Goal: Task Accomplishment & Management: Complete application form

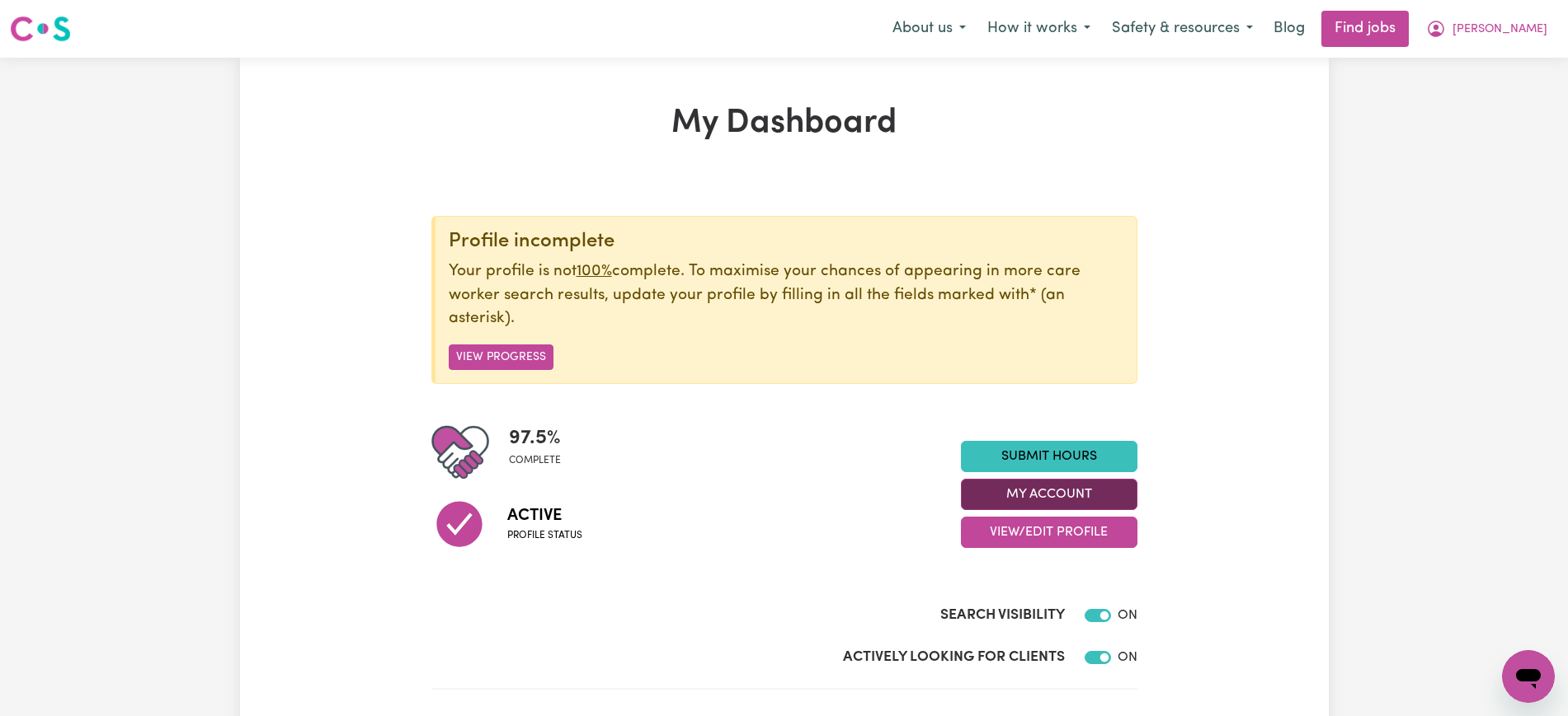
click at [994, 496] on button "My Account" at bounding box center [1049, 494] width 176 height 32
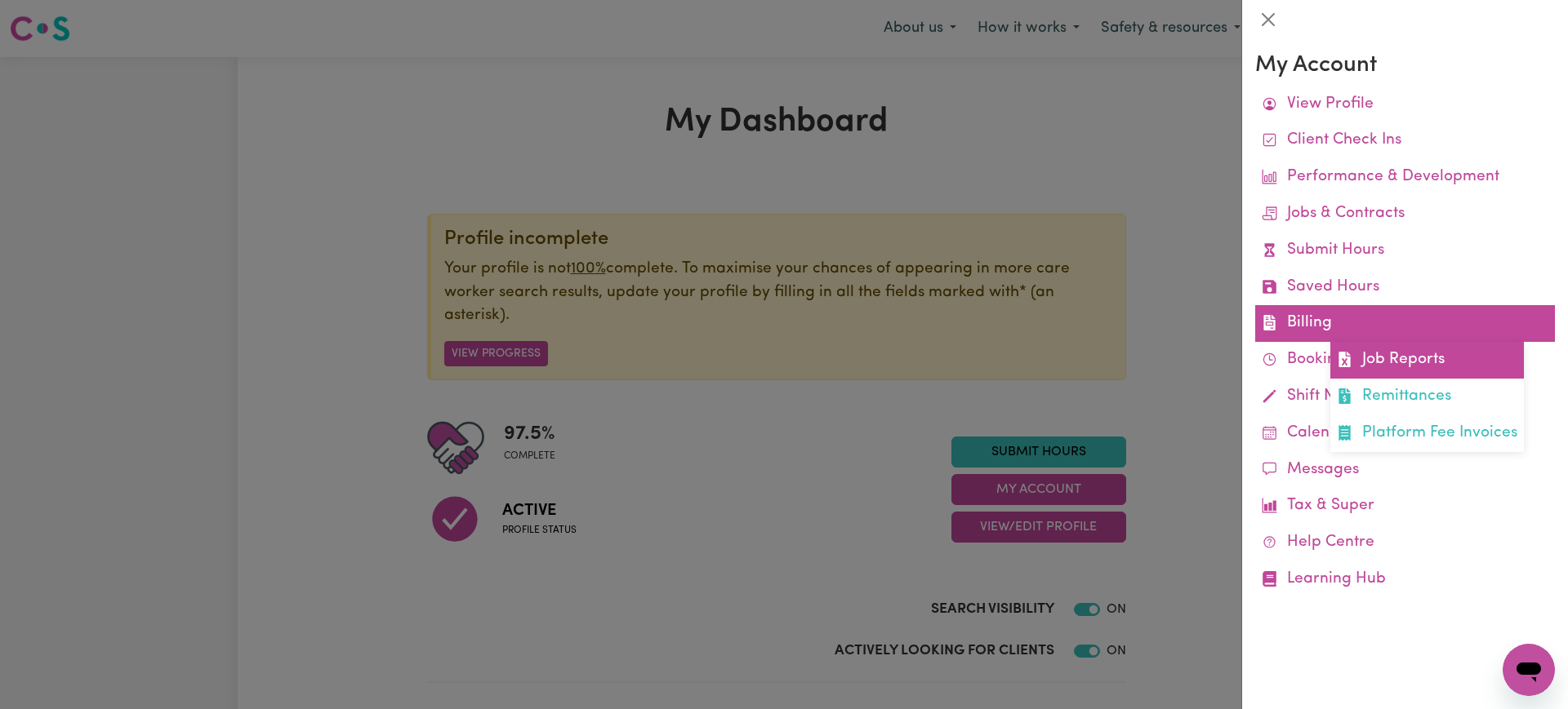
click at [1341, 353] on icon at bounding box center [1345, 360] width 16 height 16
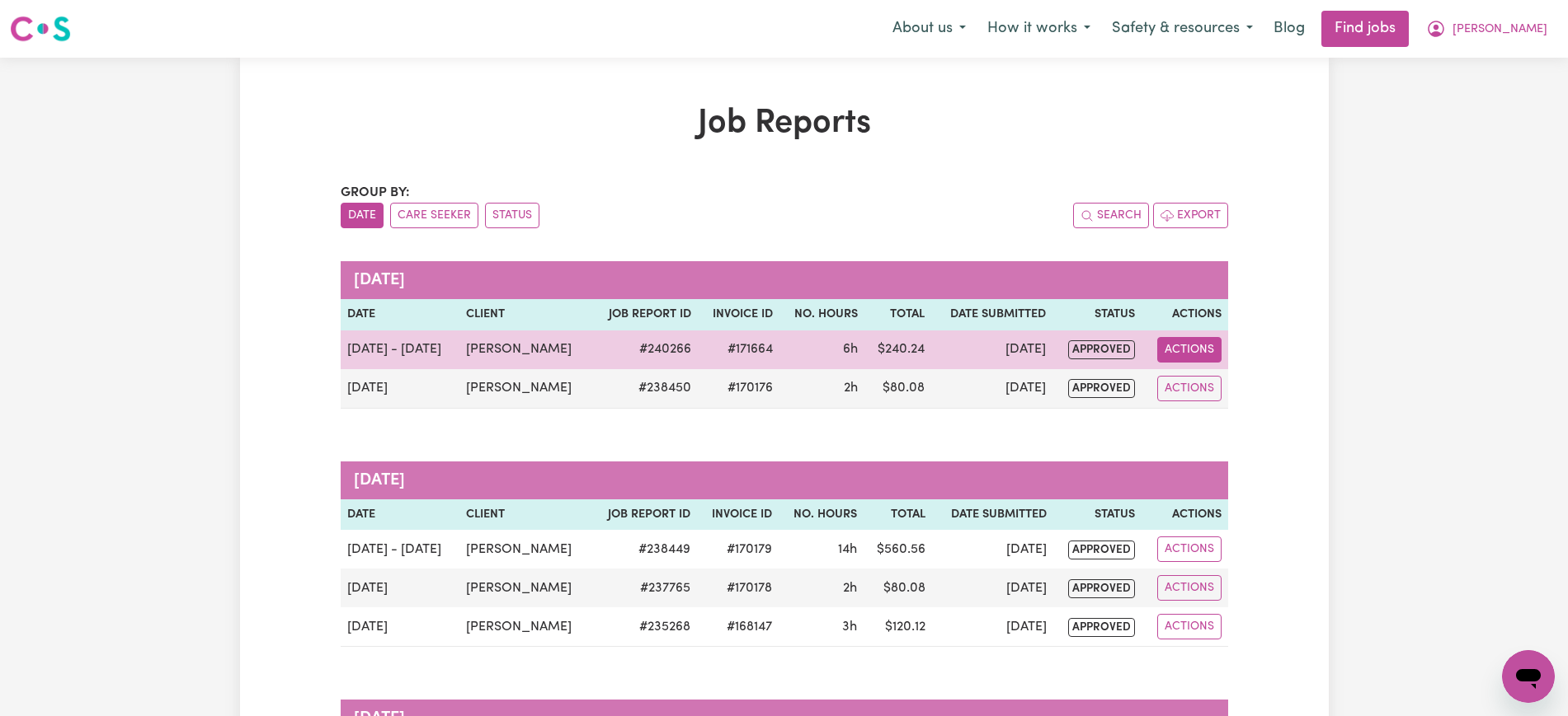
drag, startPoint x: 1201, startPoint y: 340, endPoint x: 1201, endPoint y: 358, distance: 18.0
click at [1201, 340] on button "Actions" at bounding box center [1189, 350] width 64 height 26
click at [1207, 391] on link "View Job Report" at bounding box center [1227, 387] width 141 height 33
select select "pm"
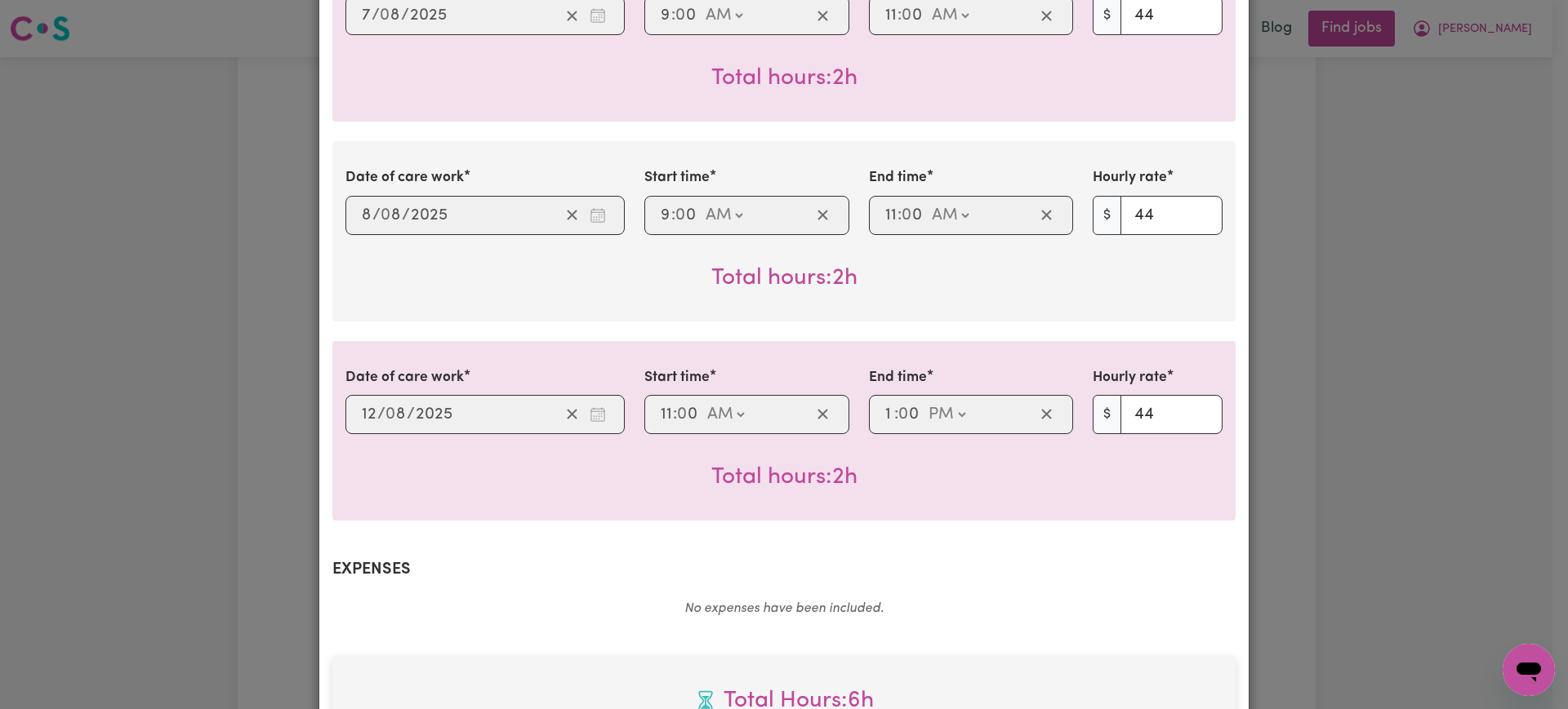
scroll to position [764, 0]
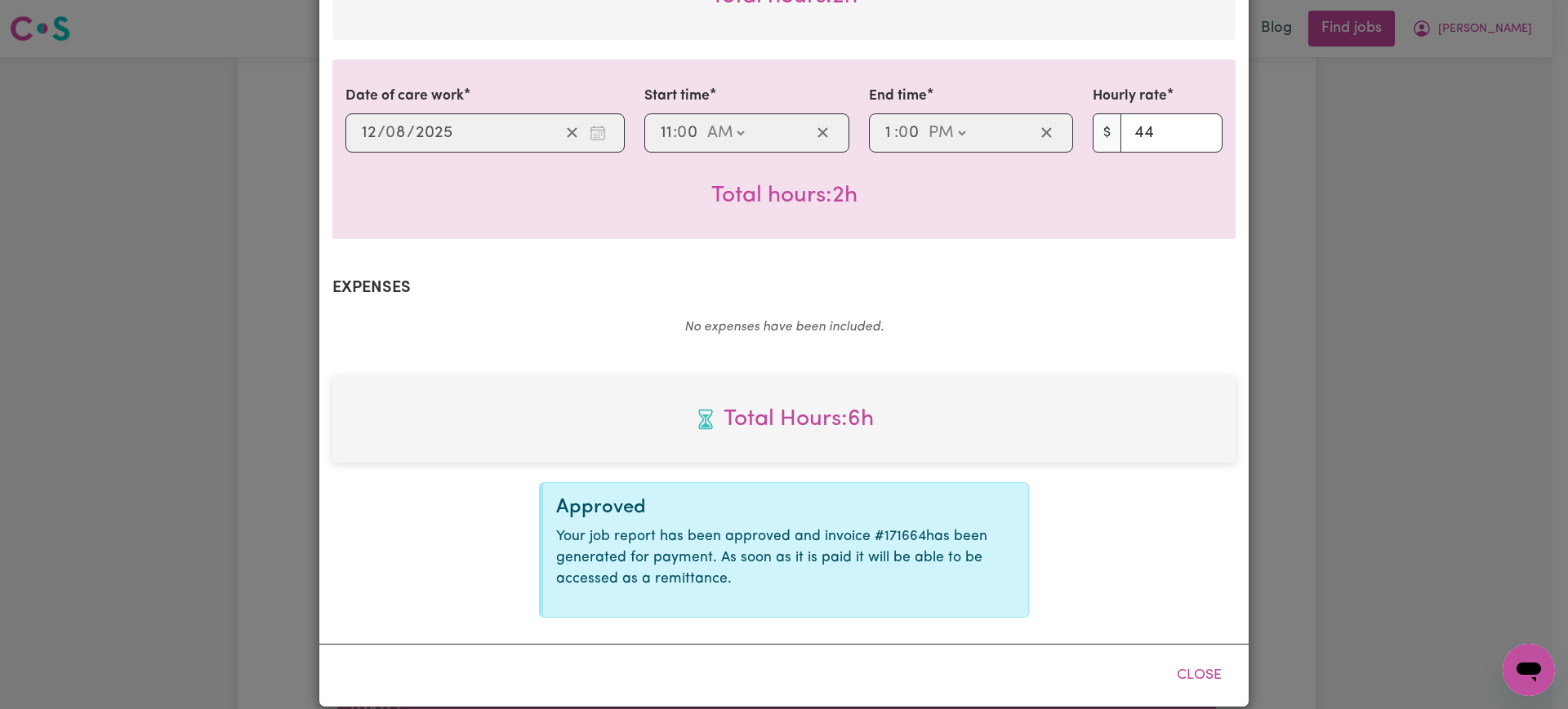
click at [1365, 249] on div "Job Report # 240266 - [PERSON_NAME] Summary Job report # 240266 Client name: [P…" at bounding box center [784, 354] width 1568 height 709
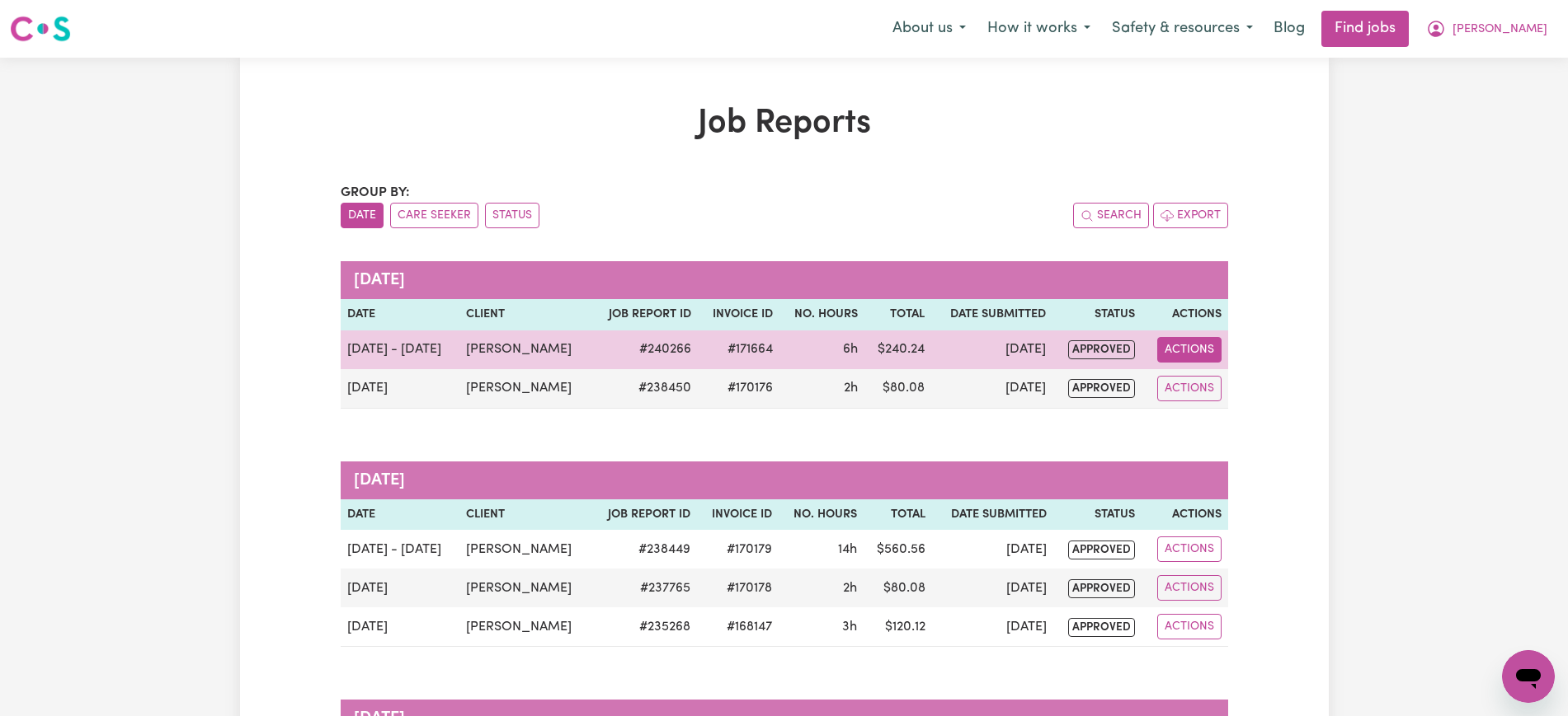
click at [1178, 340] on button "Actions" at bounding box center [1189, 350] width 64 height 26
click at [1209, 387] on link "View Job Report" at bounding box center [1227, 387] width 141 height 33
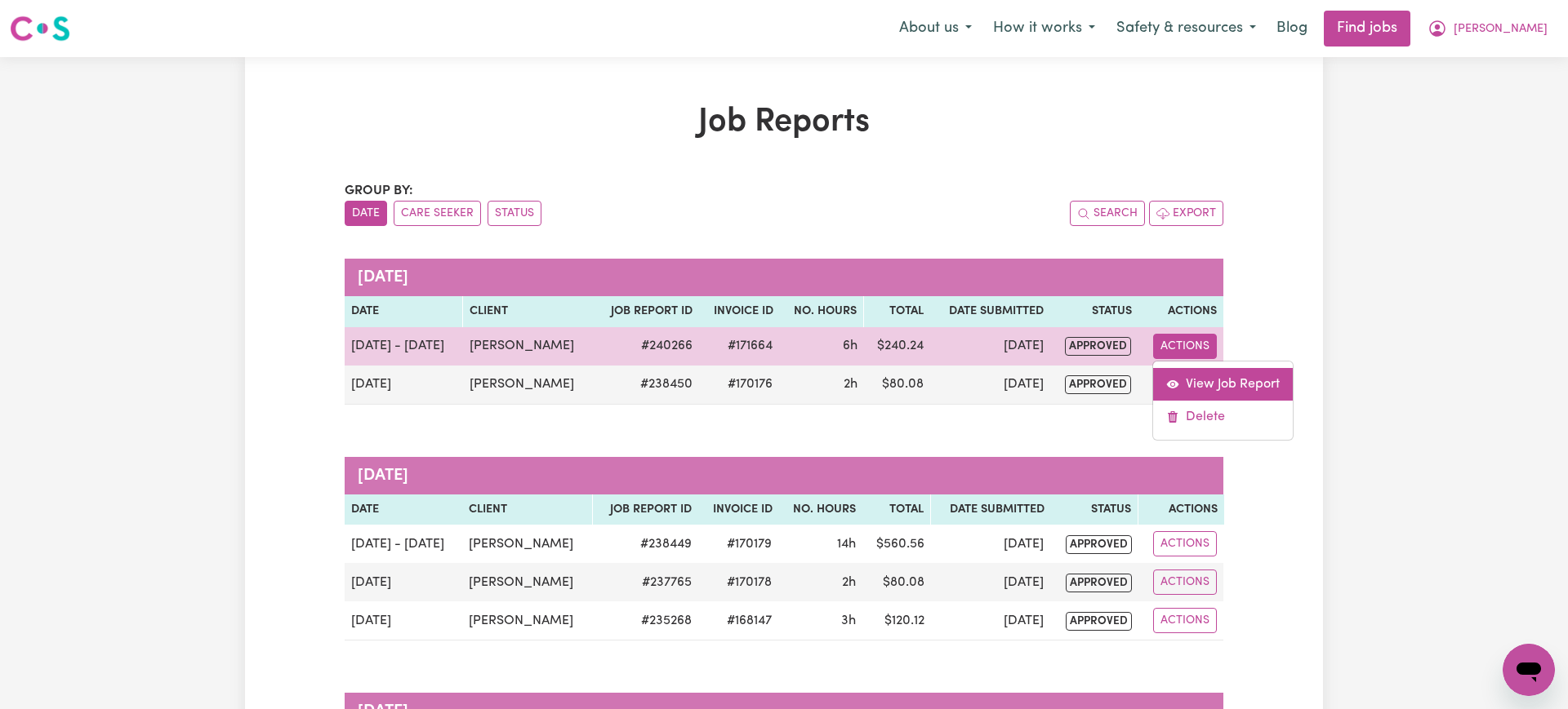
select select "pm"
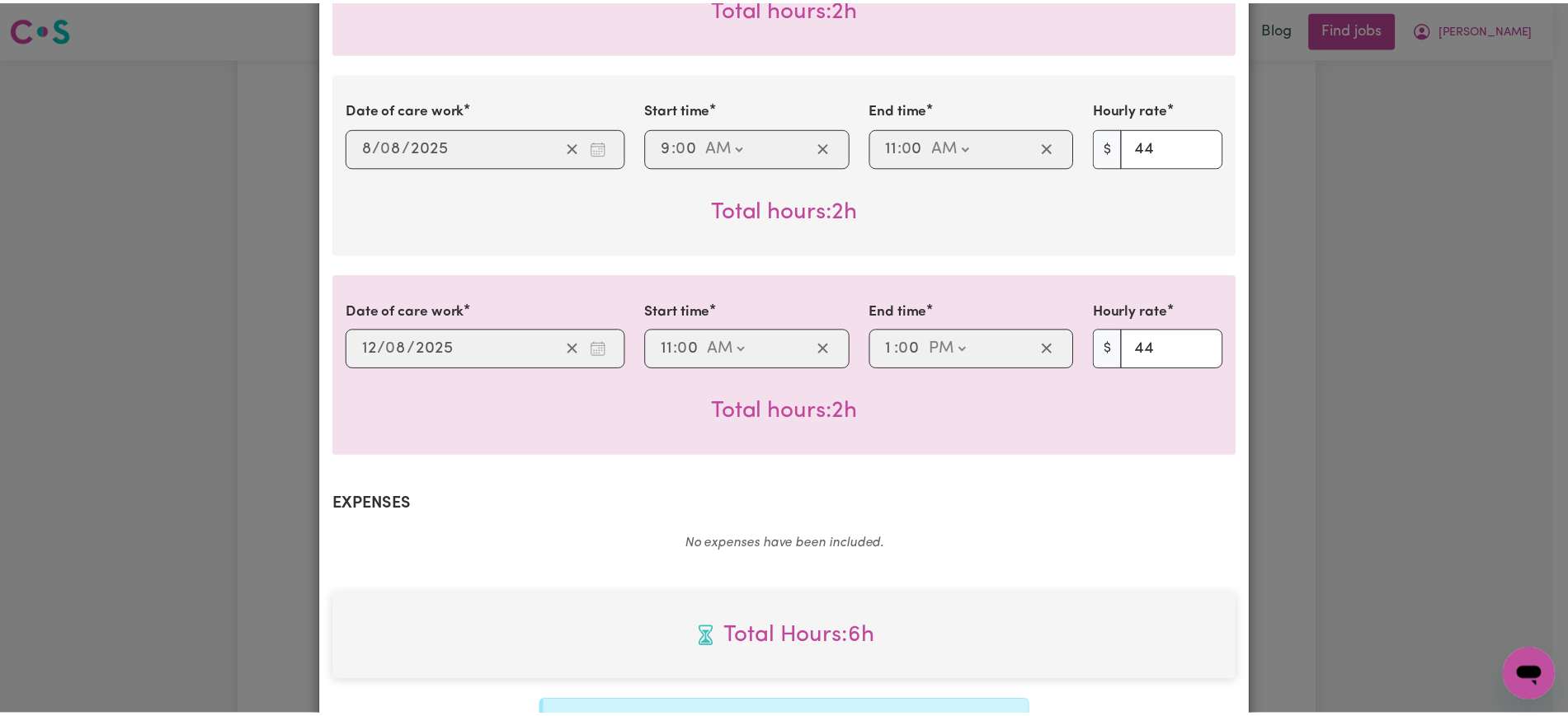
scroll to position [515, 0]
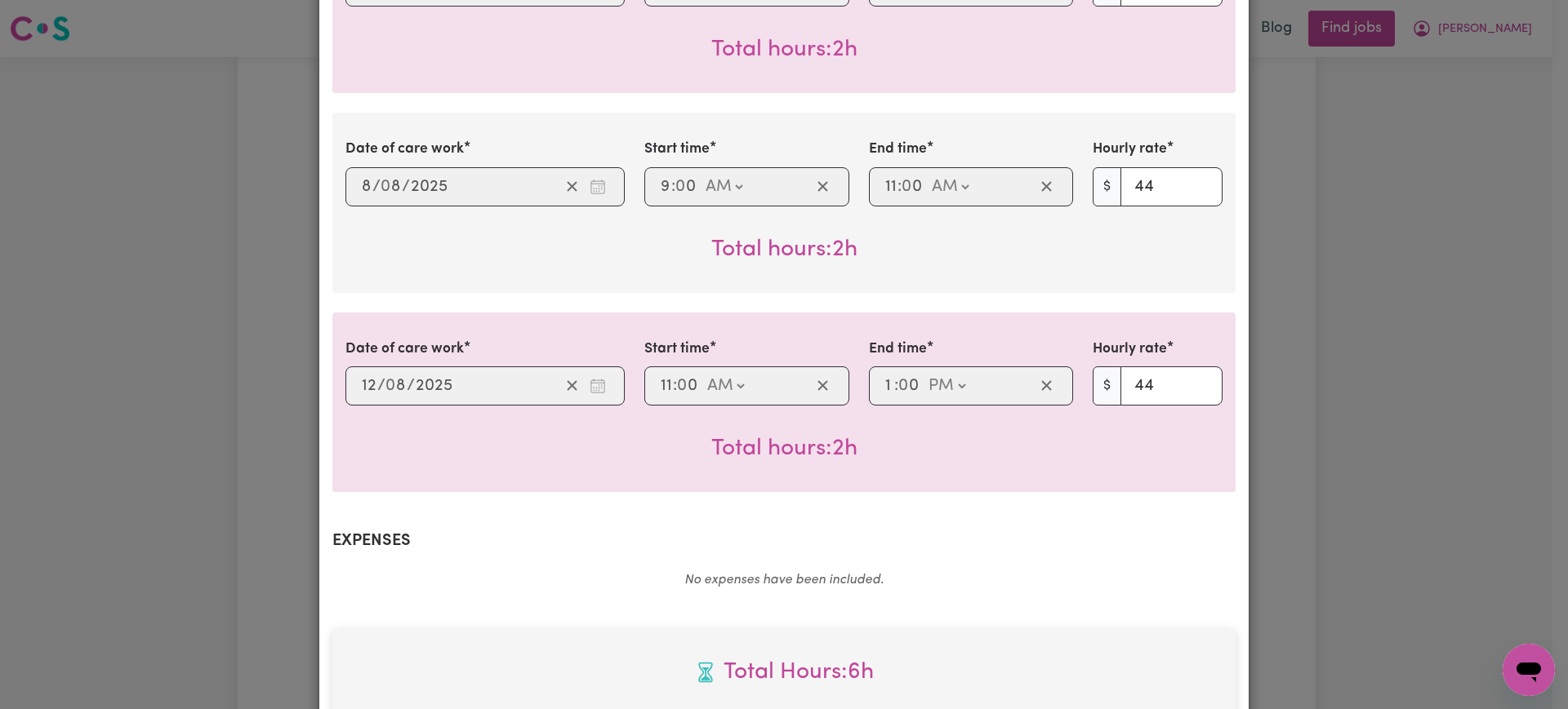
click at [243, 313] on div "Job Report # 240266 - [PERSON_NAME] Summary Job report # 240266 Client name: [P…" at bounding box center [784, 354] width 1568 height 709
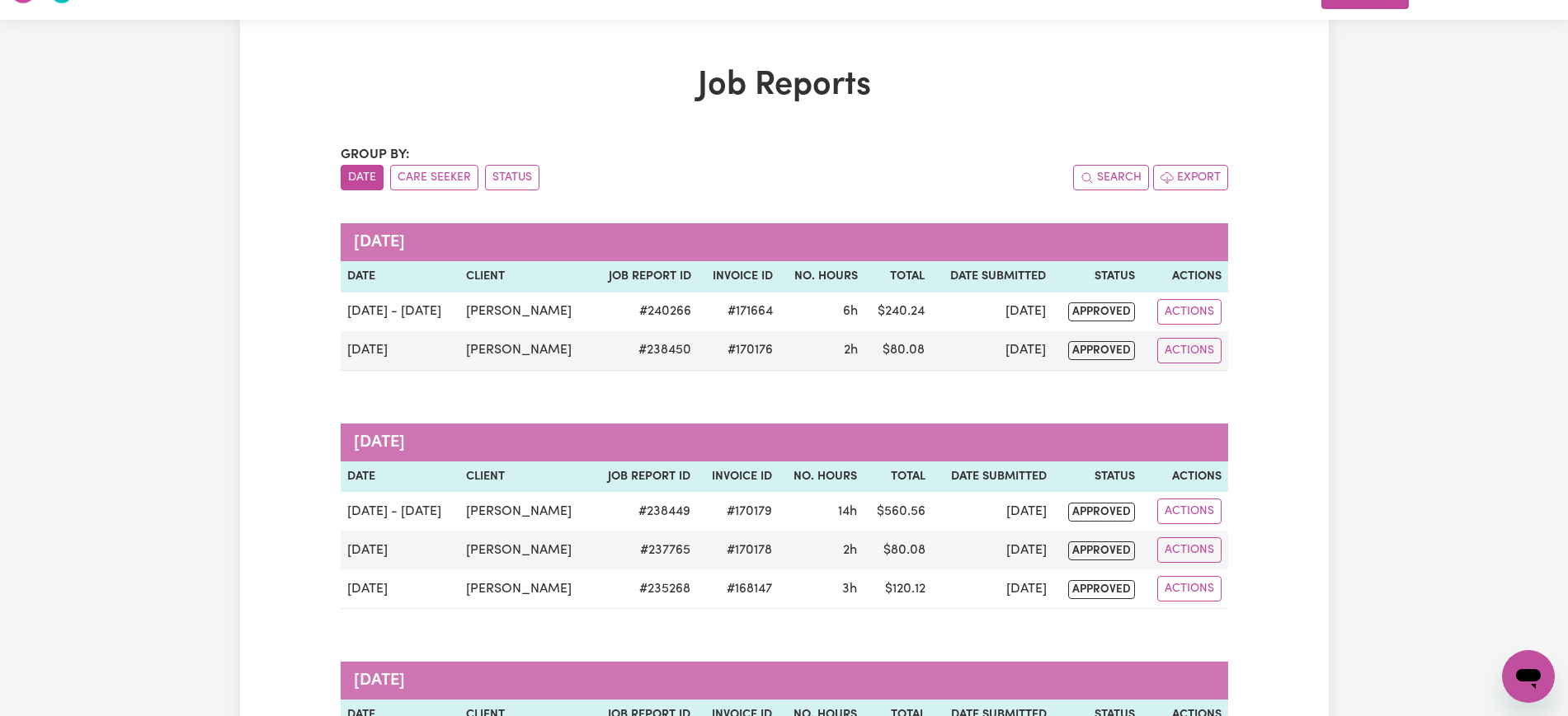
scroll to position [103, 0]
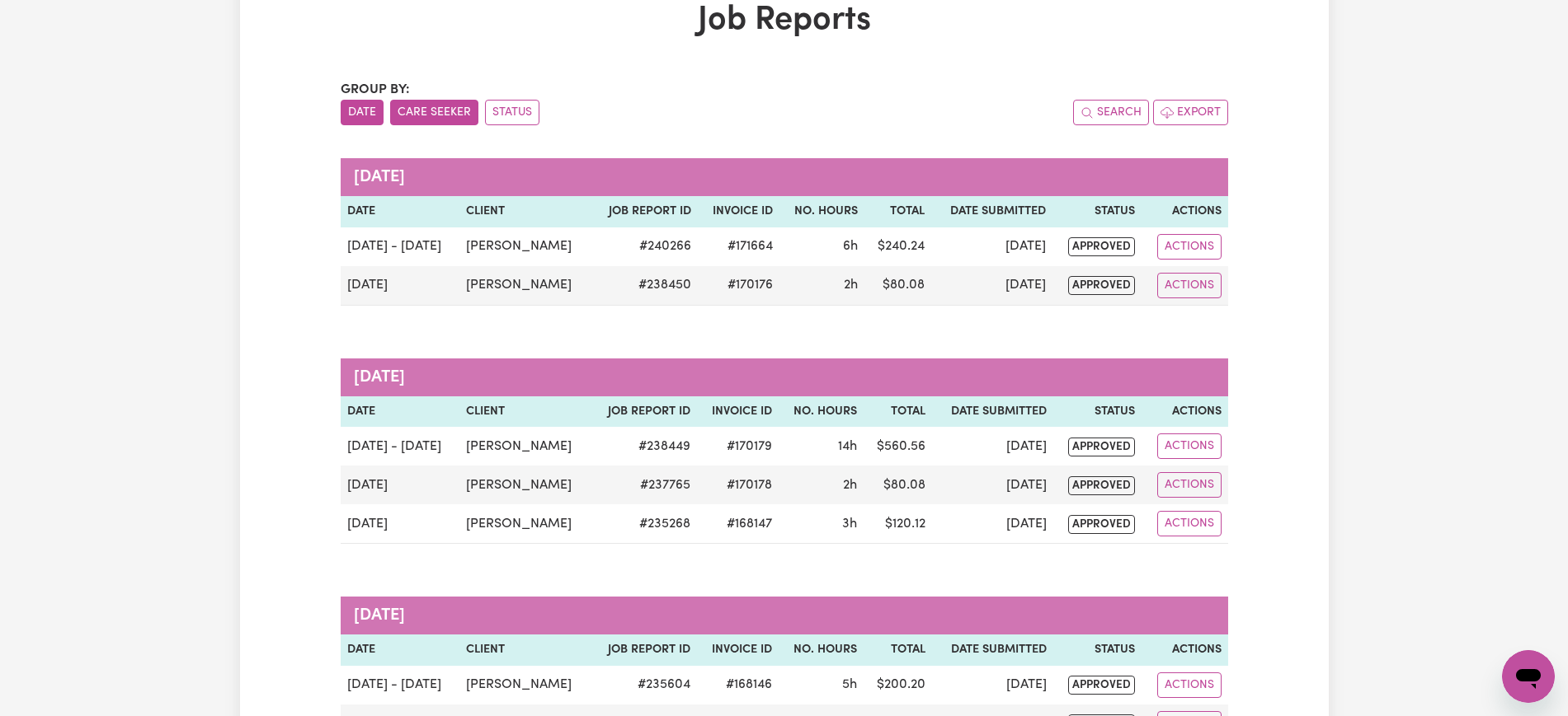
click at [450, 103] on button "Care Seeker" at bounding box center [435, 112] width 89 height 26
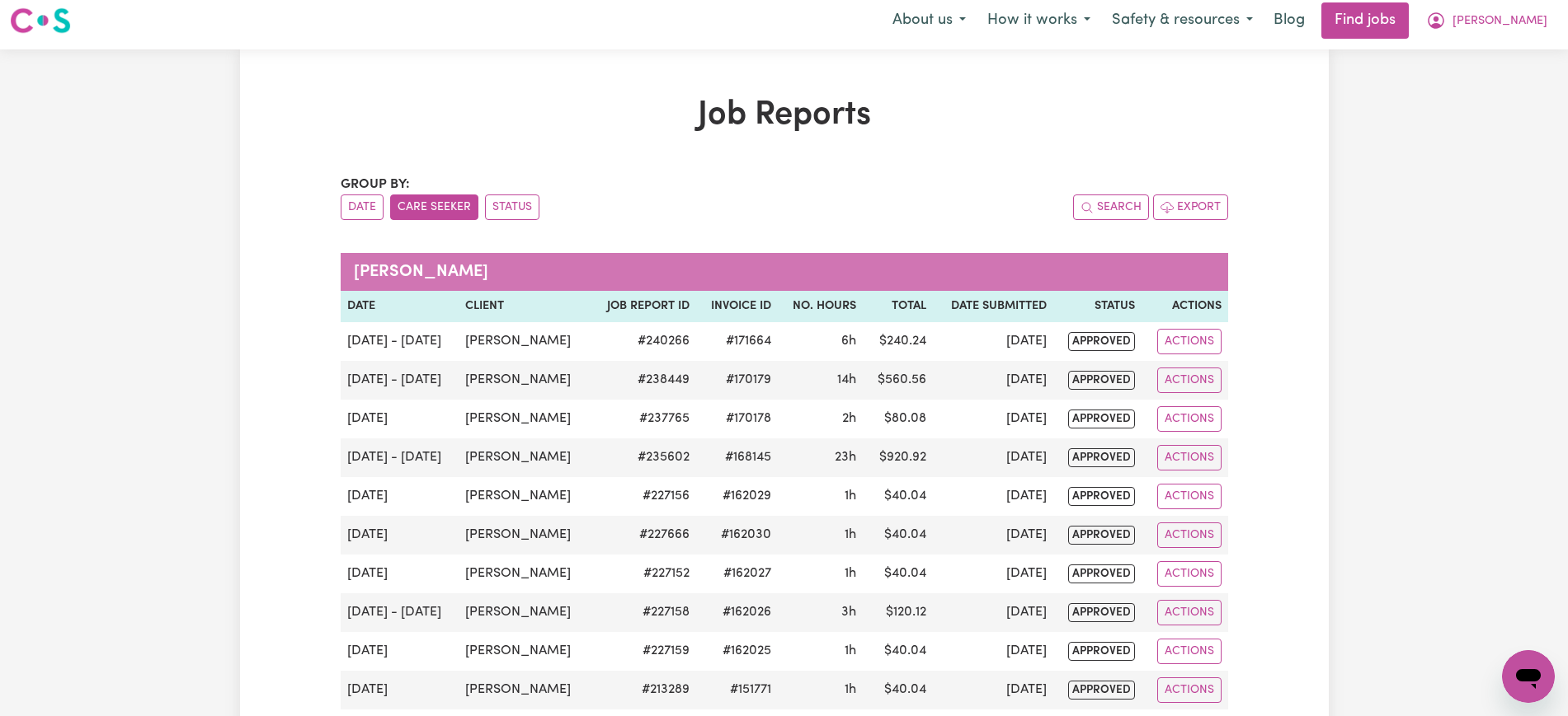
scroll to position [0, 0]
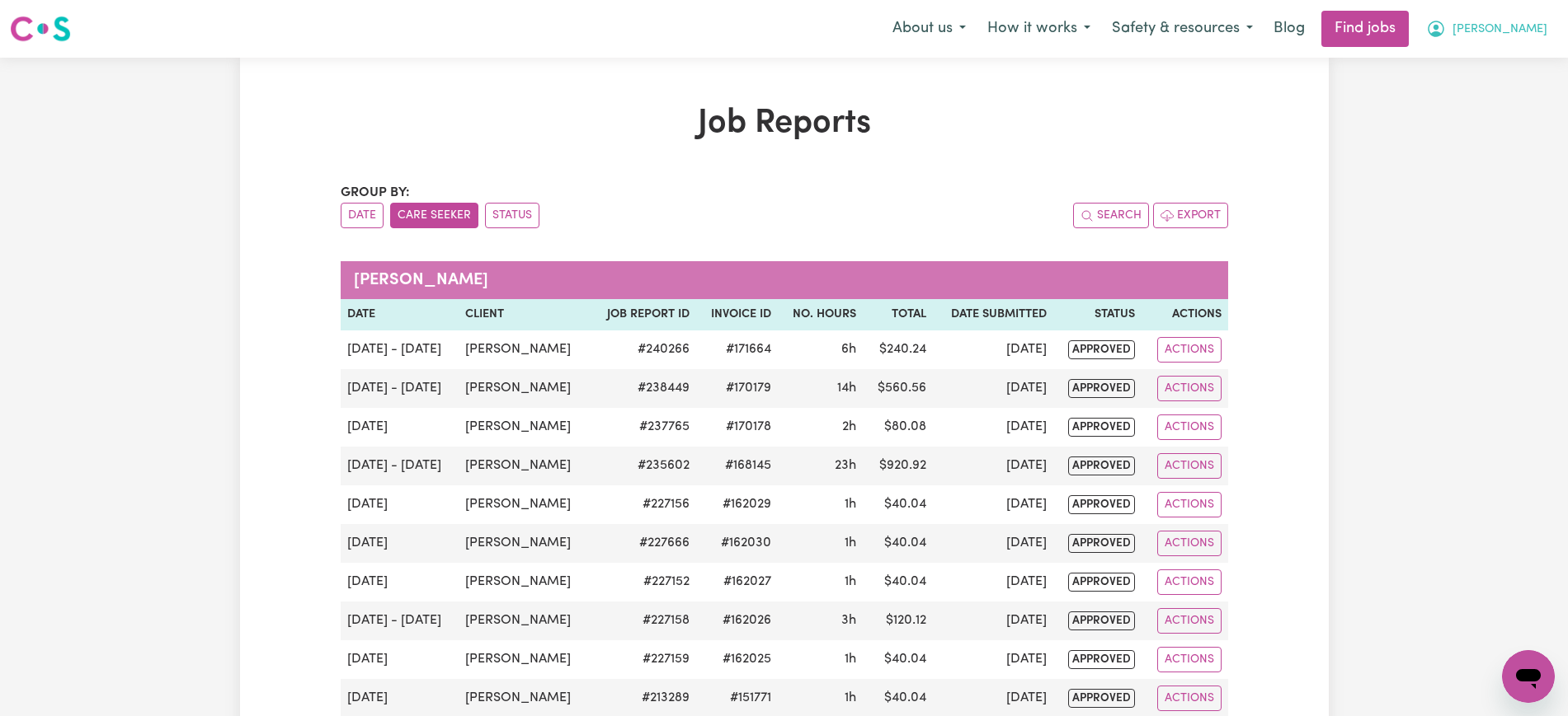
click at [1527, 32] on span "[PERSON_NAME]" at bounding box center [1500, 30] width 95 height 18
click at [1478, 91] on link "My Dashboard" at bounding box center [1492, 95] width 130 height 32
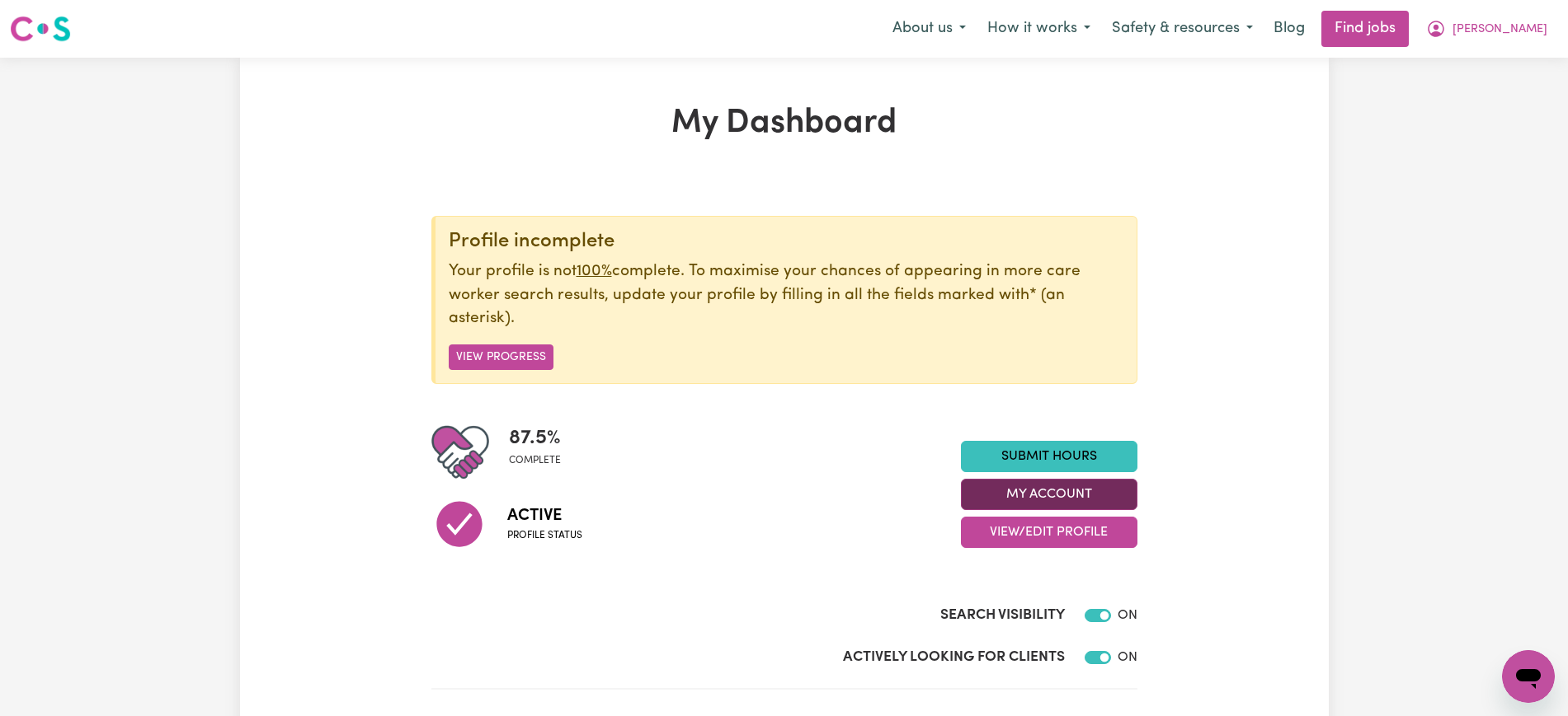
click at [1031, 491] on button "My Account" at bounding box center [1049, 494] width 176 height 32
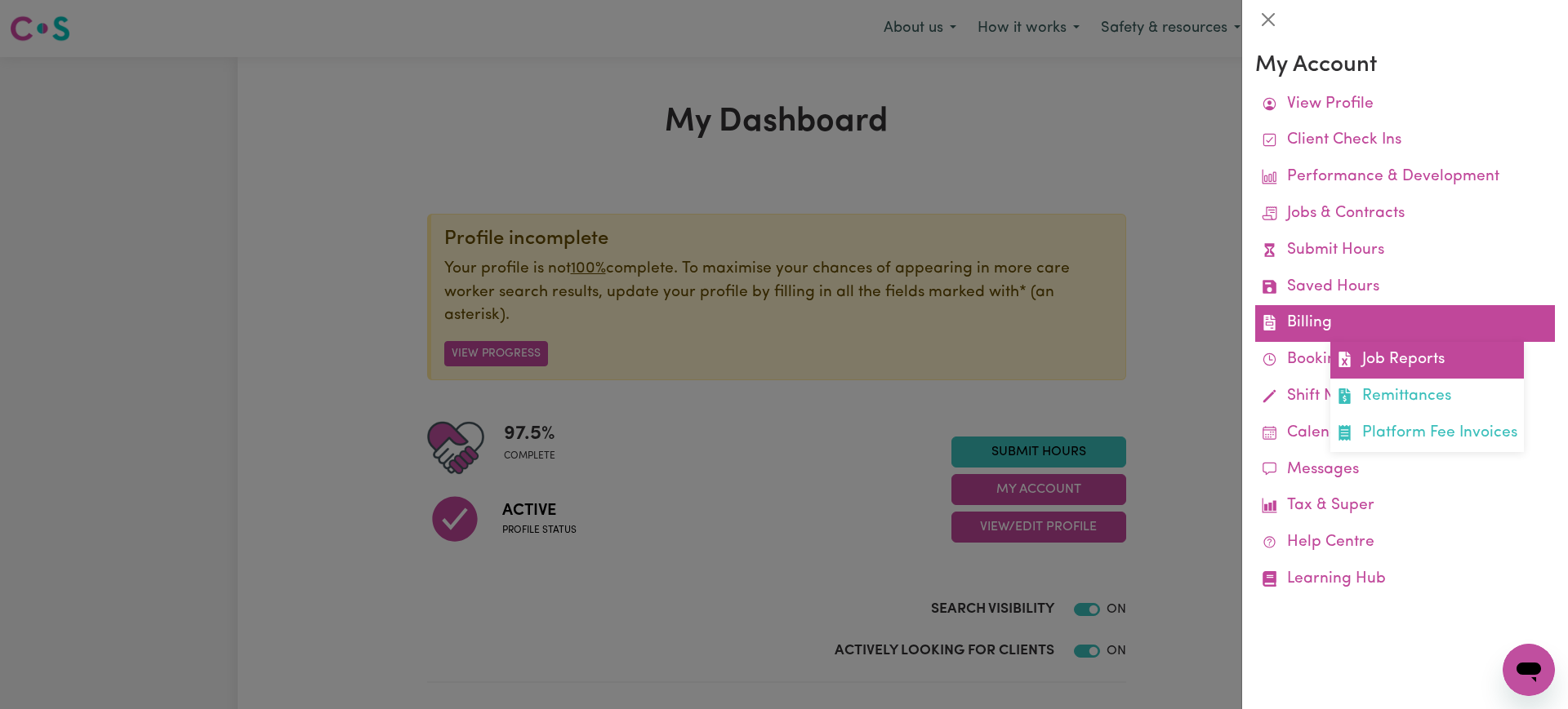
click at [1368, 368] on link "Job Reports" at bounding box center [1427, 361] width 193 height 37
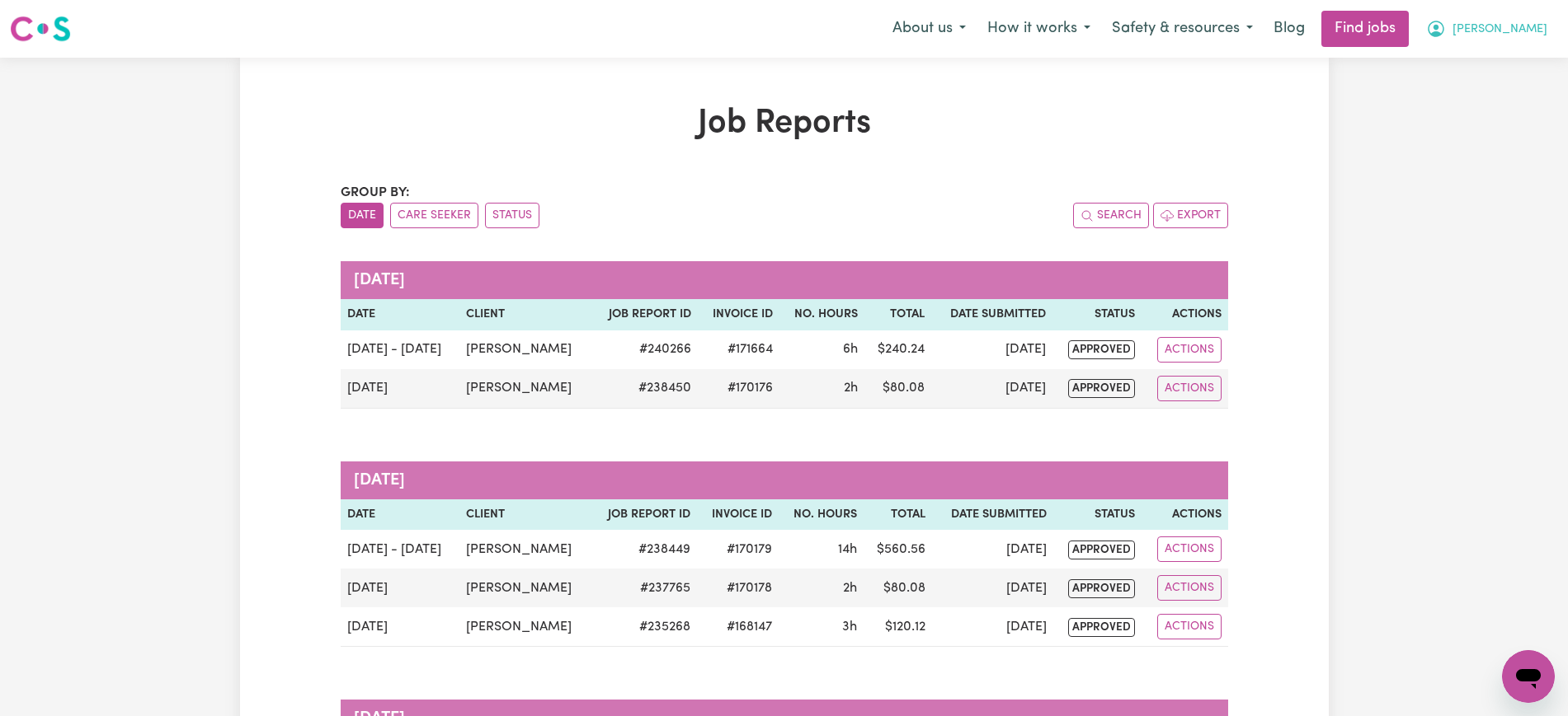
click at [1446, 22] on icon "My Account" at bounding box center [1436, 29] width 20 height 20
click at [1465, 102] on link "My Dashboard" at bounding box center [1492, 95] width 130 height 32
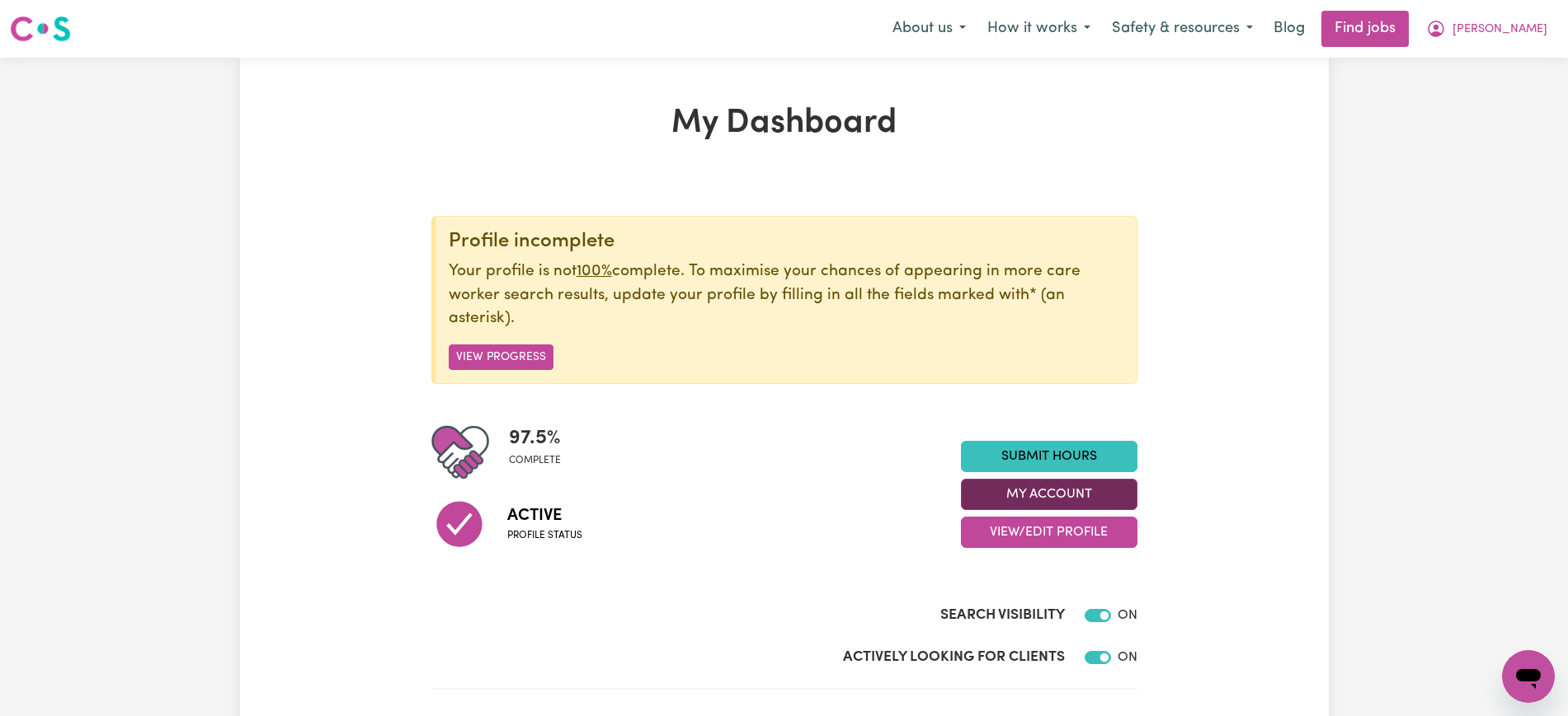
click at [1030, 489] on button "My Account" at bounding box center [1049, 494] width 176 height 32
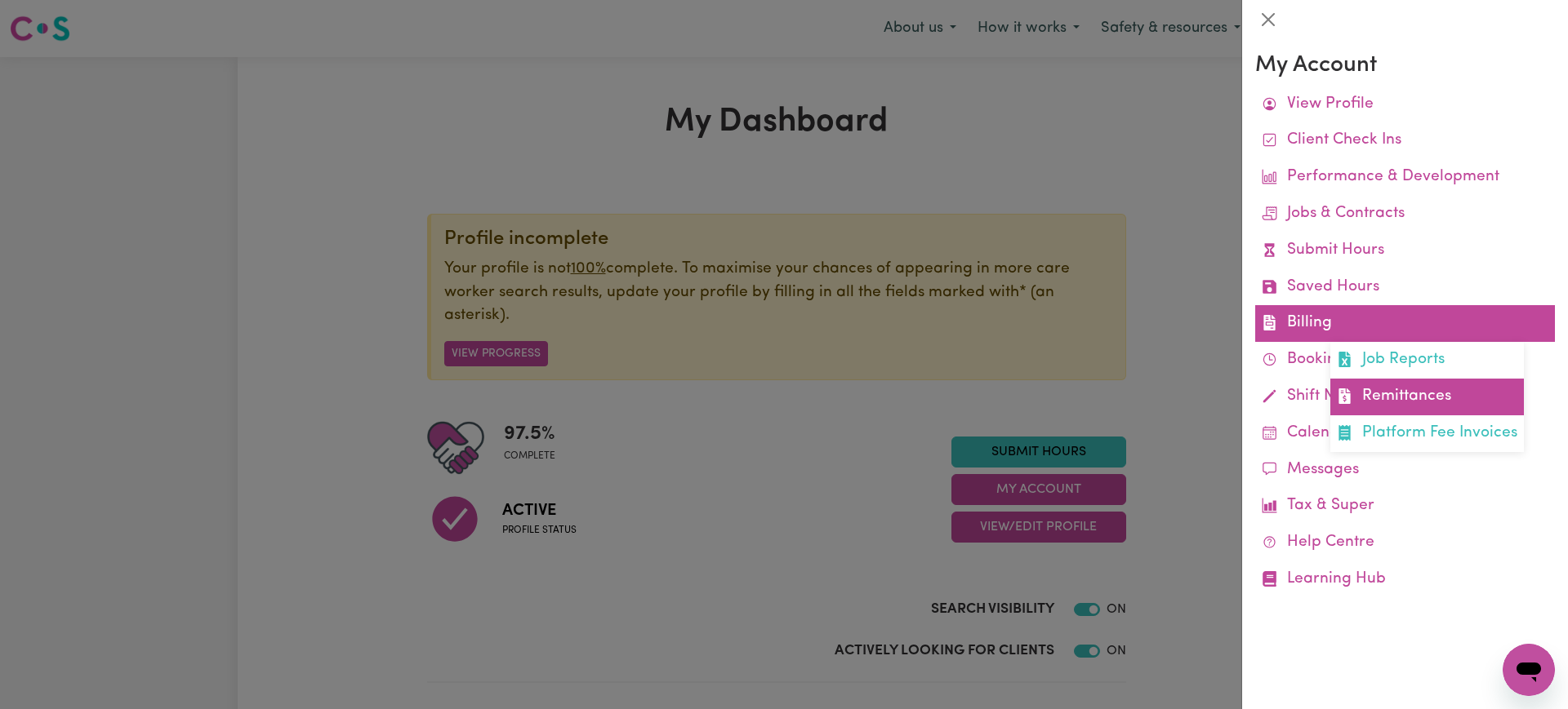
click at [1369, 395] on link "Remittances" at bounding box center [1427, 397] width 193 height 37
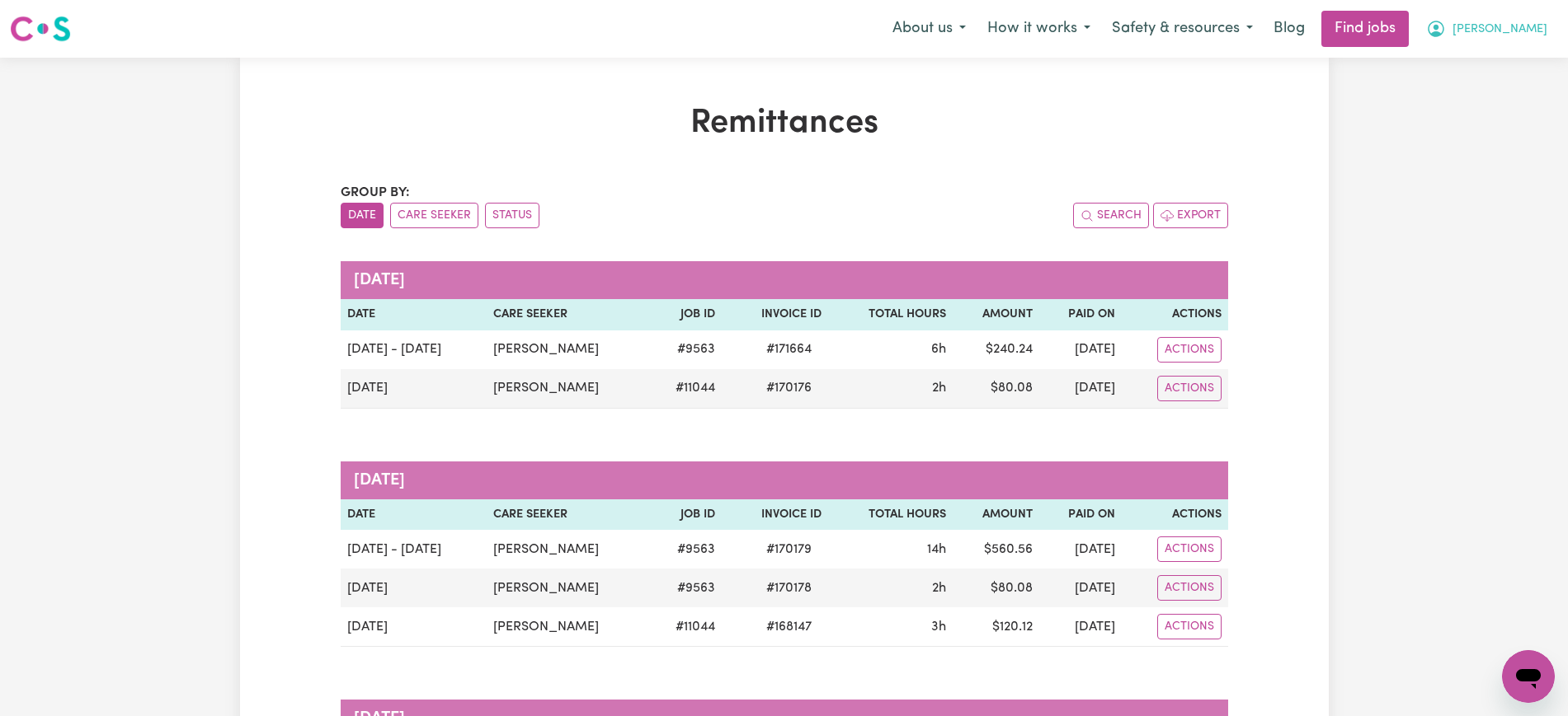
click at [1531, 33] on span "[PERSON_NAME]" at bounding box center [1500, 30] width 95 height 18
click at [1511, 88] on link "My Dashboard" at bounding box center [1492, 95] width 130 height 32
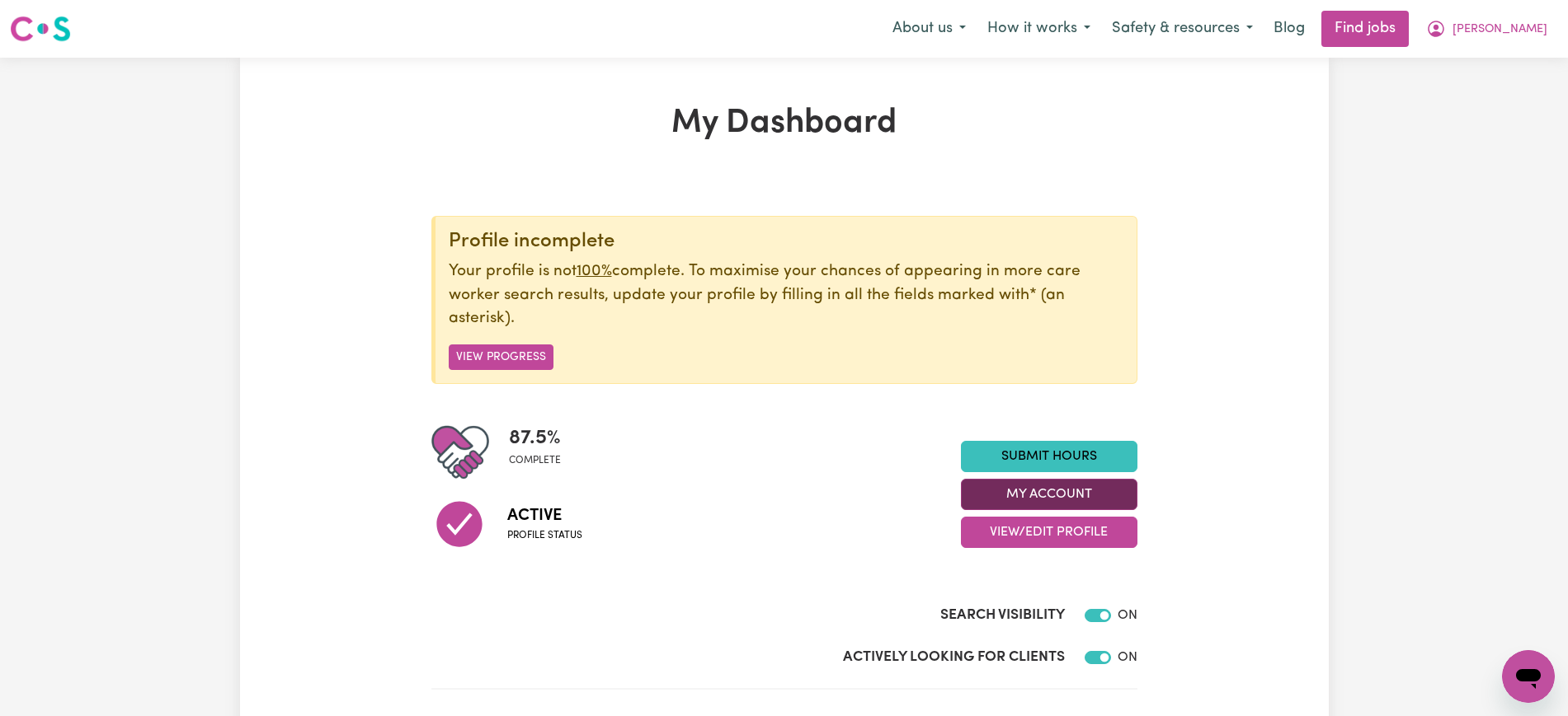
click at [1076, 483] on button "My Account" at bounding box center [1049, 494] width 176 height 32
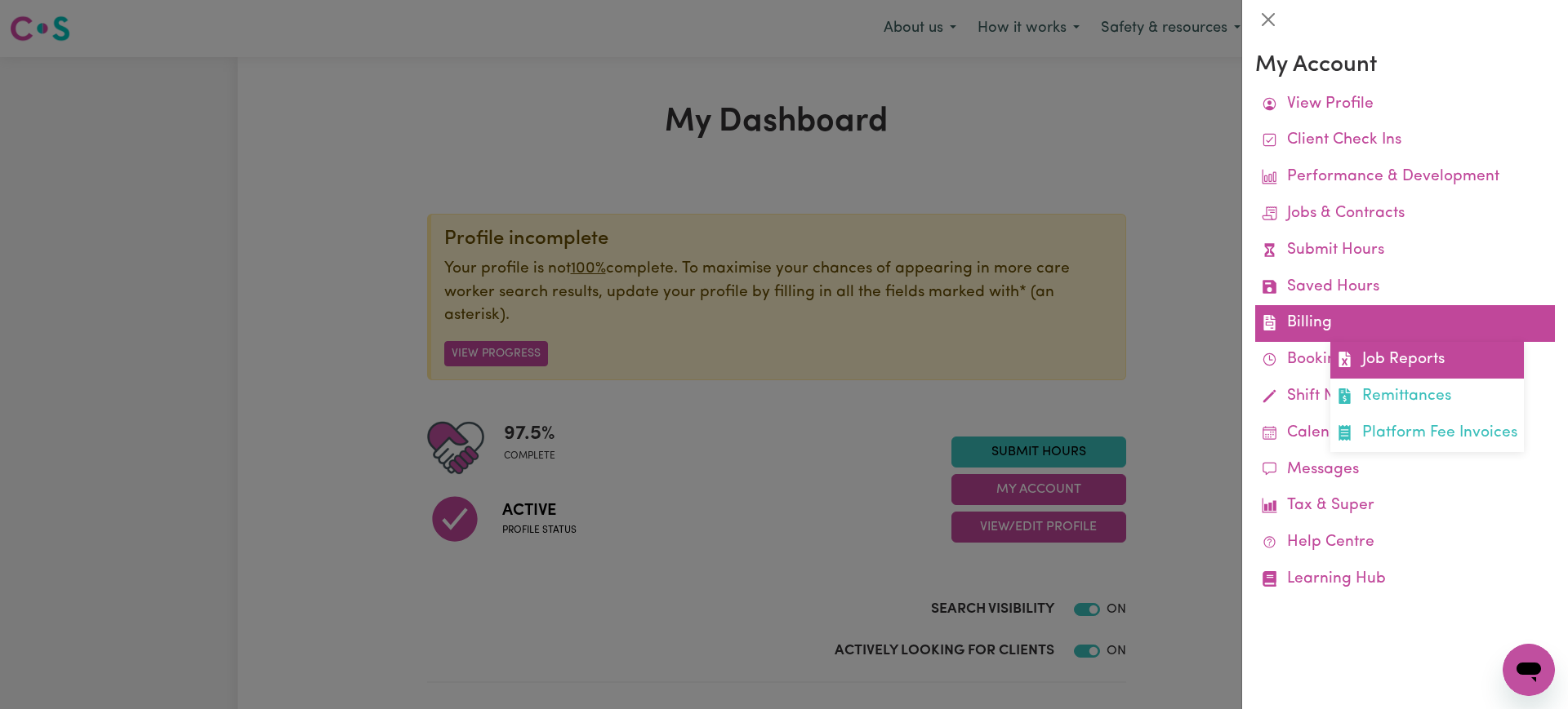
click at [1375, 358] on link "Job Reports" at bounding box center [1427, 361] width 193 height 37
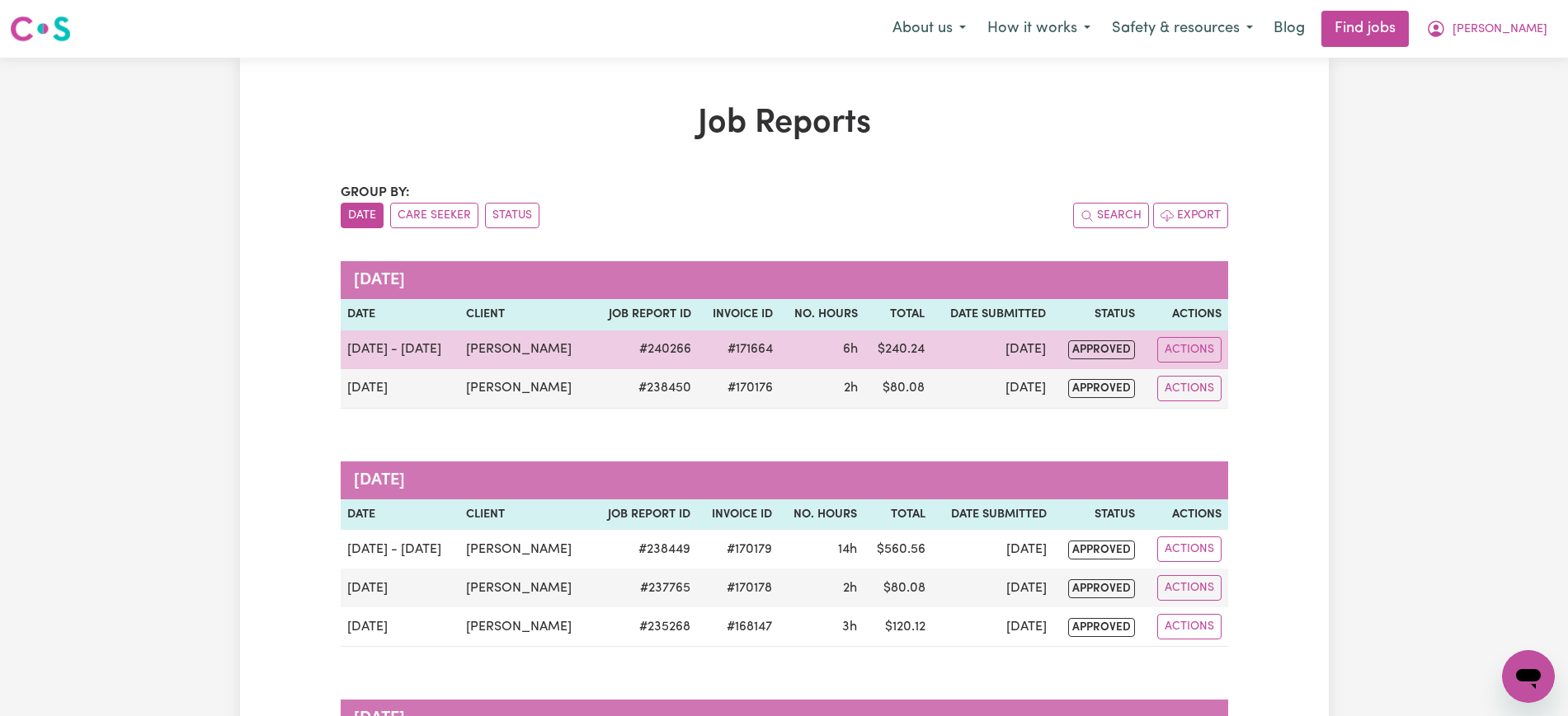
click at [764, 355] on td "#171664" at bounding box center [738, 350] width 82 height 38
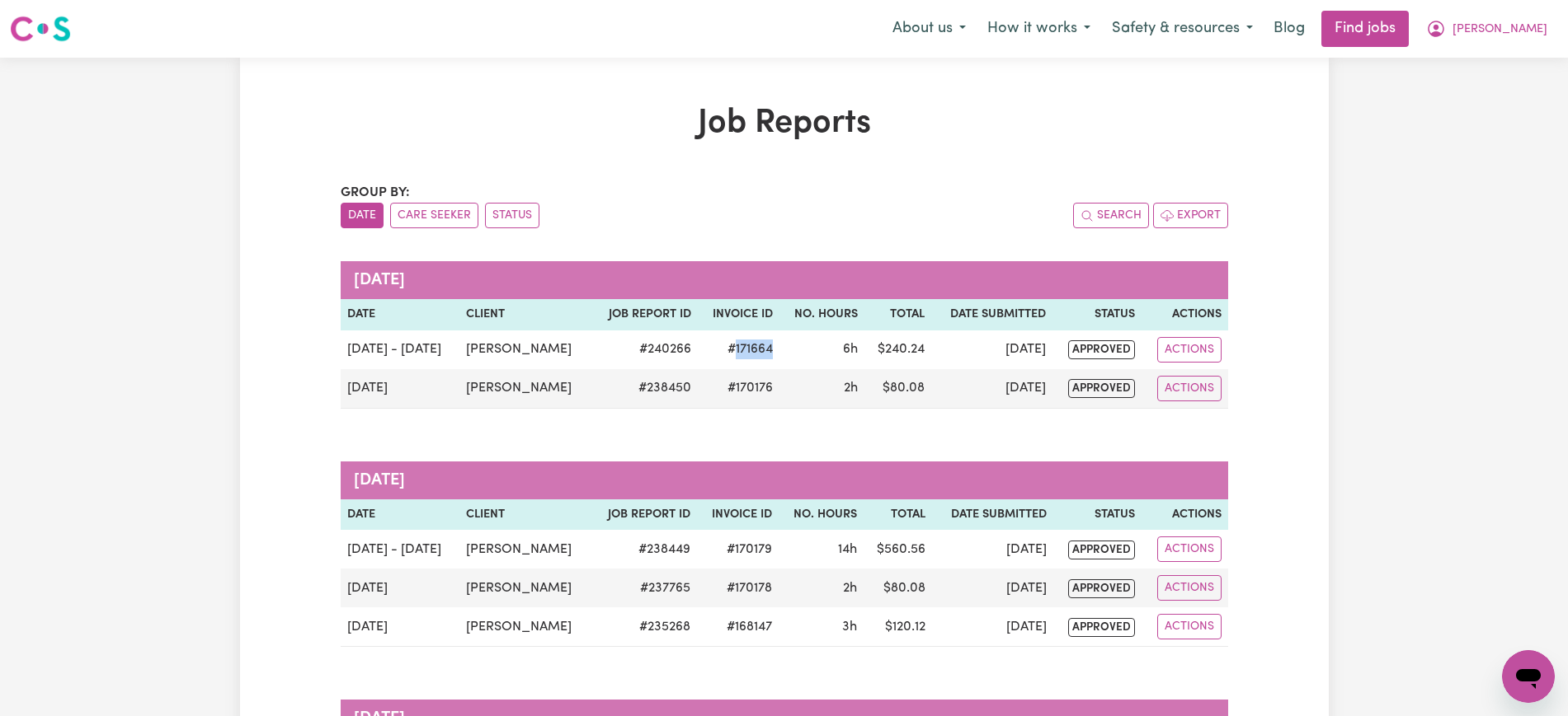
copy td "171664"
click at [1446, 33] on icon "My Account" at bounding box center [1436, 29] width 20 height 20
click at [1483, 105] on link "My Dashboard" at bounding box center [1492, 95] width 130 height 32
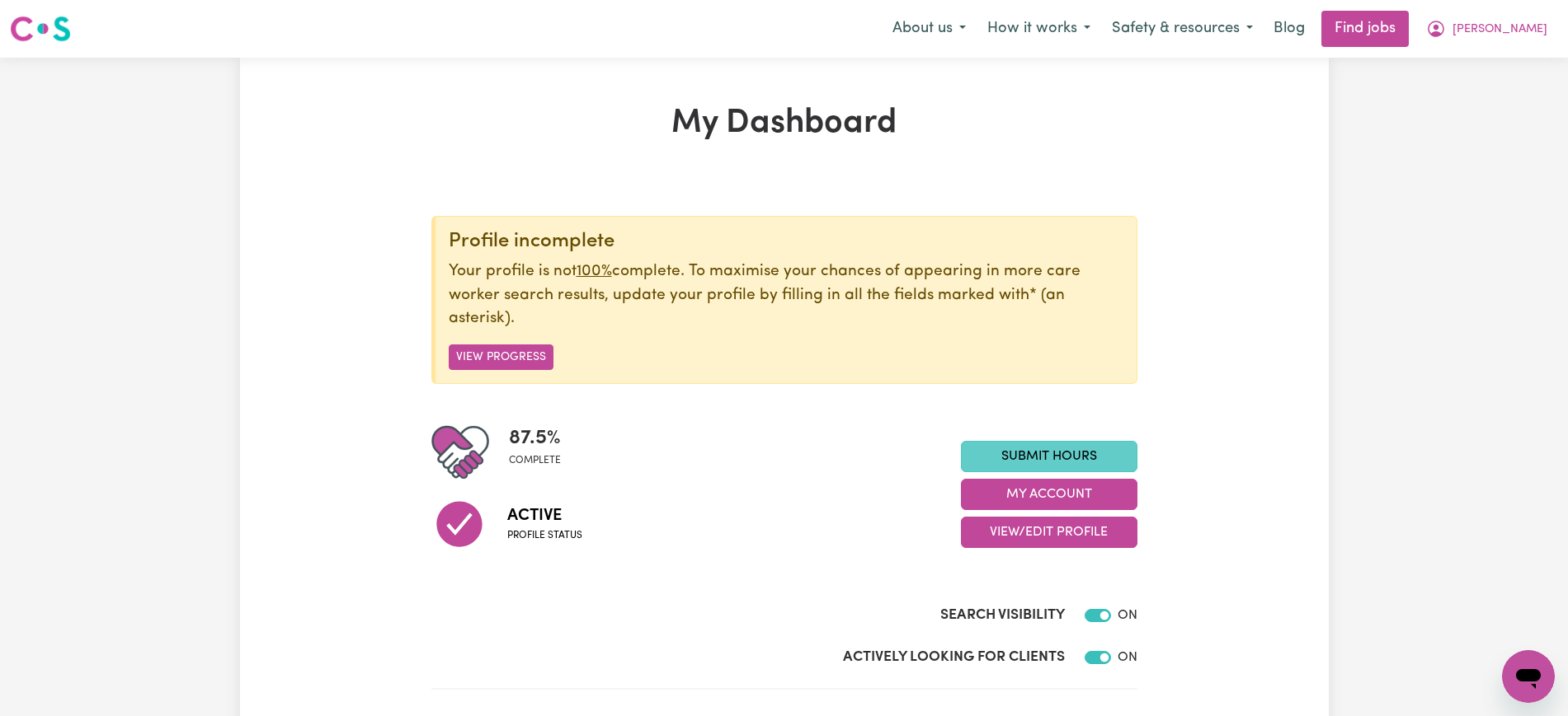
click at [993, 458] on link "Submit Hours" at bounding box center [1049, 457] width 176 height 32
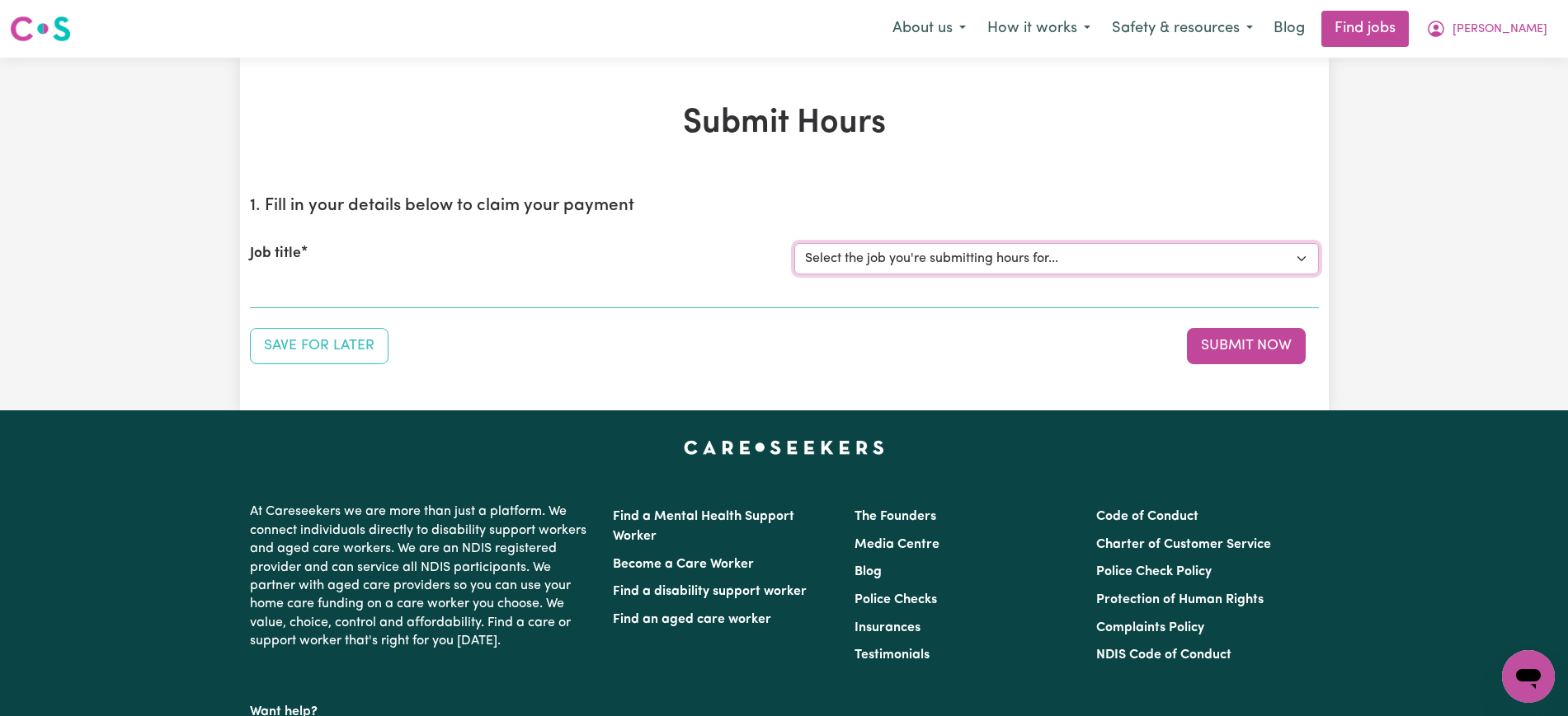
click at [903, 265] on select "Select the job you're submitting hours for... [[PERSON_NAME] ] [DEMOGRAPHIC_DAT…" at bounding box center [1057, 259] width 524 height 32
click at [794, 243] on select "Select the job you're submitting hours for... [[PERSON_NAME] ] [DEMOGRAPHIC_DAT…" at bounding box center [1057, 259] width 524 height 32
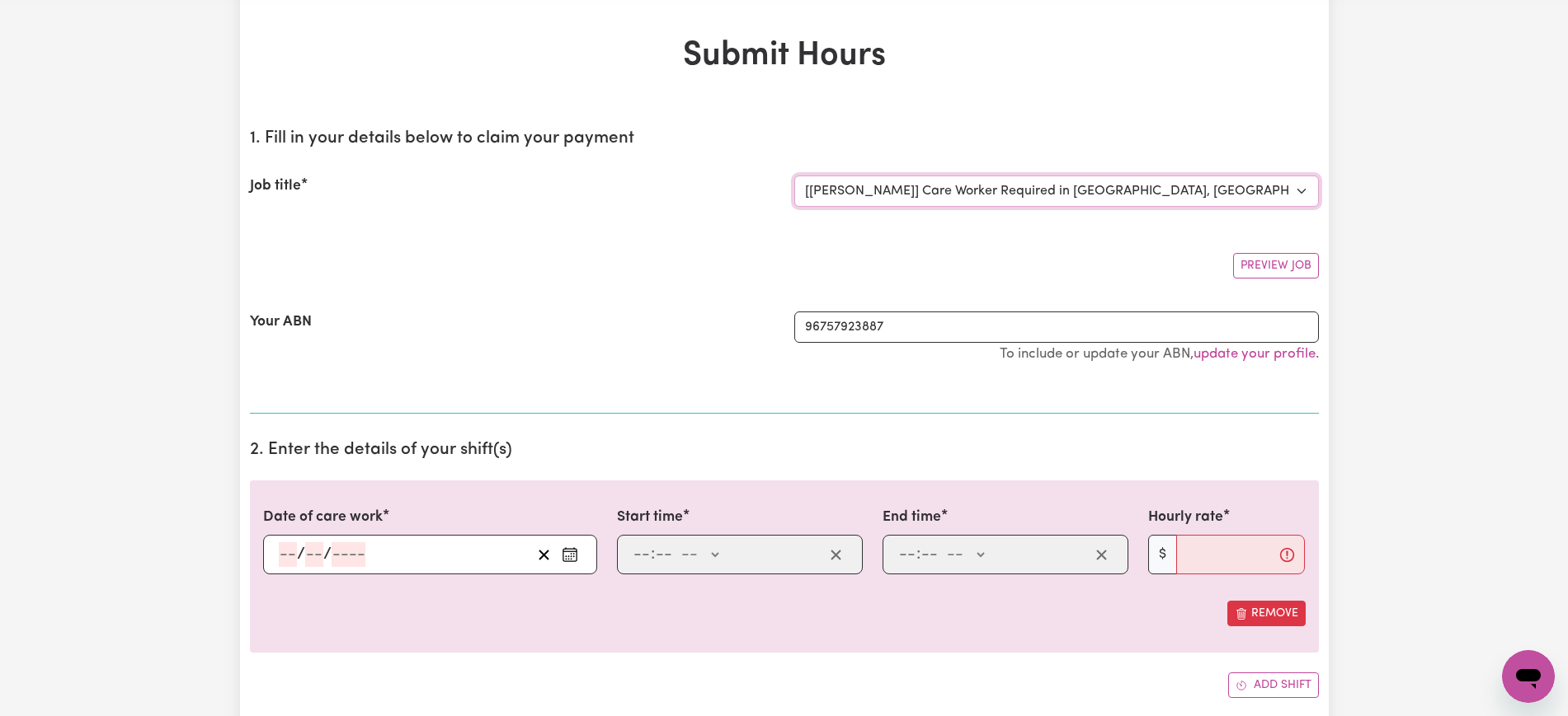
scroll to position [103, 0]
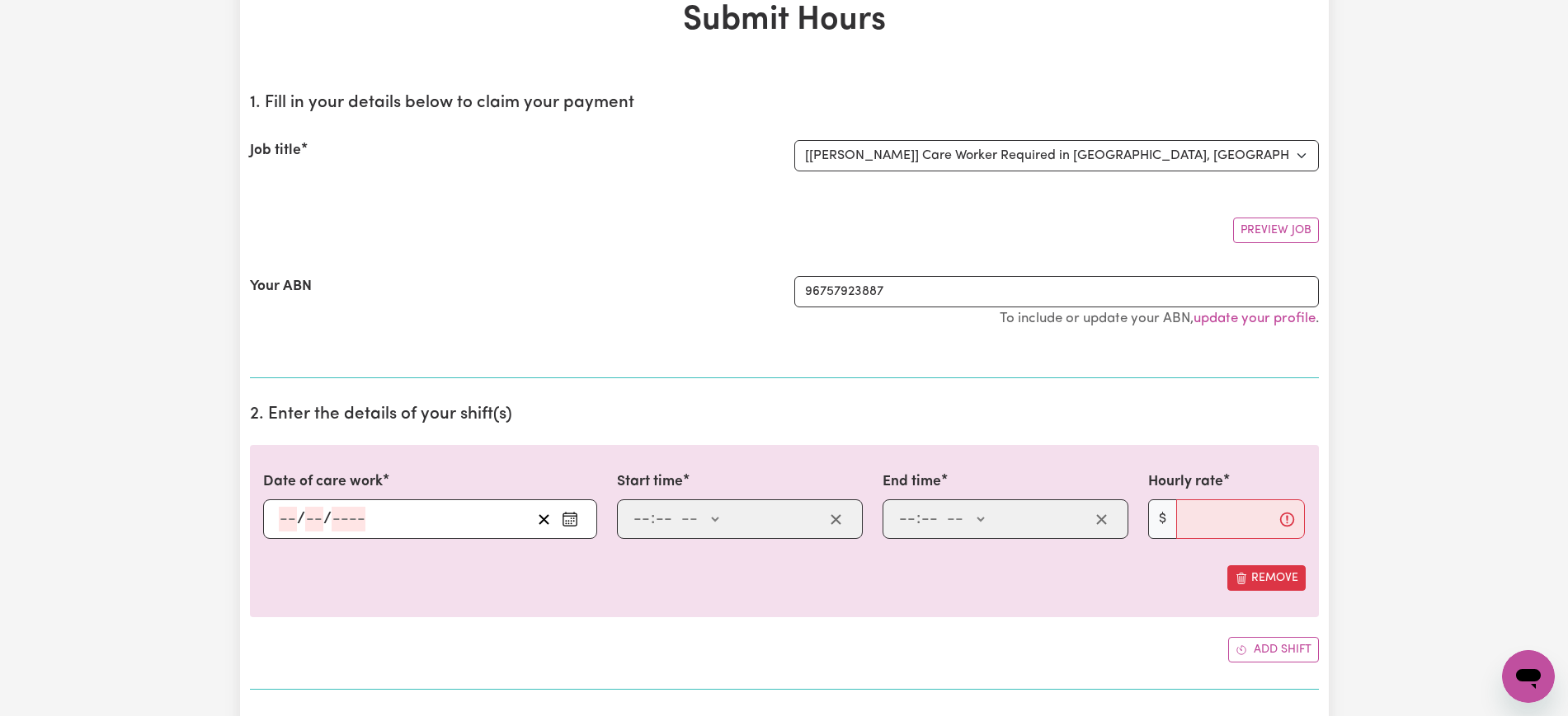
click at [658, 341] on div "Your ABN" at bounding box center [512, 309] width 544 height 68
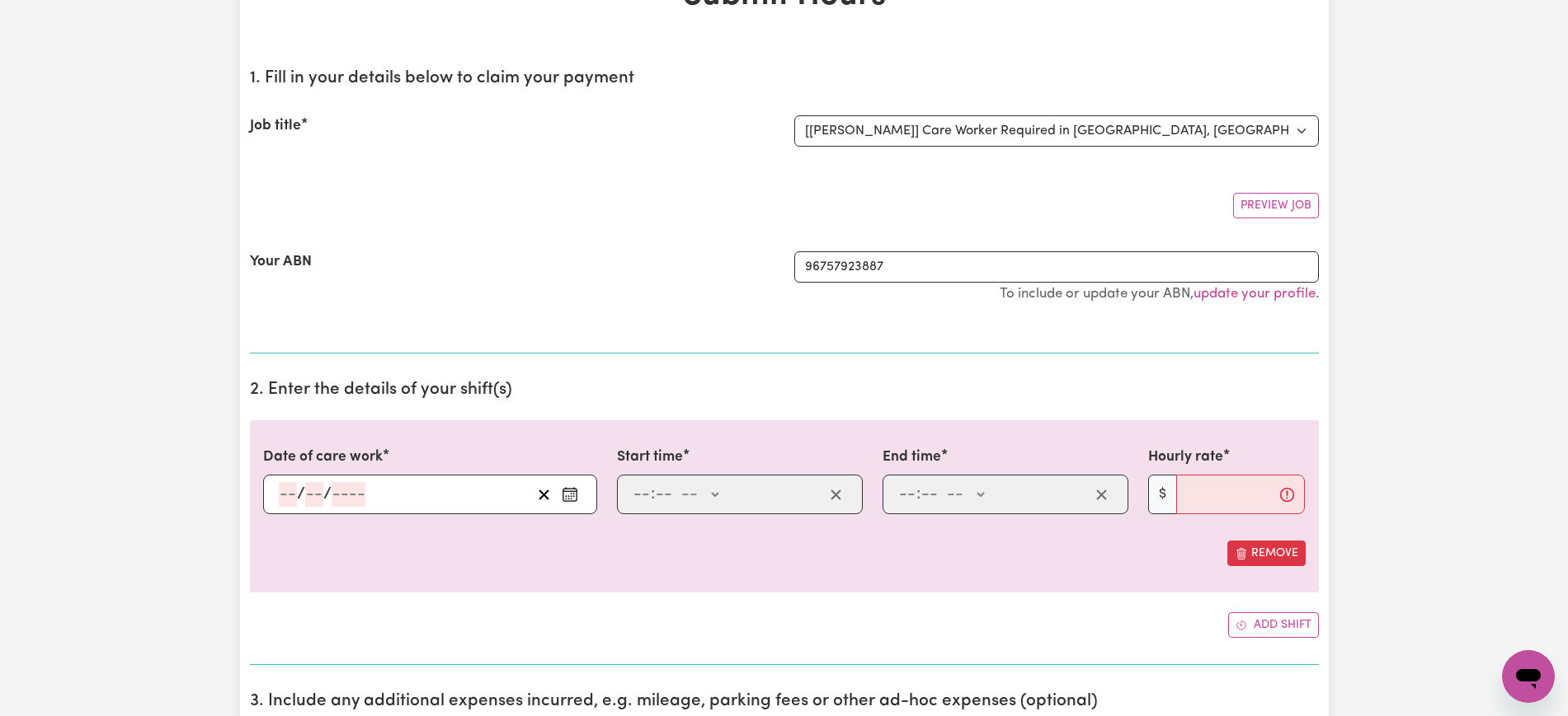
scroll to position [206, 0]
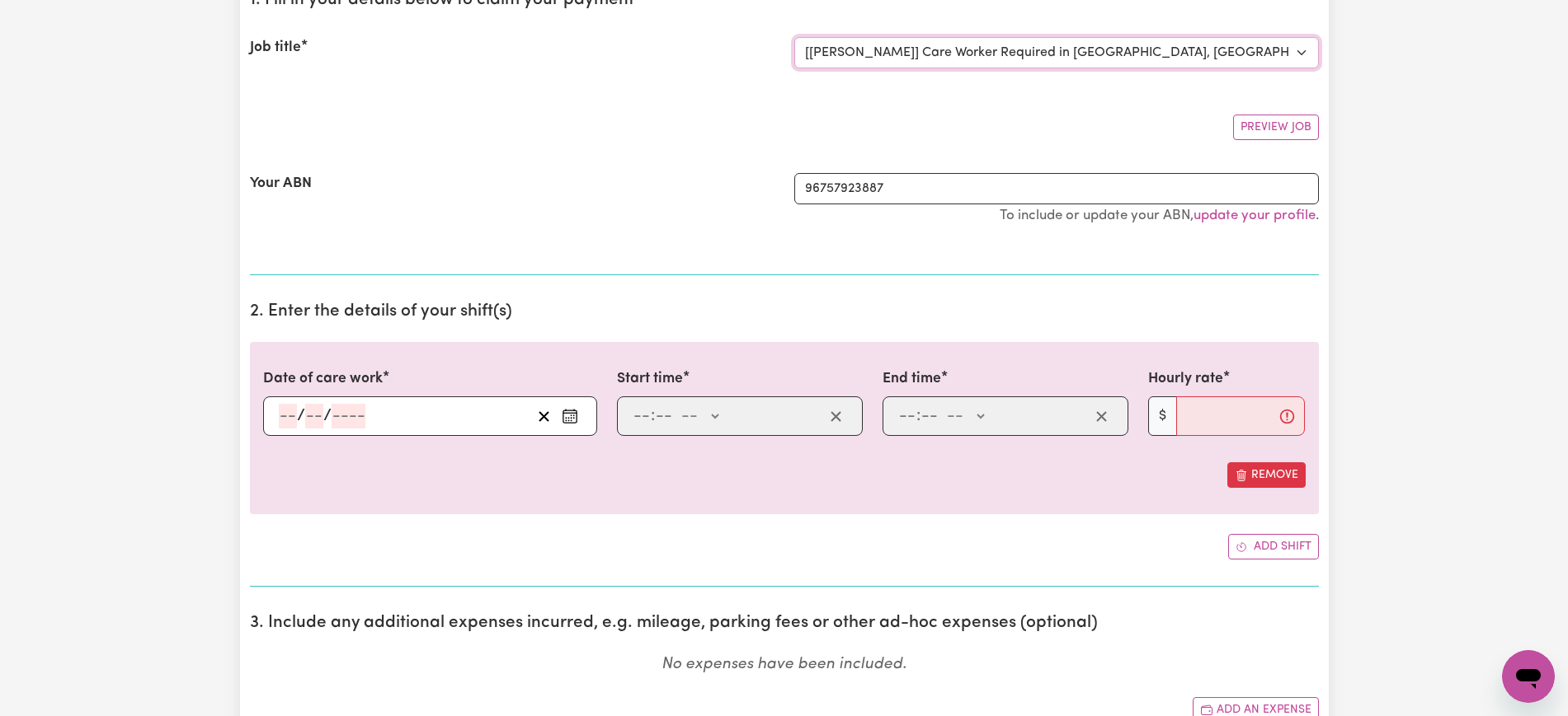
click at [1060, 52] on select "Select the job you're submitting hours for... [[PERSON_NAME] ] [DEMOGRAPHIC_DAT…" at bounding box center [1057, 53] width 524 height 32
select select "7413"
click at [794, 37] on select "Select the job you're submitting hours for... [[PERSON_NAME] ] [DEMOGRAPHIC_DAT…" at bounding box center [1057, 53] width 524 height 32
click at [644, 291] on section "2. Enter the details of your shift(s) Date of care work / / Start time : -- AM …" at bounding box center [784, 437] width 1069 height 298
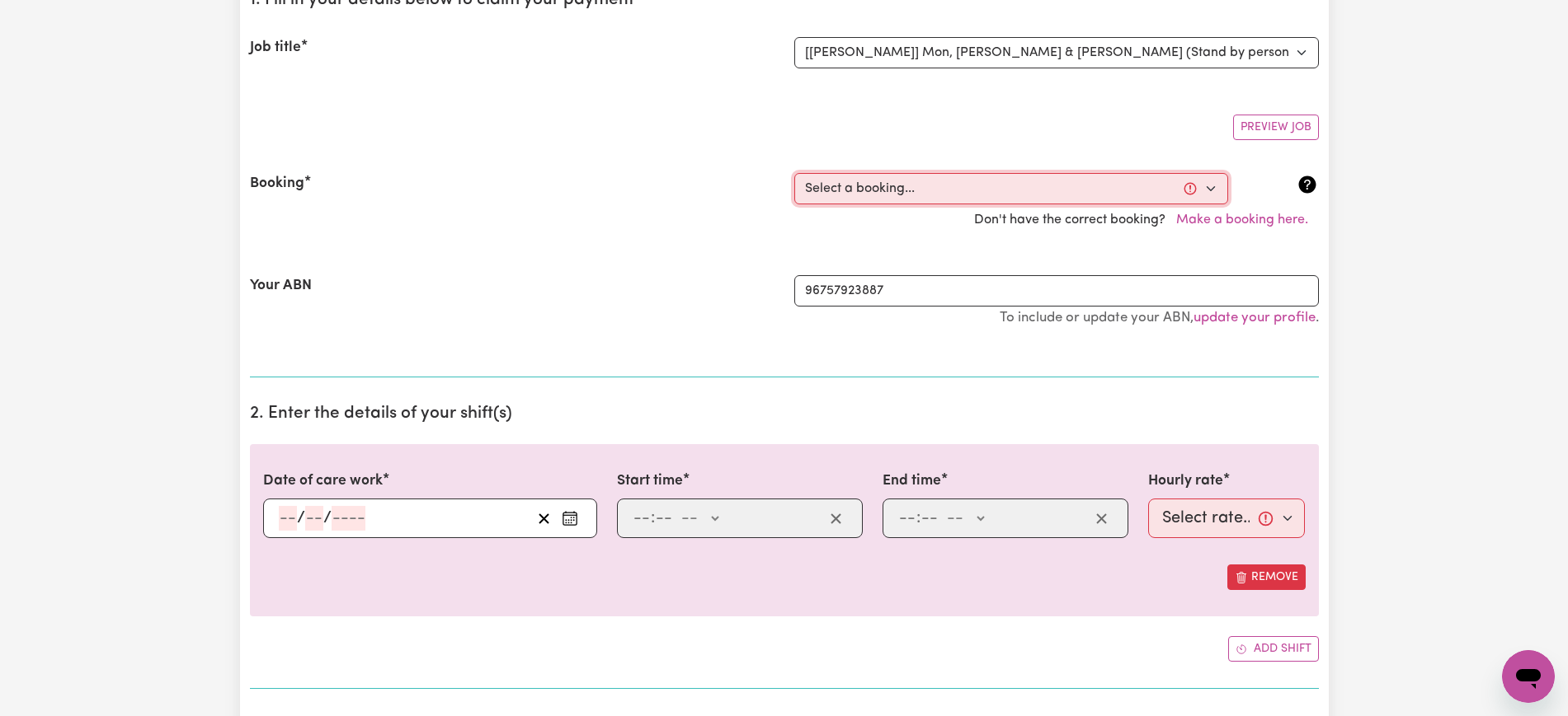
drag, startPoint x: 907, startPoint y: 190, endPoint x: 909, endPoint y: 198, distance: 8.2
click at [909, 198] on select "Select a booking... [DATE] 10:00am to 12:00pm (ONE-OFF)" at bounding box center [1011, 189] width 434 height 32
drag, startPoint x: 980, startPoint y: 184, endPoint x: 988, endPoint y: 201, distance: 18.8
click at [980, 184] on select "Select a booking... [DATE] 10:00am to 12:00pm (ONE-OFF)" at bounding box center [1011, 189] width 434 height 32
select select "363522"
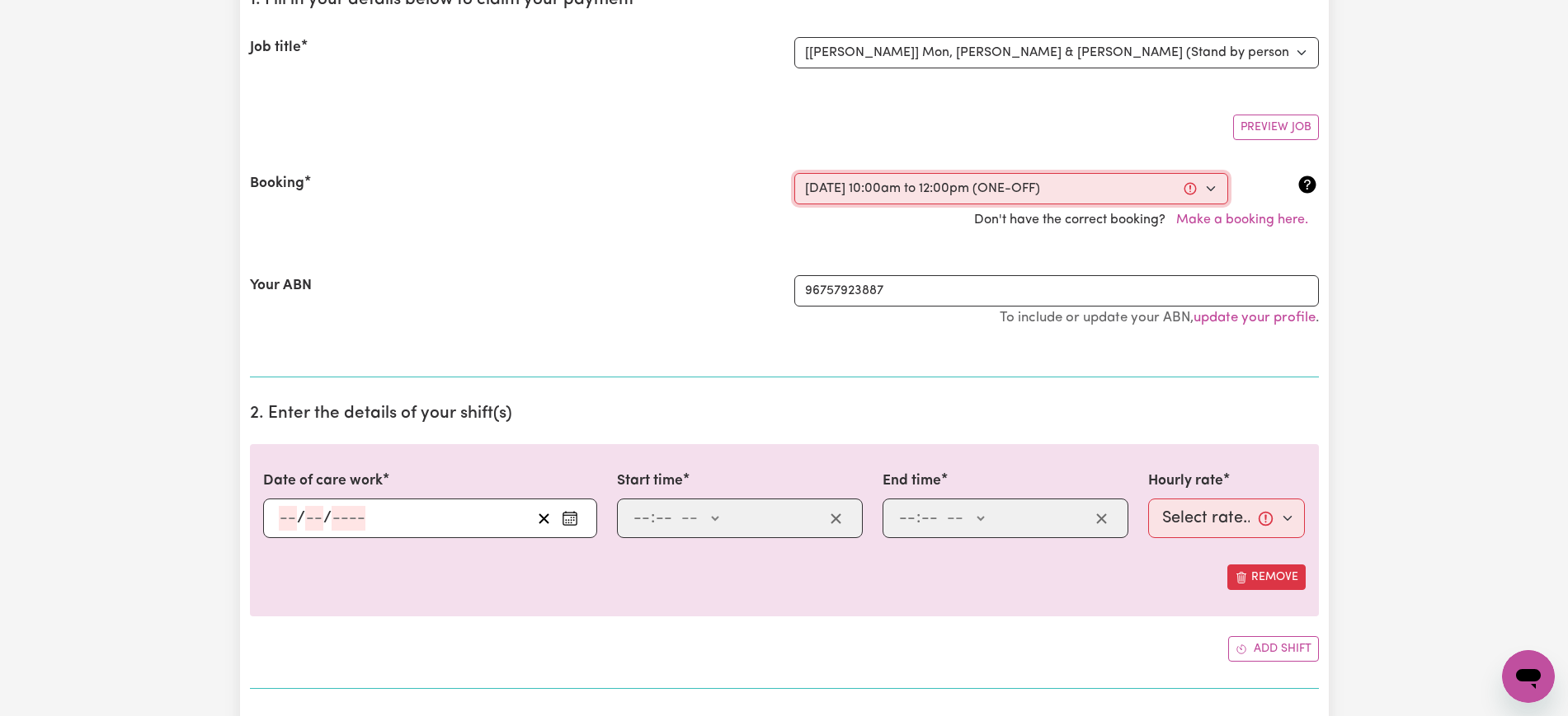
click at [794, 173] on select "Select a booking... [DATE] 10:00am to 12:00pm (ONE-OFF)" at bounding box center [1011, 189] width 434 height 32
type input "[DATE]"
type input "10"
type input "9"
type input "2025"
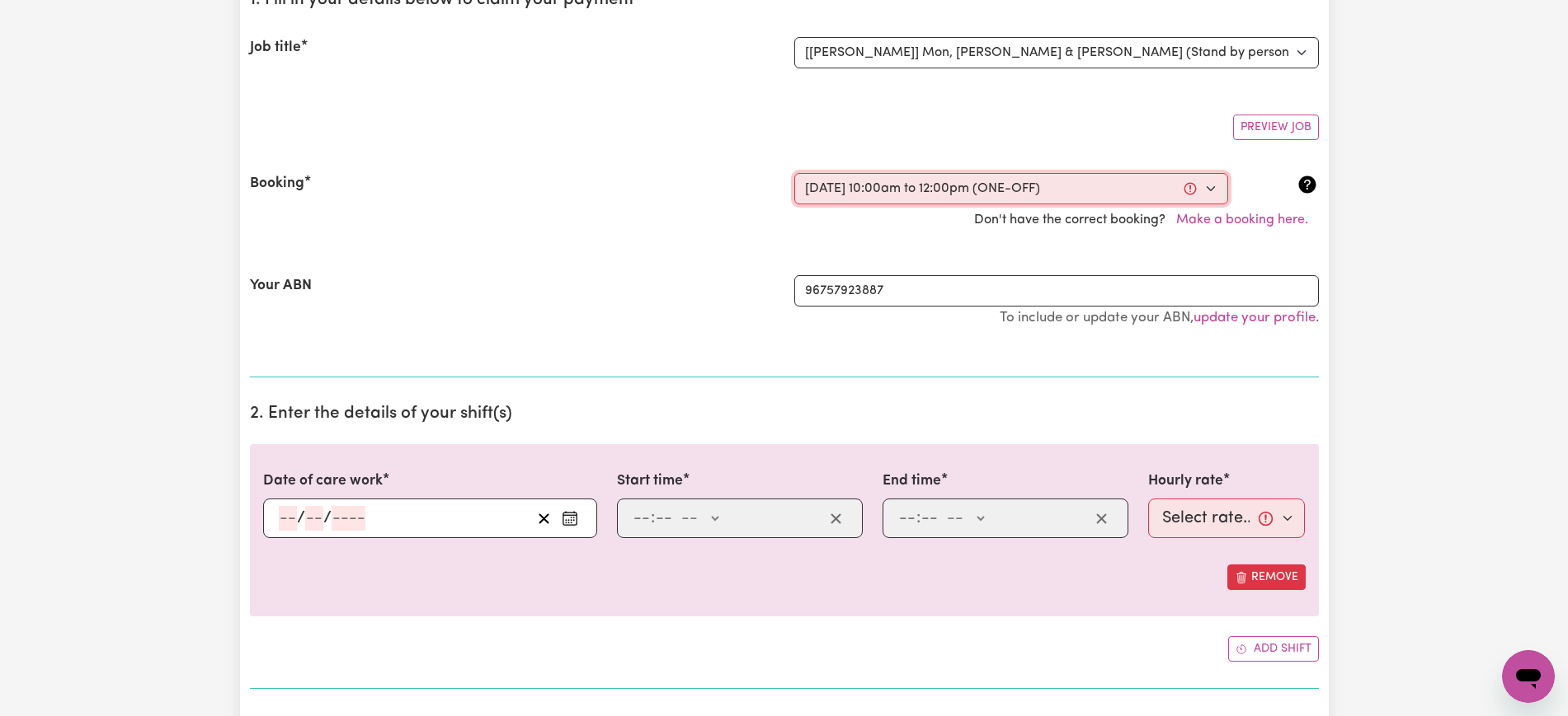
type input "10:00"
type input "10"
type input "0"
select select "am"
type input "12:00"
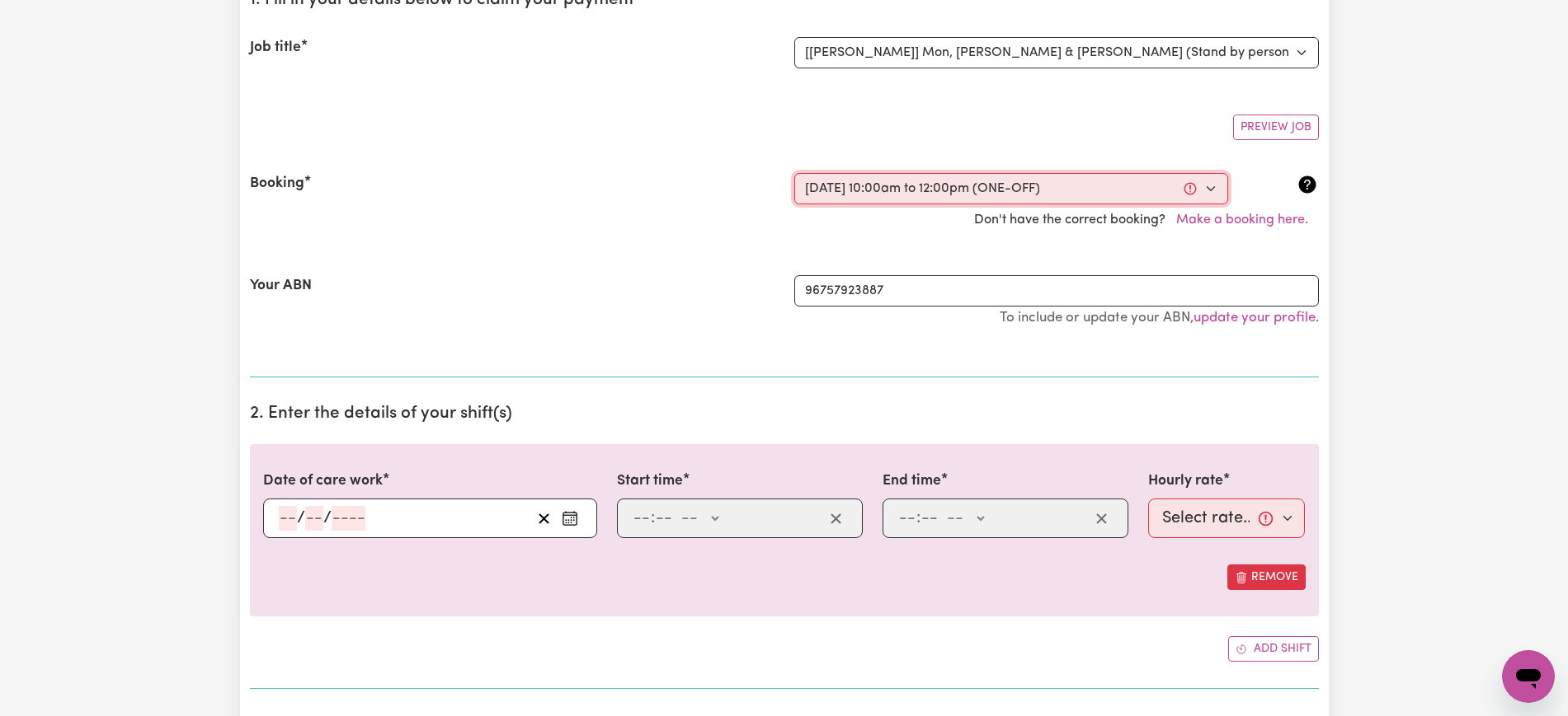
type input "12"
type input "0"
select select "pm"
select select "44-Weekday"
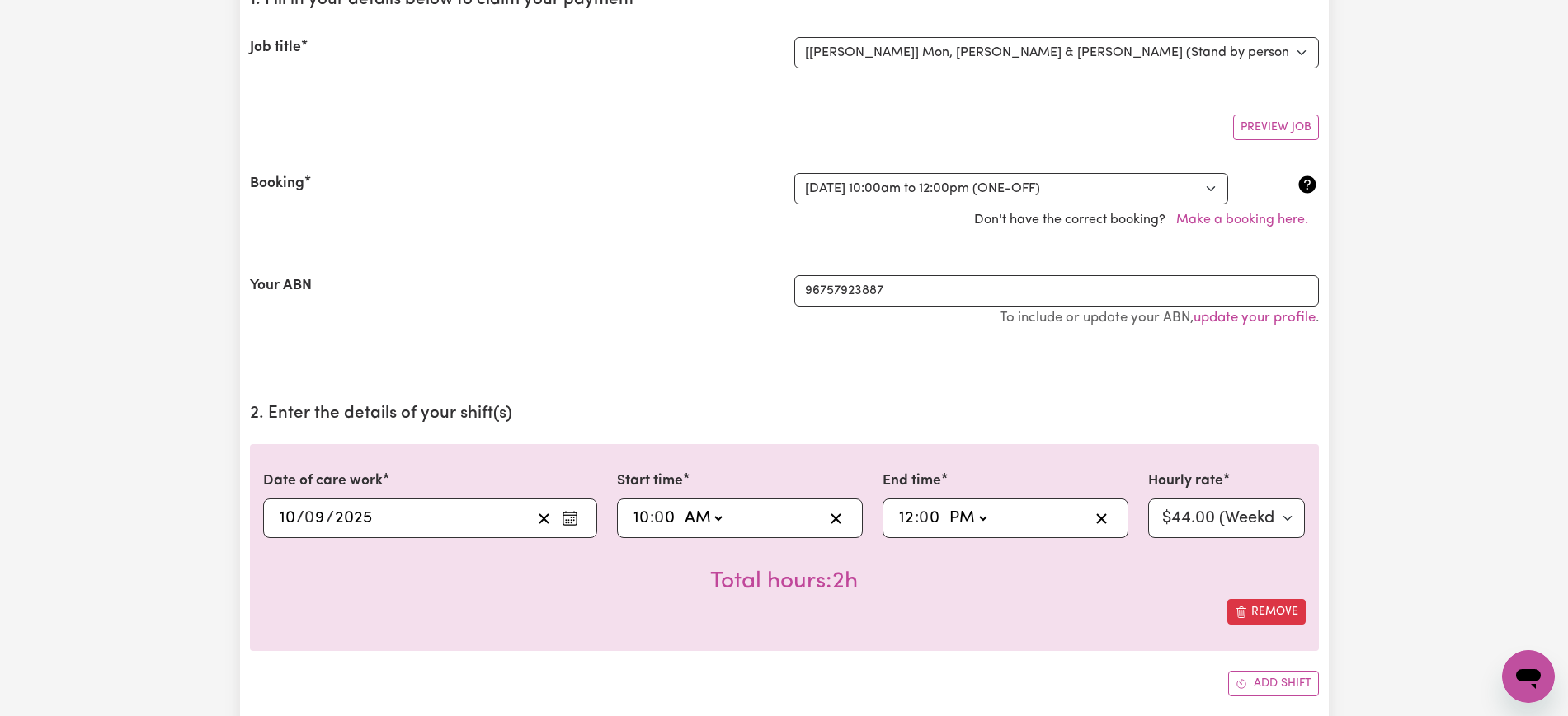
click at [565, 516] on icon "Enter the date of care work" at bounding box center [570, 518] width 17 height 17
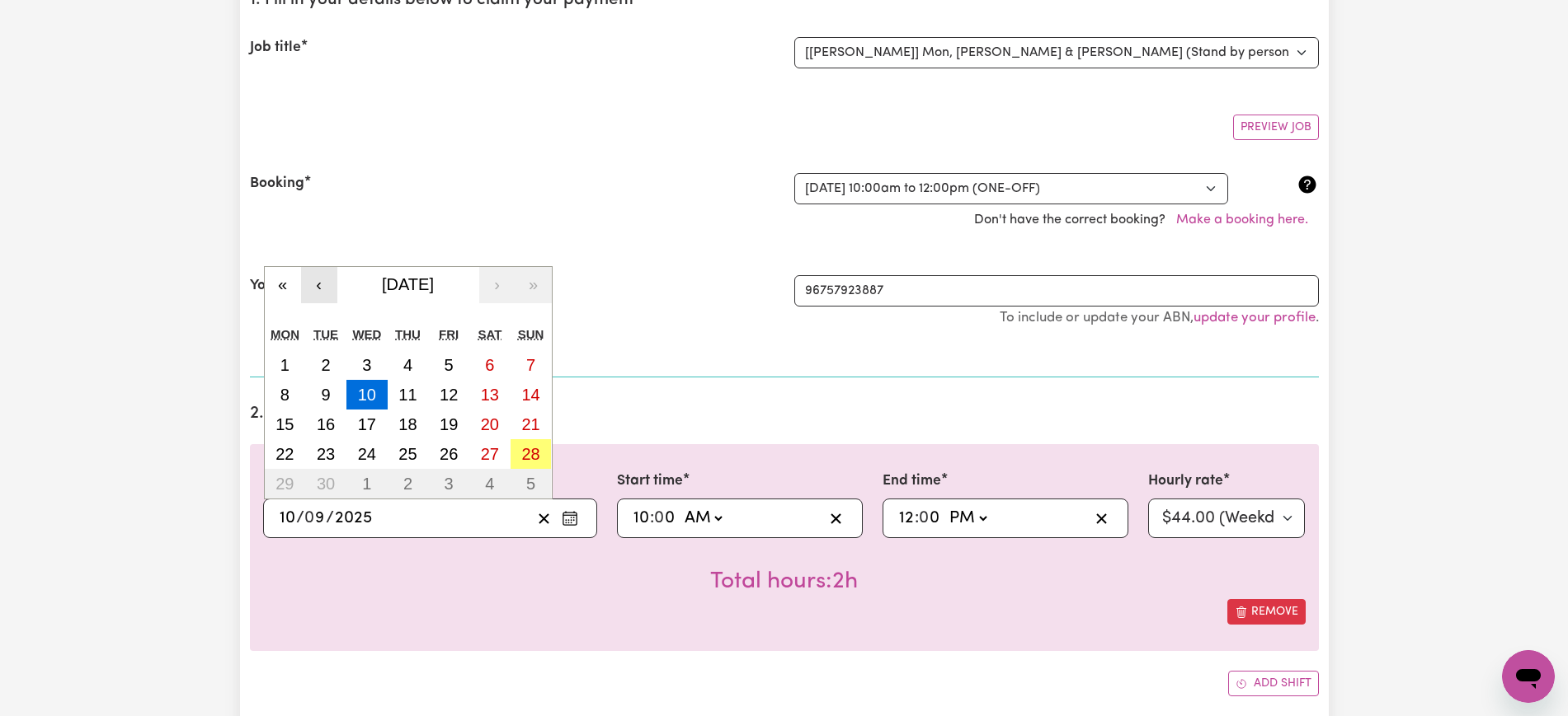
click at [312, 285] on button "‹" at bounding box center [319, 285] width 36 height 36
click at [283, 390] on abbr "4" at bounding box center [285, 395] width 9 height 18
type input "[DATE]"
type input "4"
type input "8"
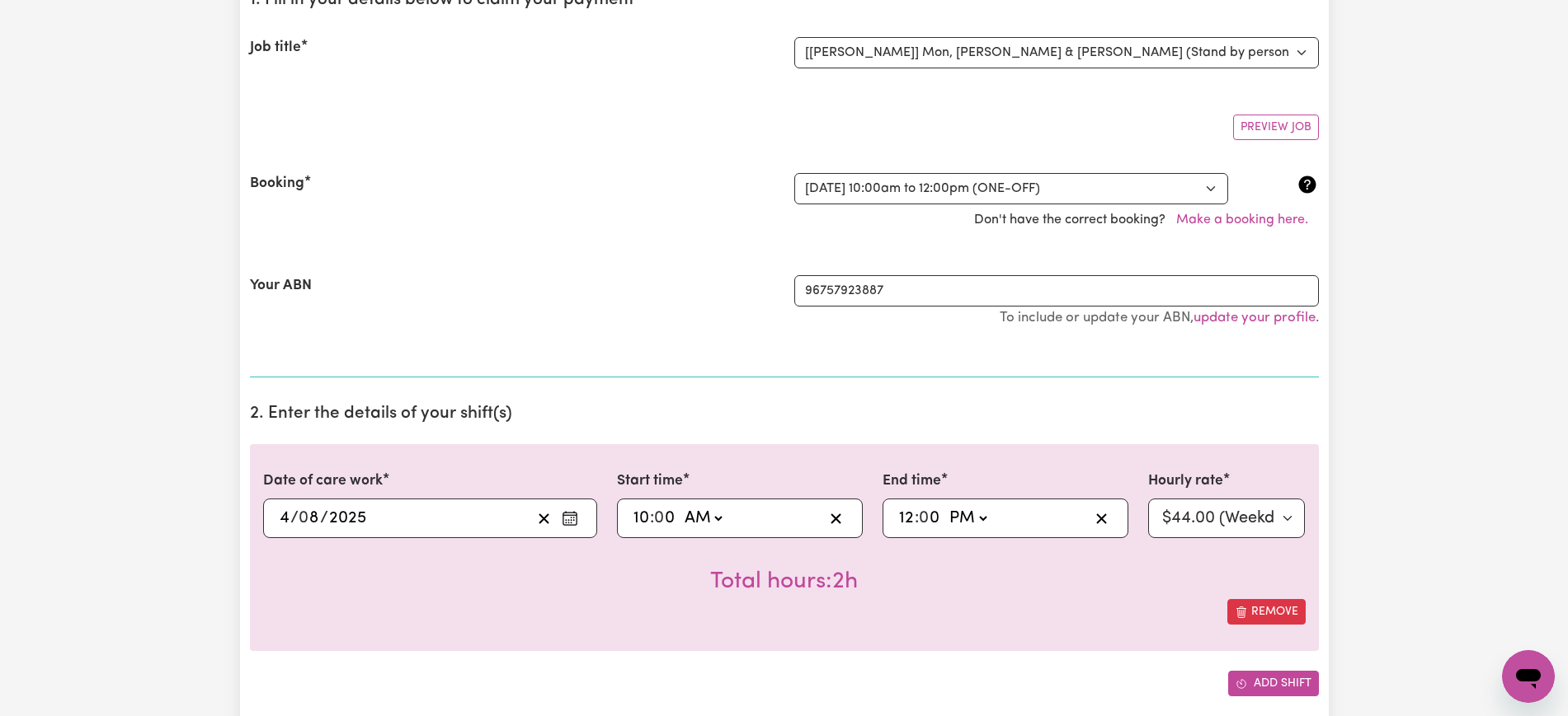
click at [1256, 683] on button "Add shift" at bounding box center [1273, 683] width 91 height 26
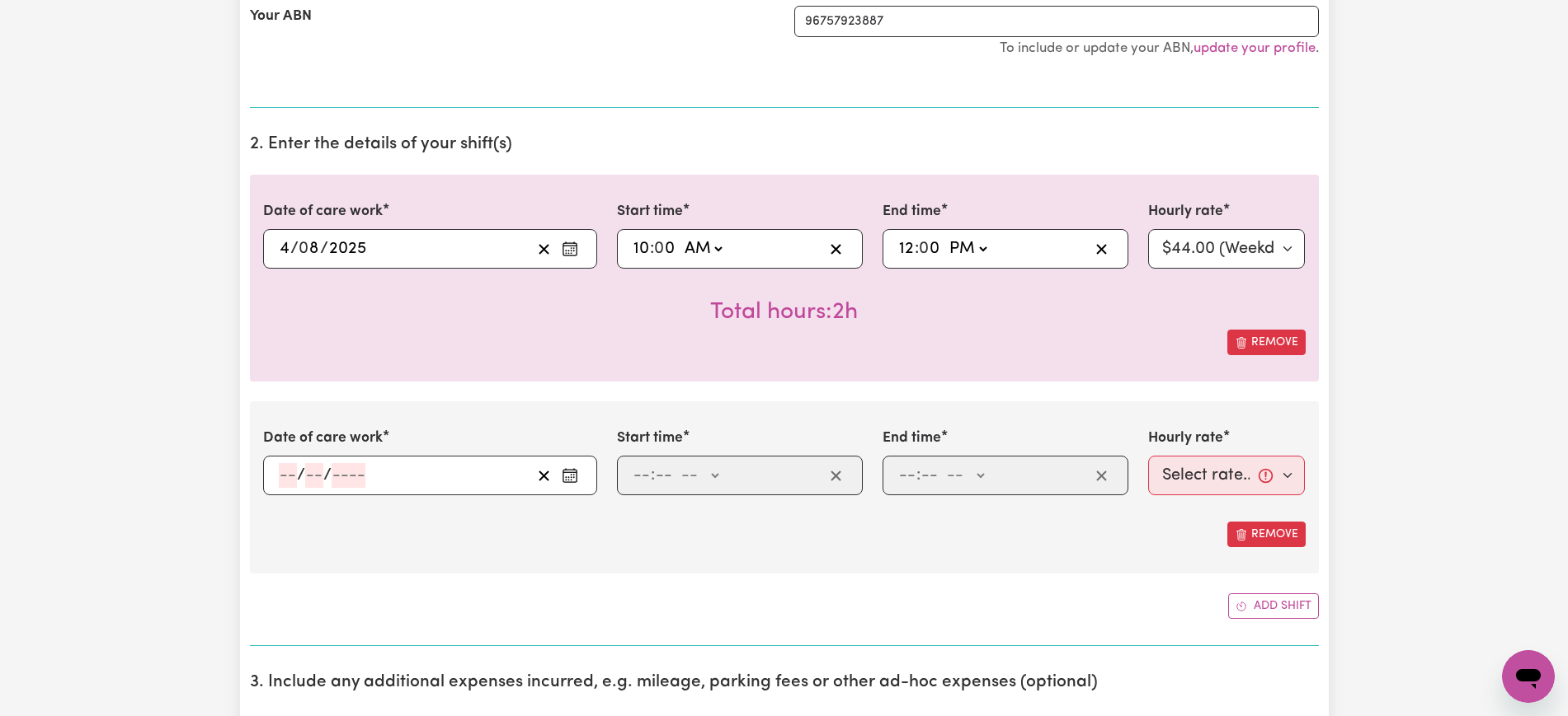
scroll to position [515, 0]
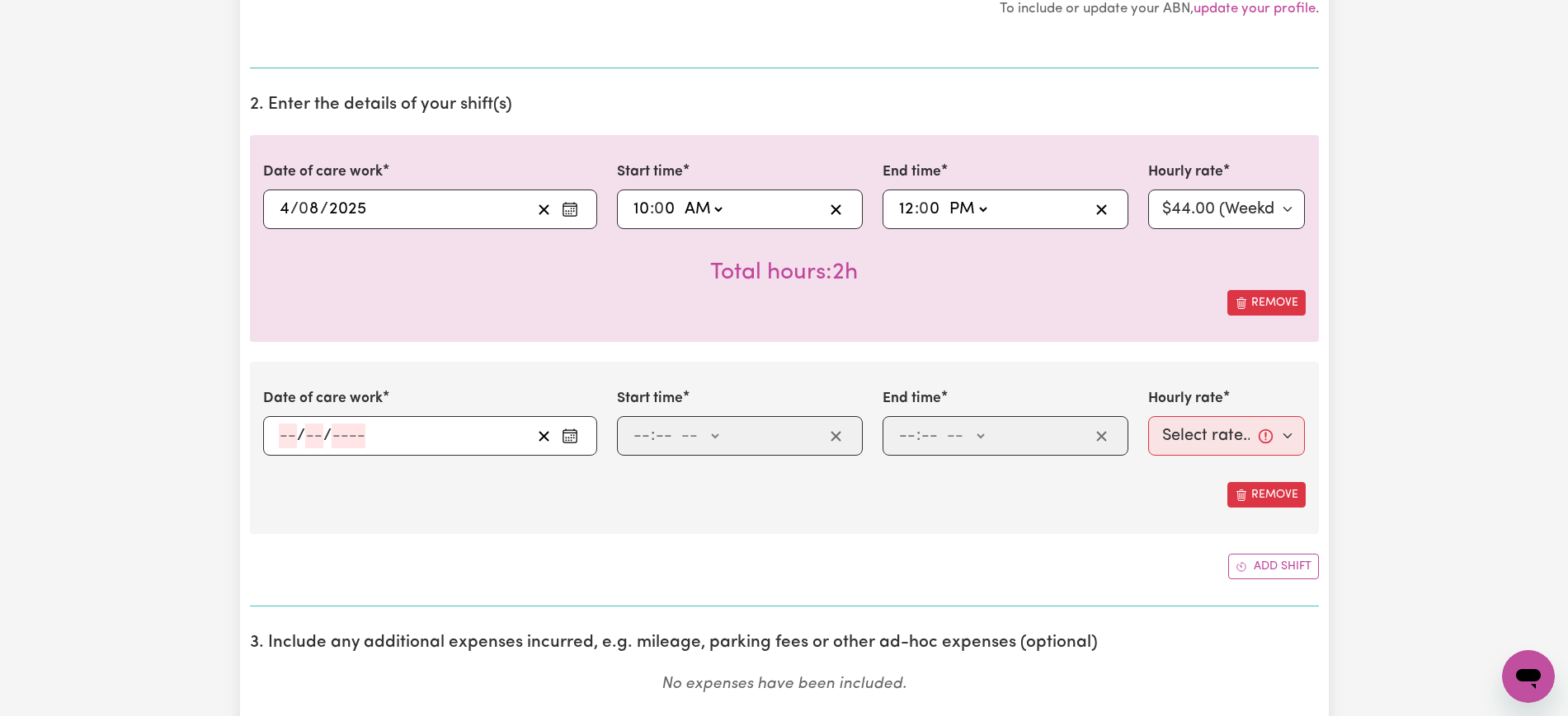
click at [567, 434] on icon "Enter the date of care work" at bounding box center [570, 435] width 17 height 17
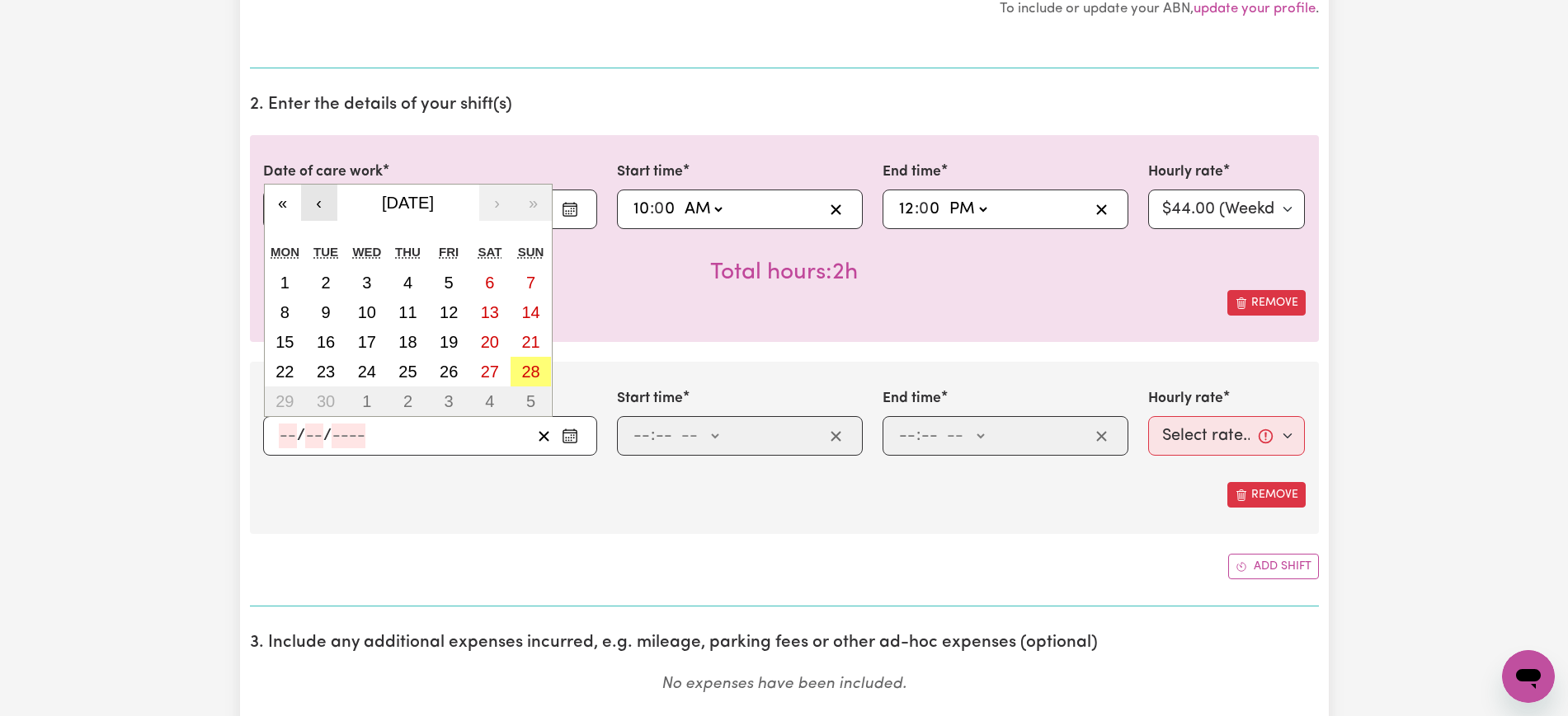
click at [305, 210] on button "‹" at bounding box center [319, 202] width 36 height 36
click at [321, 310] on abbr "5" at bounding box center [325, 312] width 9 height 18
type input "[DATE]"
type input "5"
type input "8"
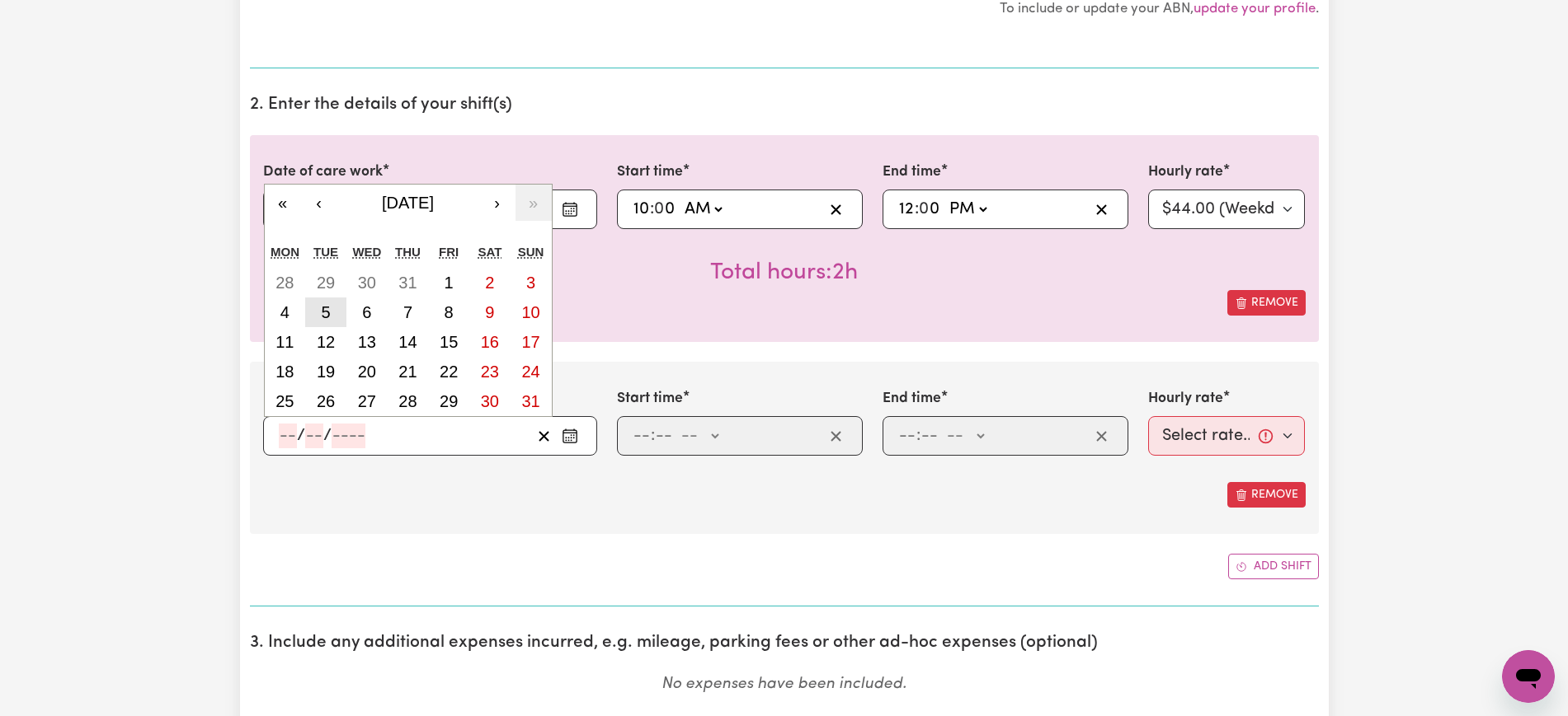
type input "2025"
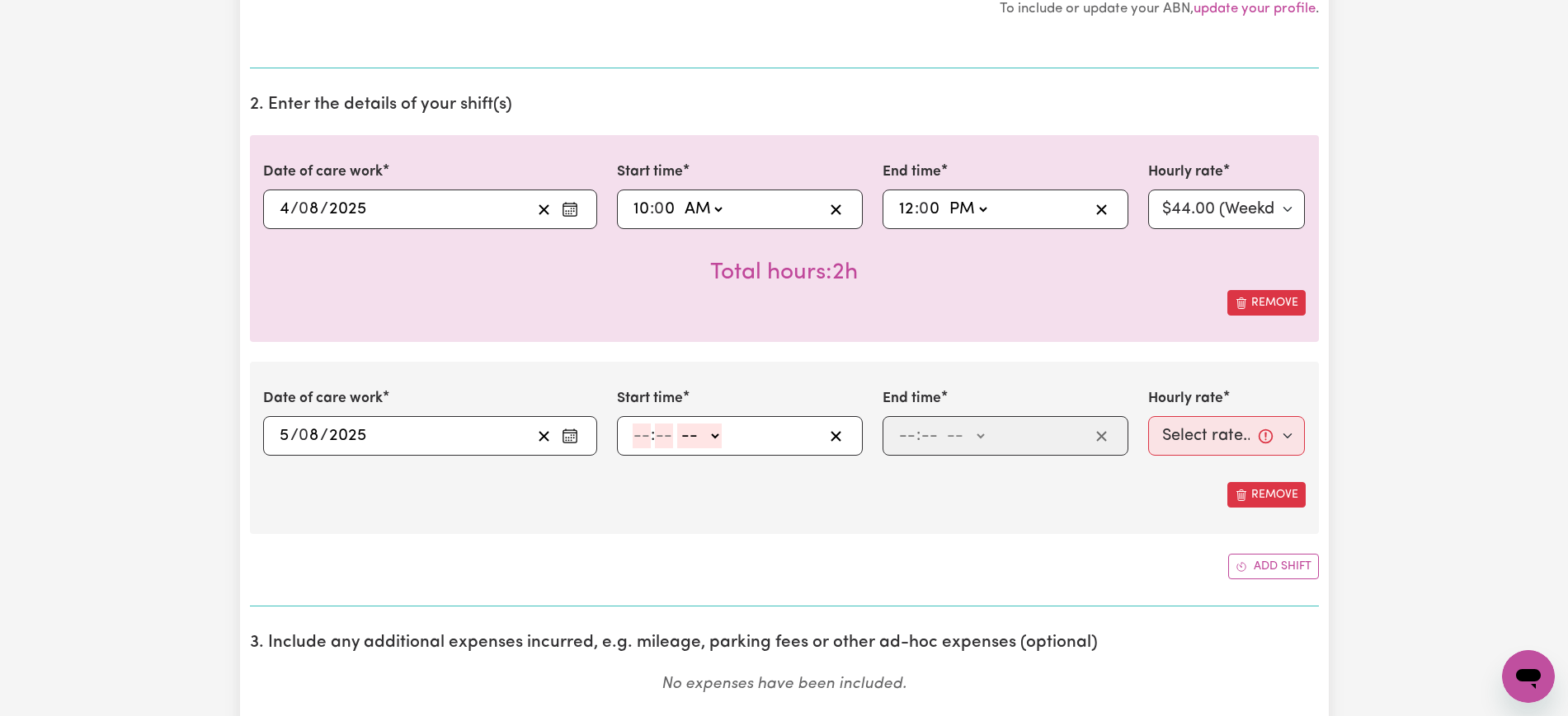
click at [671, 510] on div "Date of care work [DATE] 5 / 0 8 / 2025 « ‹ [DATE] › » Mon Tue Wed Thu Fri Sat …" at bounding box center [784, 447] width 1069 height 172
click at [644, 436] on input "number" at bounding box center [642, 435] width 18 height 25
type input "10"
type input "0"
select select "am"
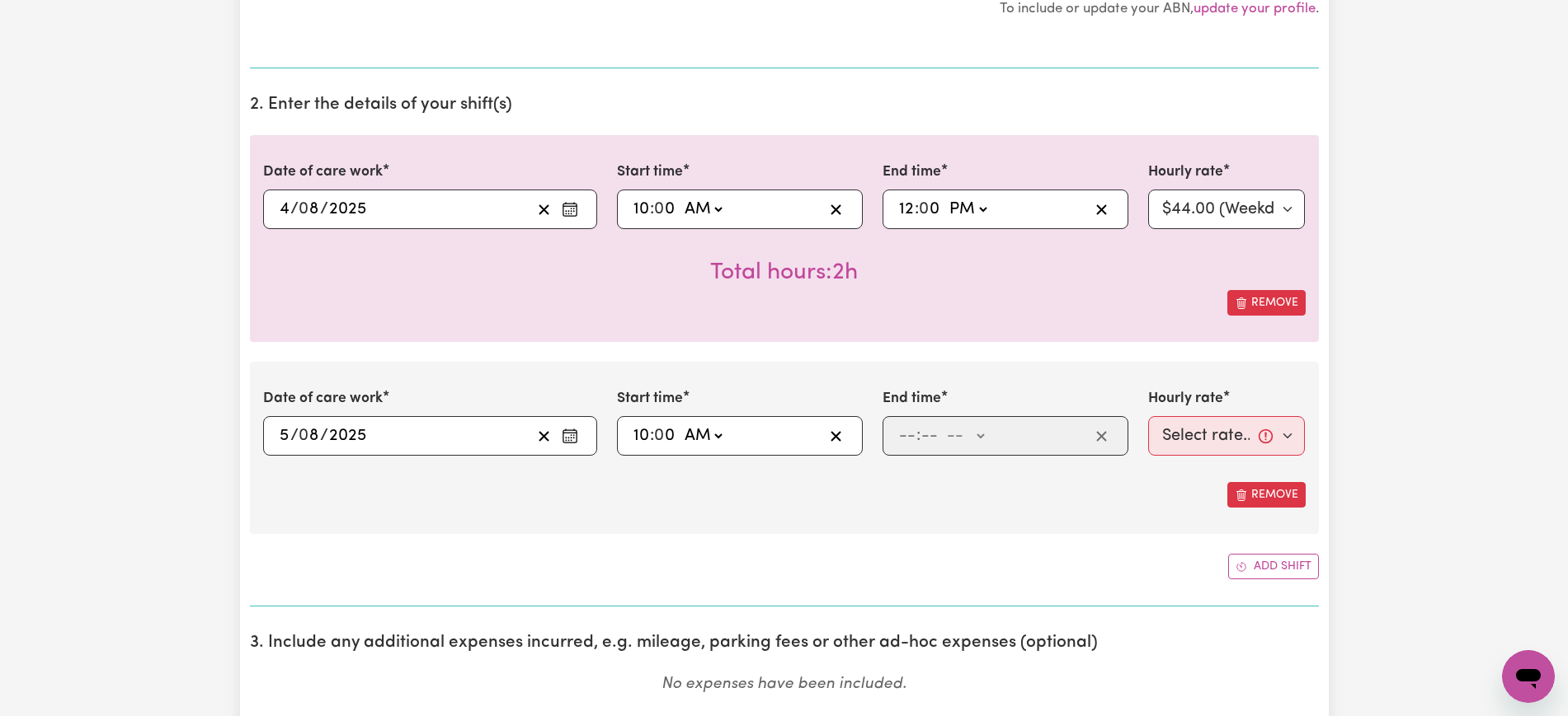
type input "10:00"
type input "12"
type input "0"
select select "am"
type input "00:00"
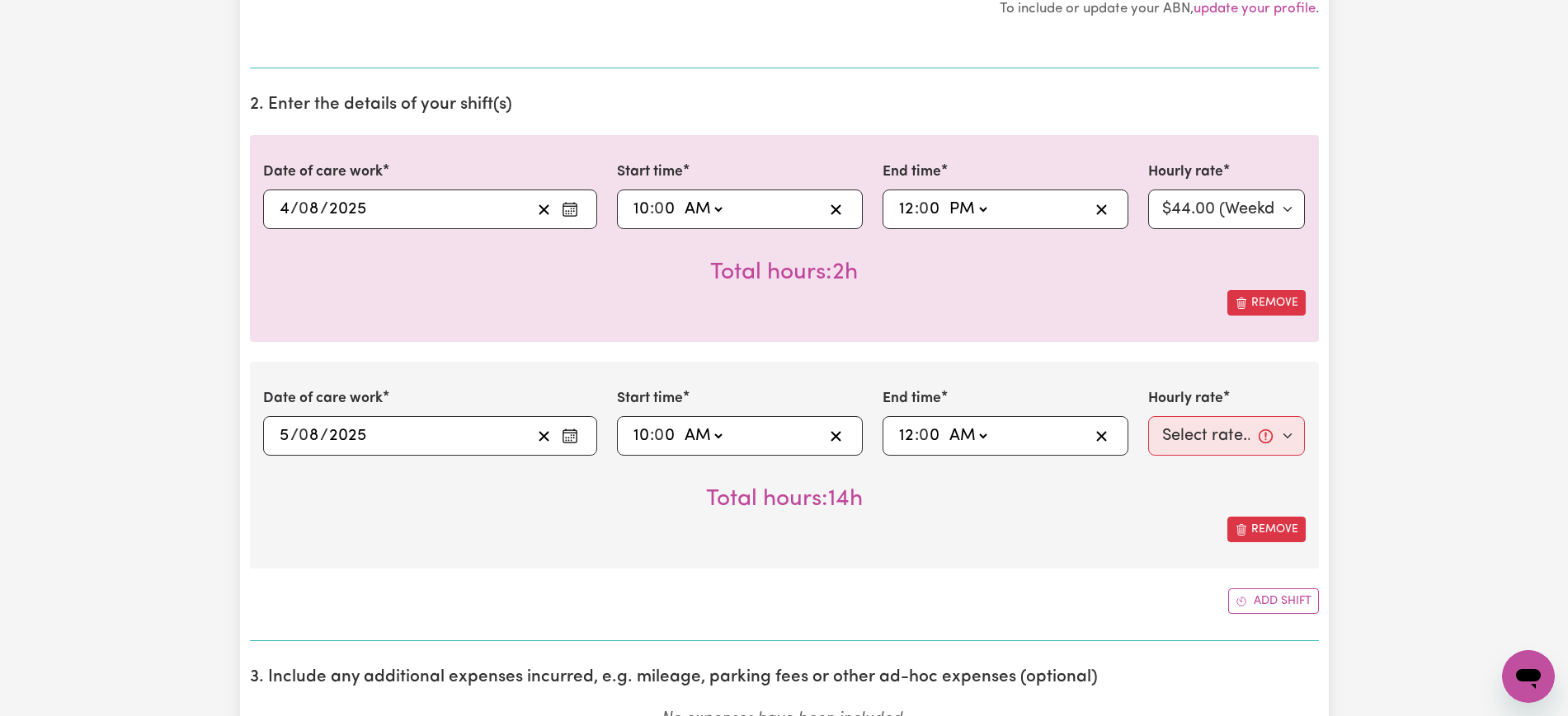
select select "pm"
type input "12:00"
drag, startPoint x: 846, startPoint y: 545, endPoint x: 414, endPoint y: 413, distance: 451.7
click at [847, 545] on div "Date of care work [DATE] 5 / 0 8 / 2025 « ‹ [DATE] › » Mon Tue Wed Thu Fri Sat …" at bounding box center [784, 465] width 1069 height 207
click at [1183, 442] on select "Select rate... $44.00 (Weekday)" at bounding box center [1227, 436] width 158 height 39
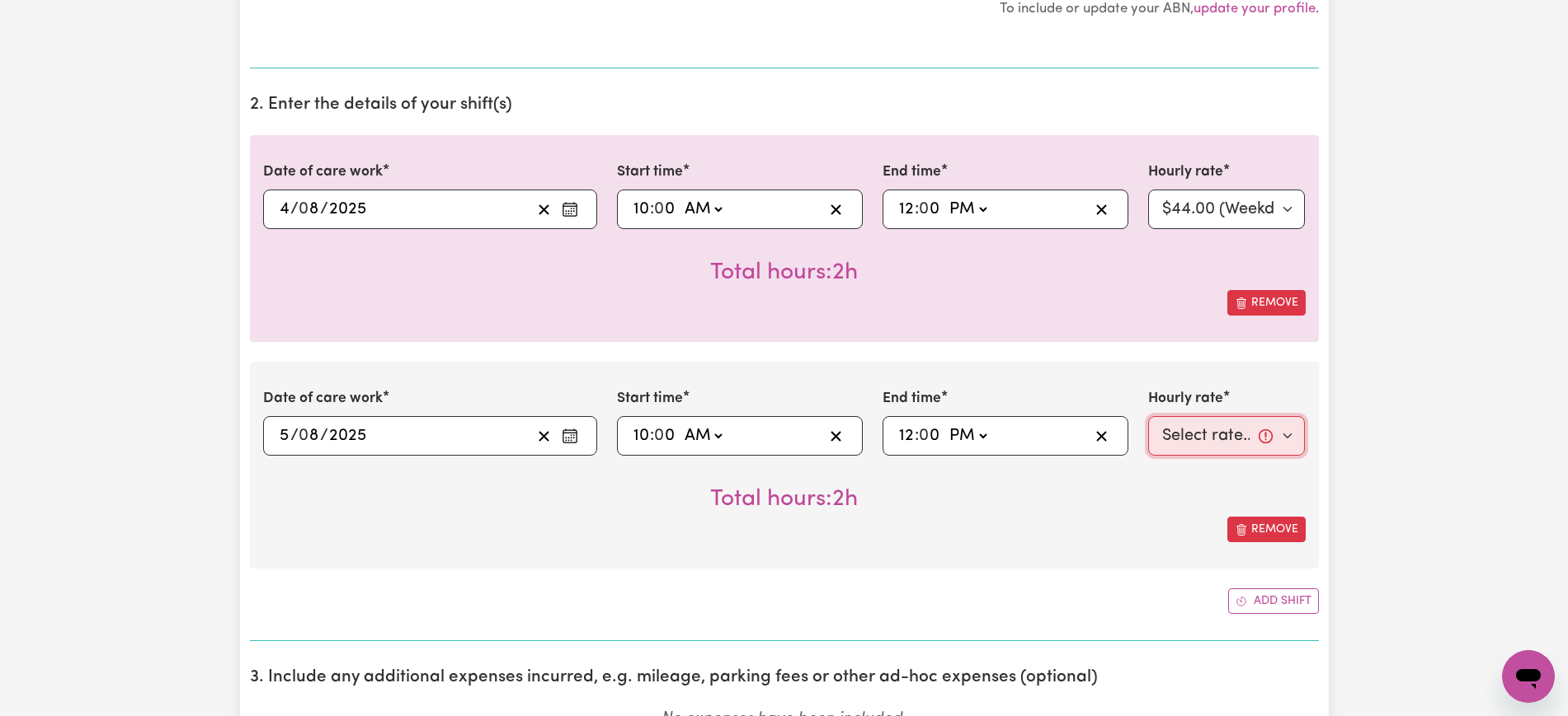
select select "44-Weekday"
click at [1148, 417] on select "Select rate... $44.00 (Weekday)" at bounding box center [1227, 436] width 158 height 39
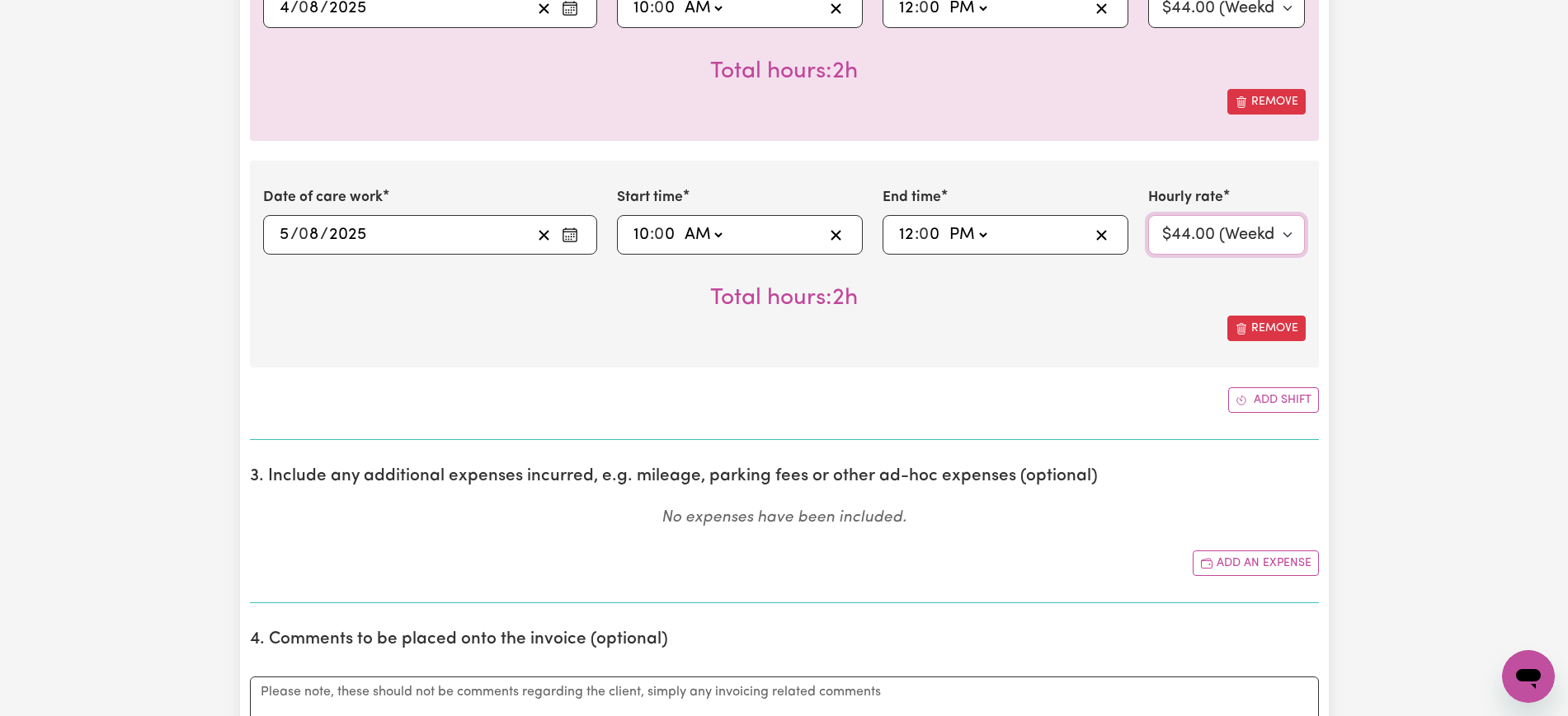
scroll to position [721, 0]
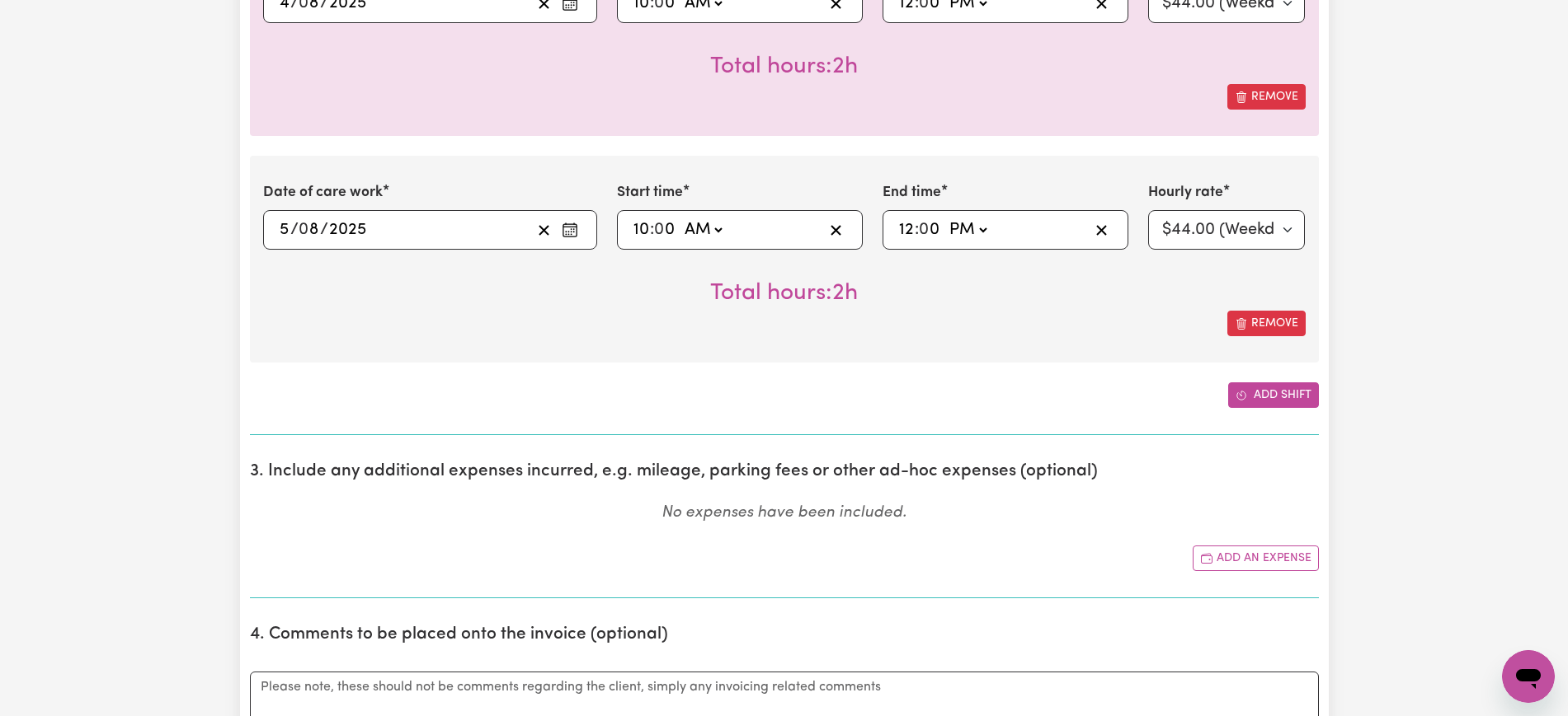
drag, startPoint x: 1264, startPoint y: 391, endPoint x: 1030, endPoint y: 350, distance: 237.6
click at [1262, 390] on button "Add shift" at bounding box center [1273, 395] width 91 height 26
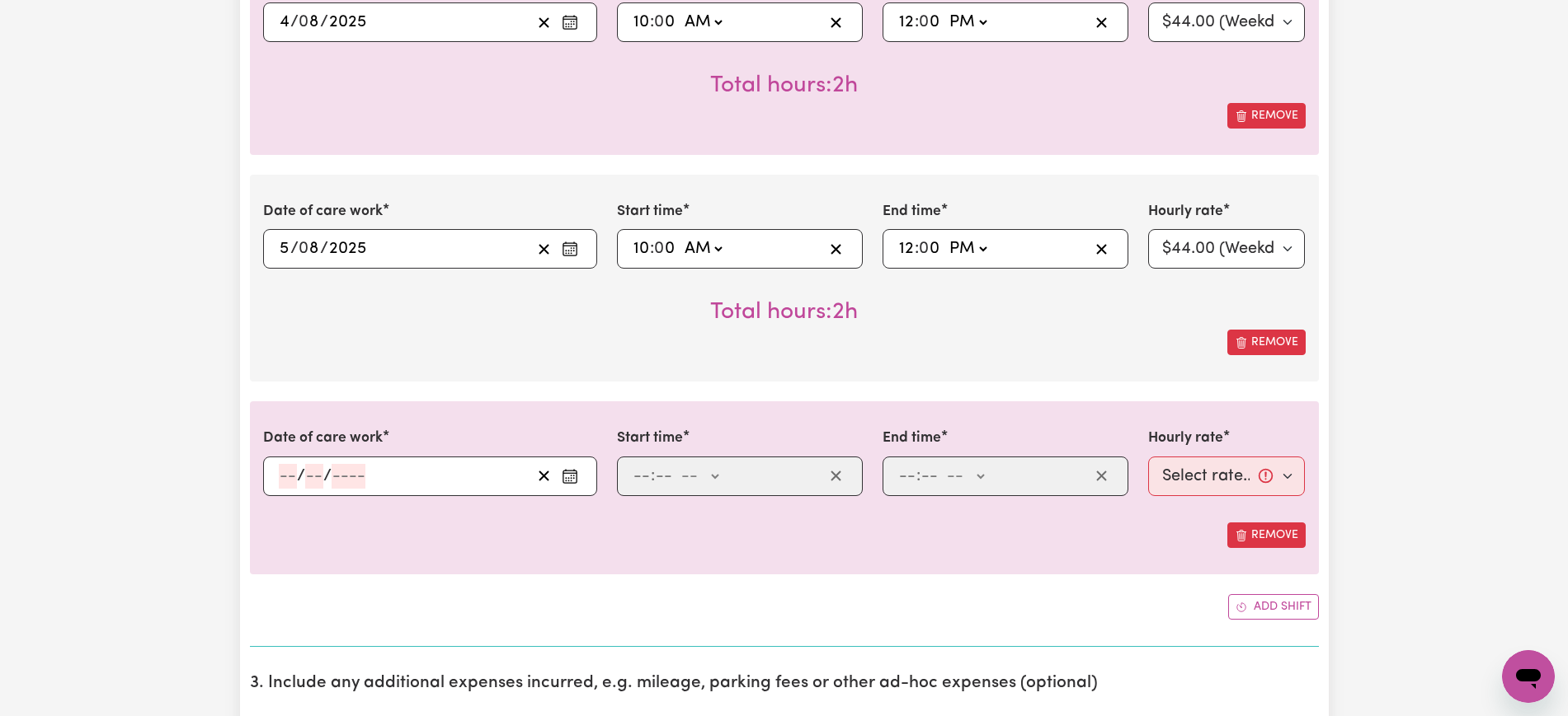
scroll to position [824, 0]
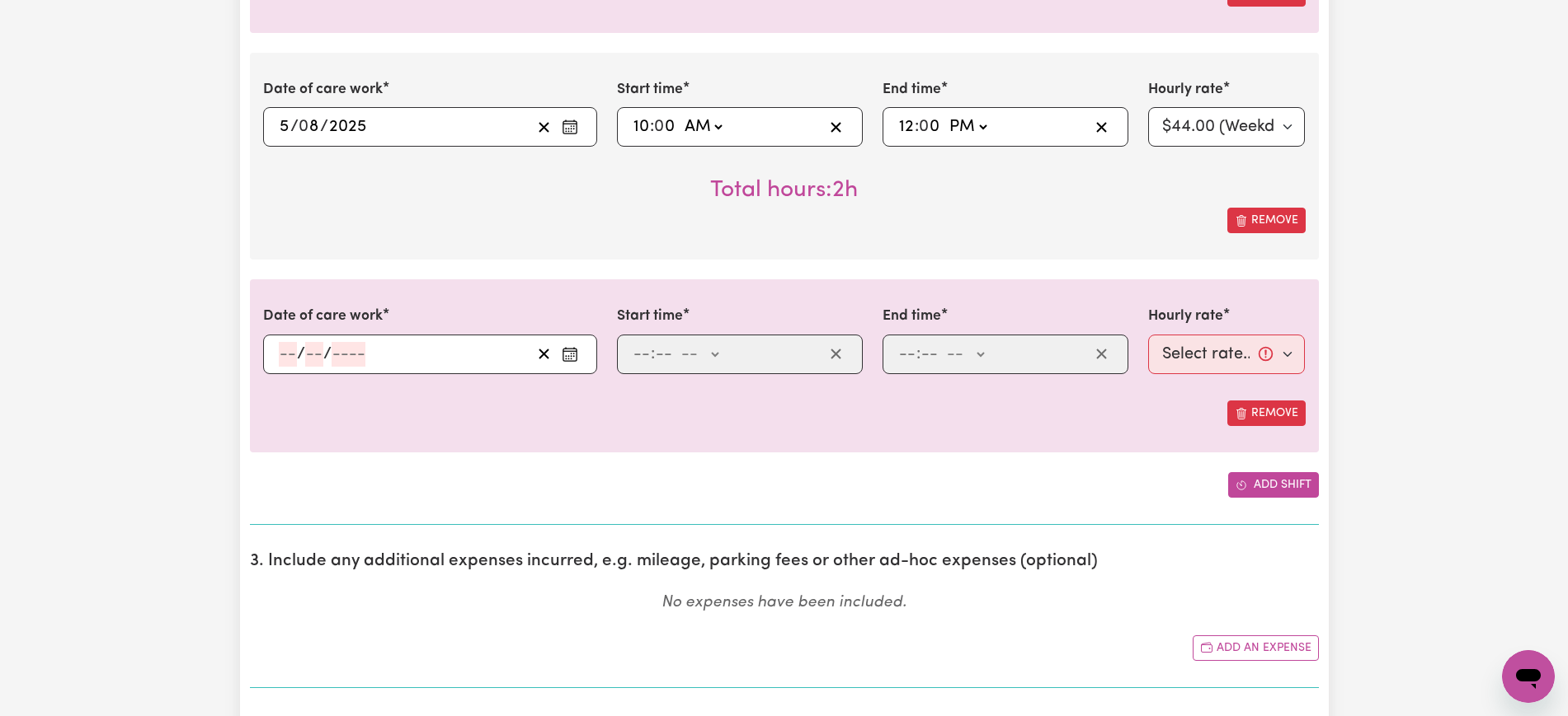
click at [1251, 476] on button "Add shift" at bounding box center [1273, 486] width 91 height 26
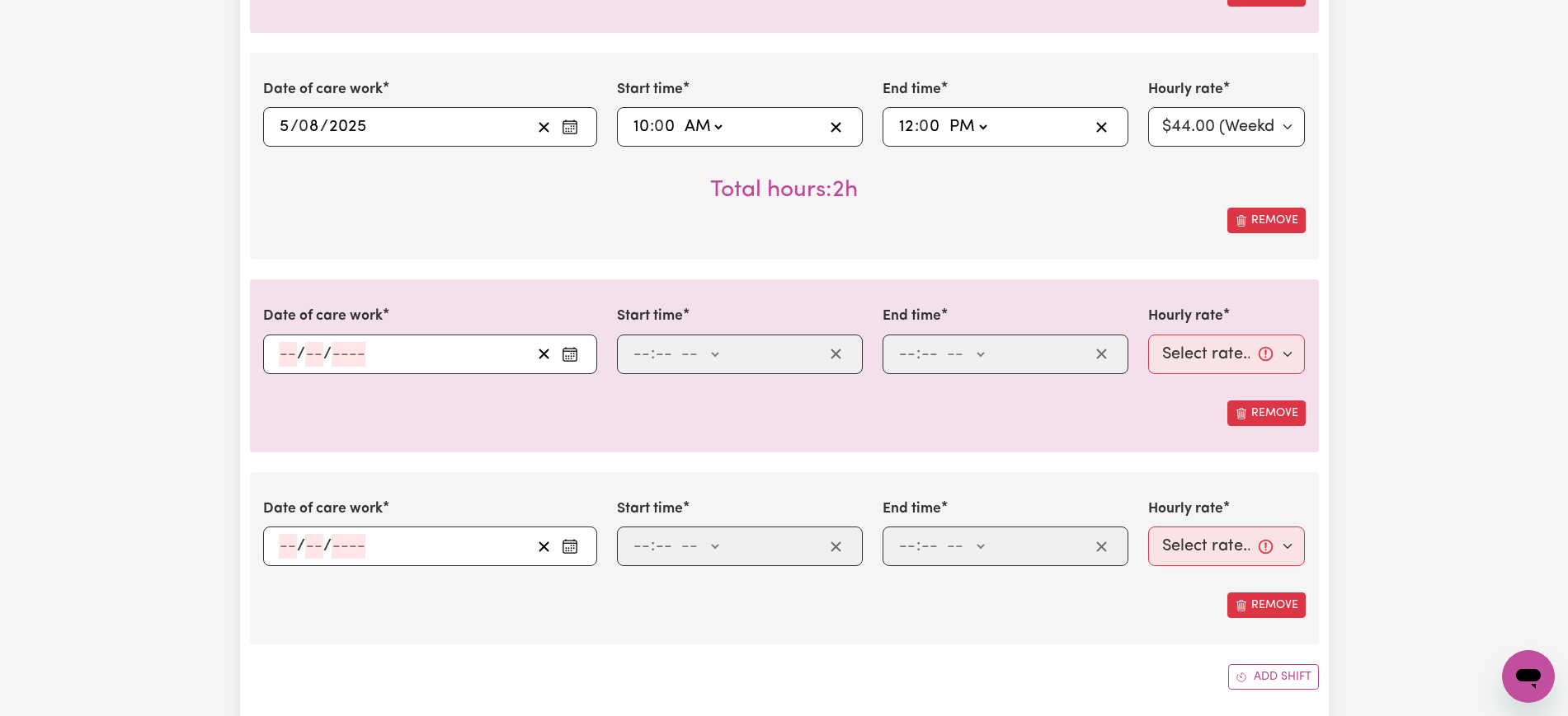
click at [570, 349] on icon "Enter the date of care work" at bounding box center [570, 355] width 17 height 17
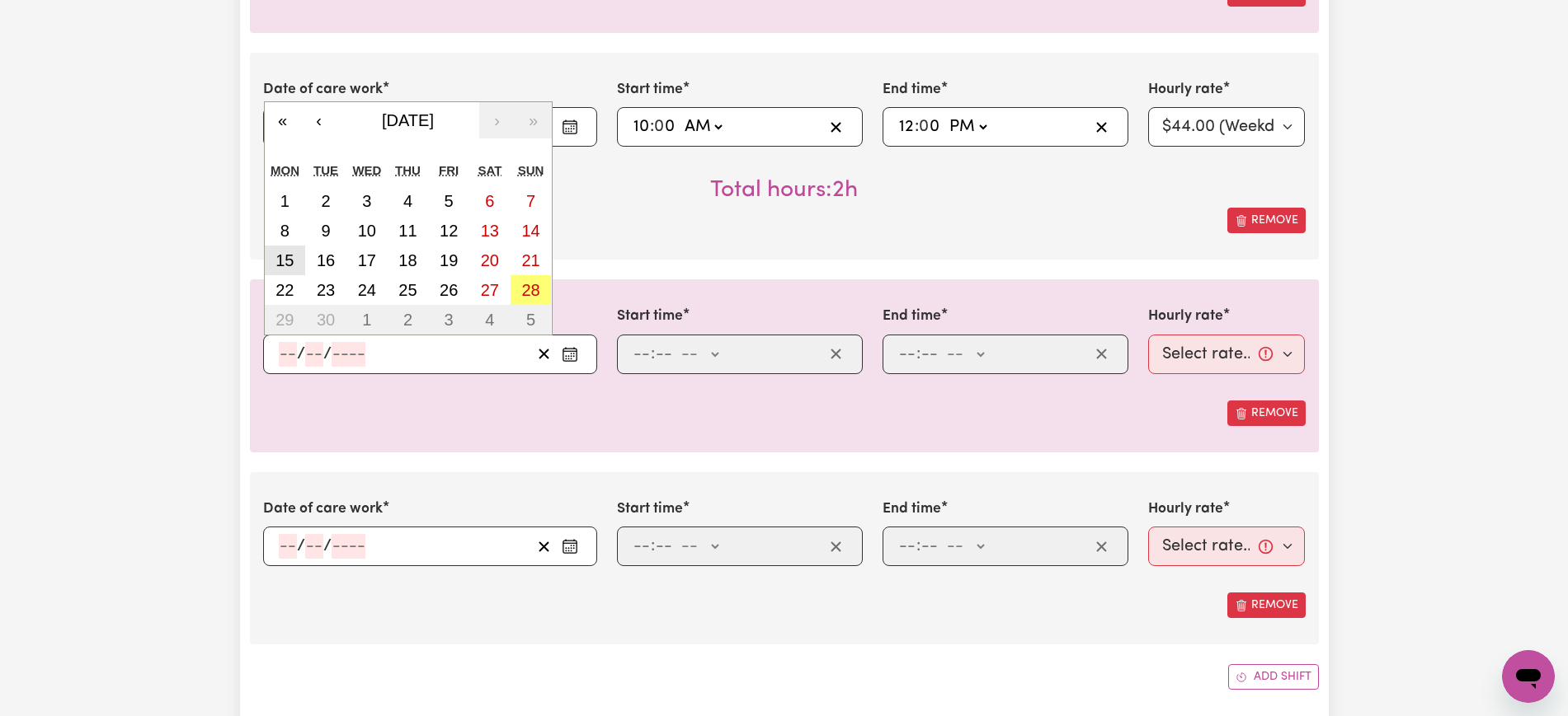
click at [284, 259] on abbr "15" at bounding box center [285, 260] width 18 height 18
type input "[DATE]"
type input "15"
type input "9"
type input "2025"
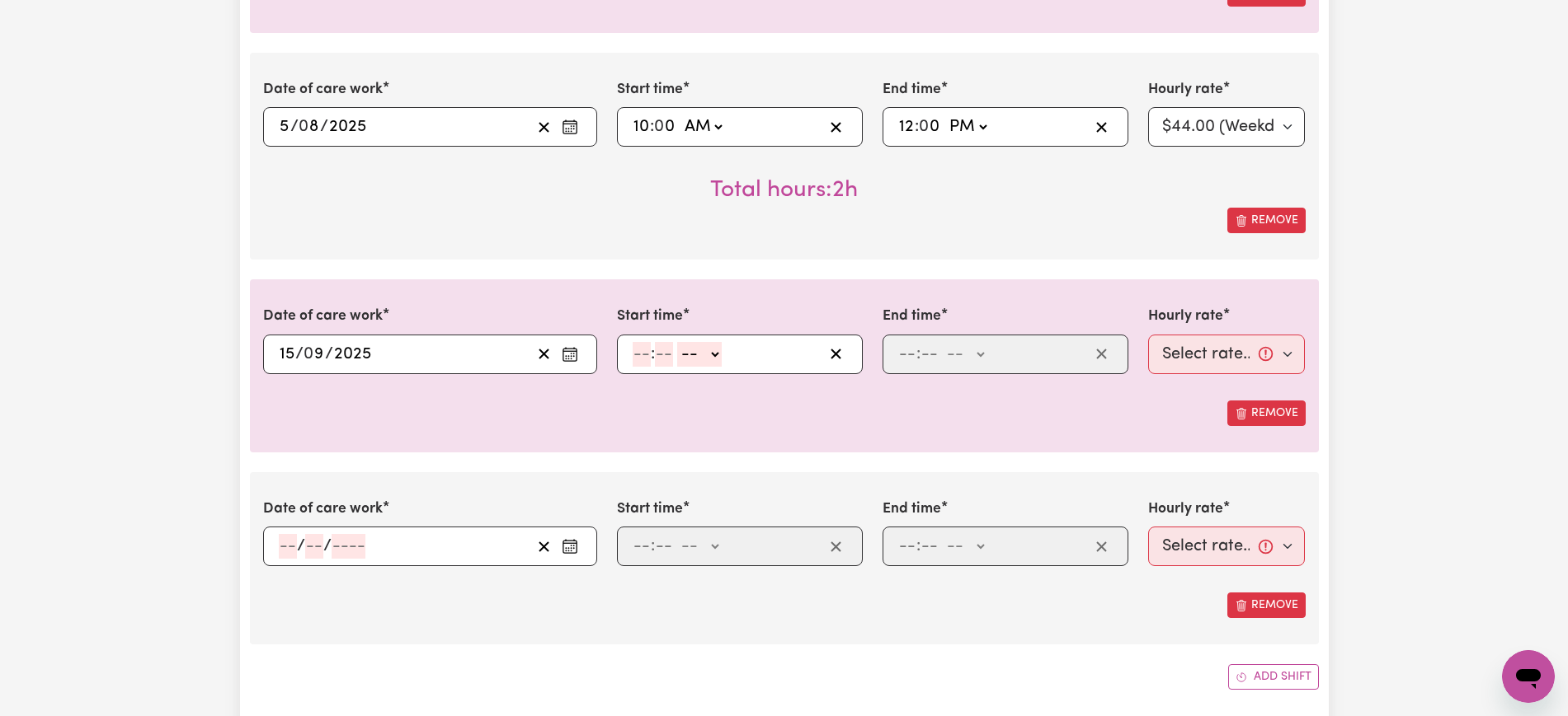
click at [570, 544] on icon "Enter the date of care work" at bounding box center [570, 547] width 17 height 17
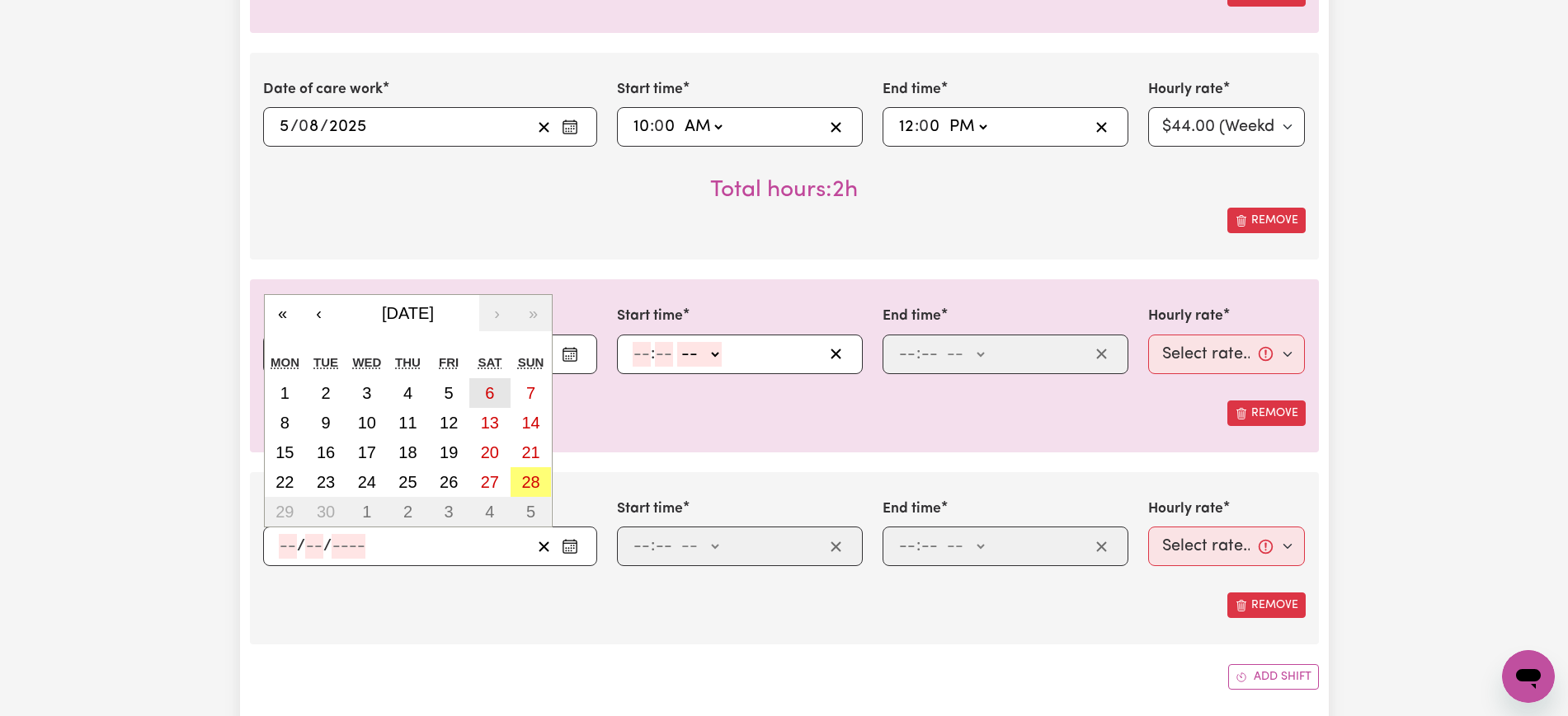
click at [490, 392] on abbr "6" at bounding box center [489, 393] width 9 height 18
type input "[DATE]"
type input "6"
type input "9"
type input "2025"
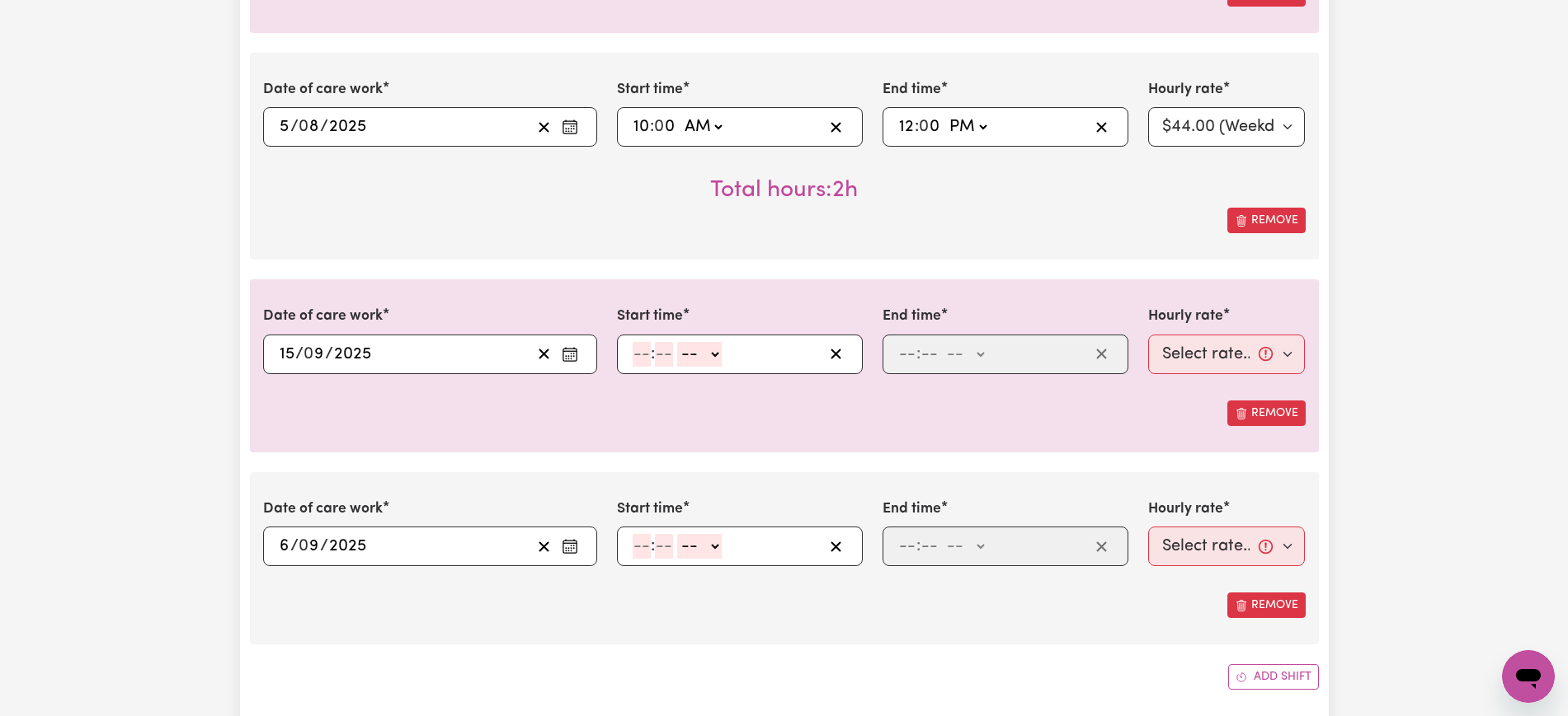
click at [575, 549] on icon "Enter the date of care work" at bounding box center [570, 547] width 17 height 17
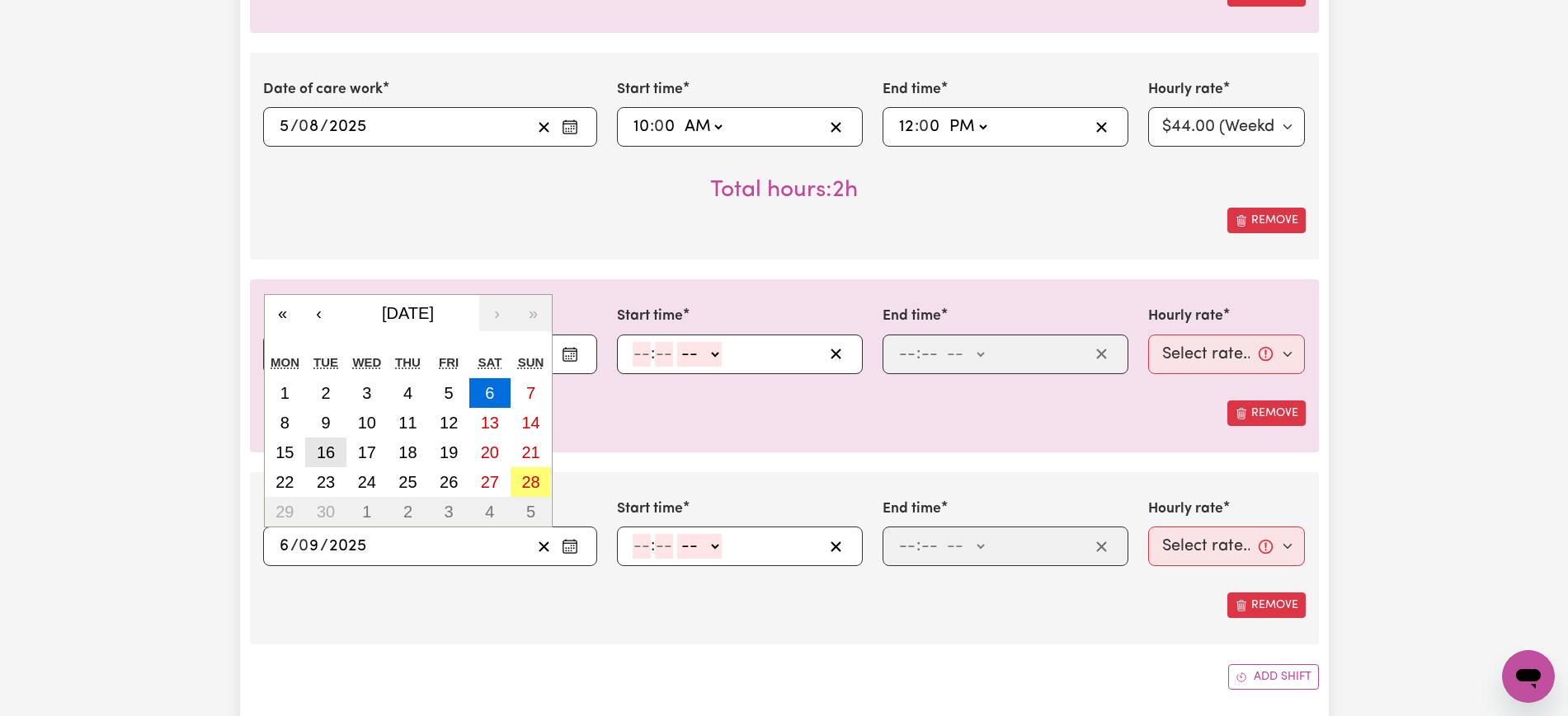
click at [318, 443] on abbr "16" at bounding box center [325, 452] width 18 height 18
type input "[DATE]"
type input "16"
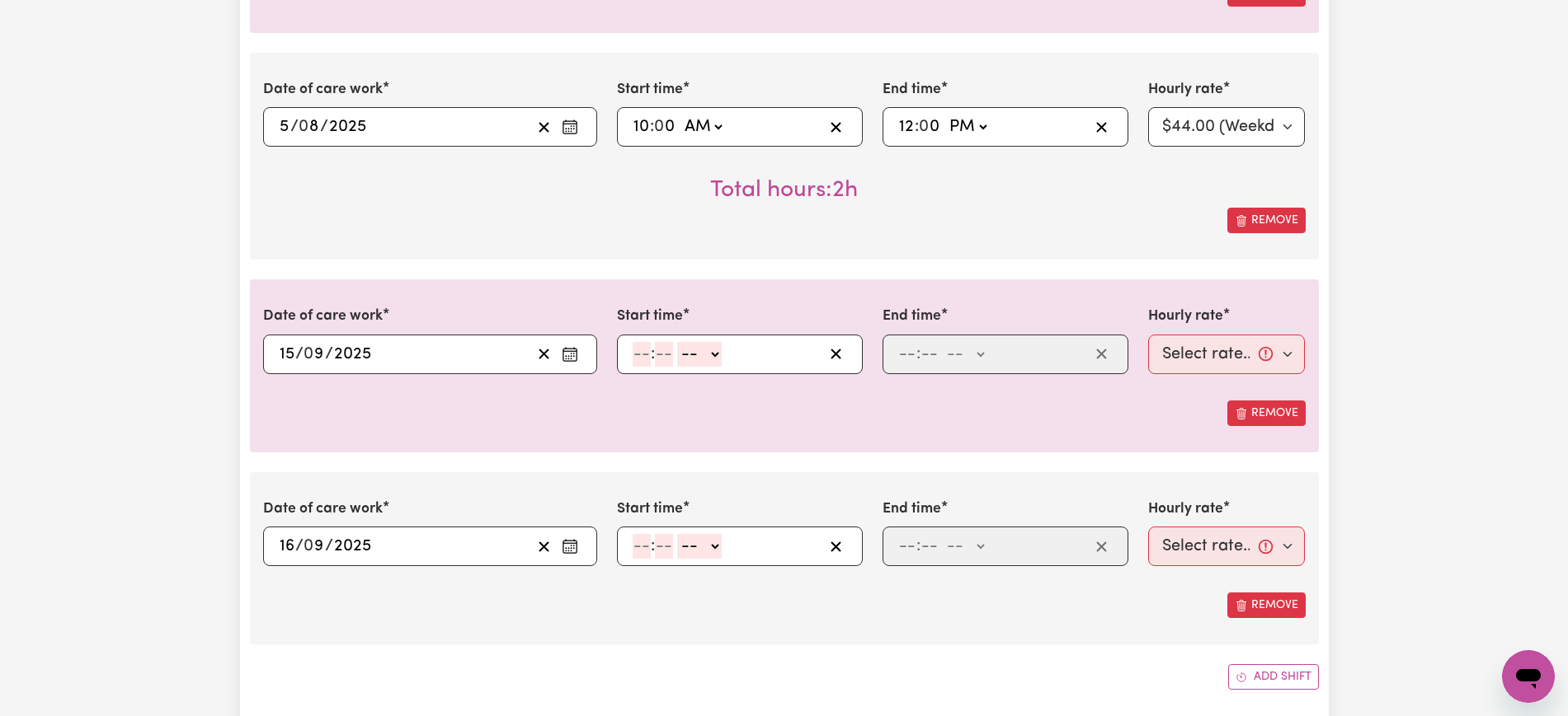
click at [633, 359] on input "number" at bounding box center [642, 354] width 18 height 25
type input "10"
type input "0"
drag, startPoint x: 713, startPoint y: 347, endPoint x: 713, endPoint y: 357, distance: 10.0
click at [713, 351] on select "-- AM PM" at bounding box center [703, 354] width 44 height 25
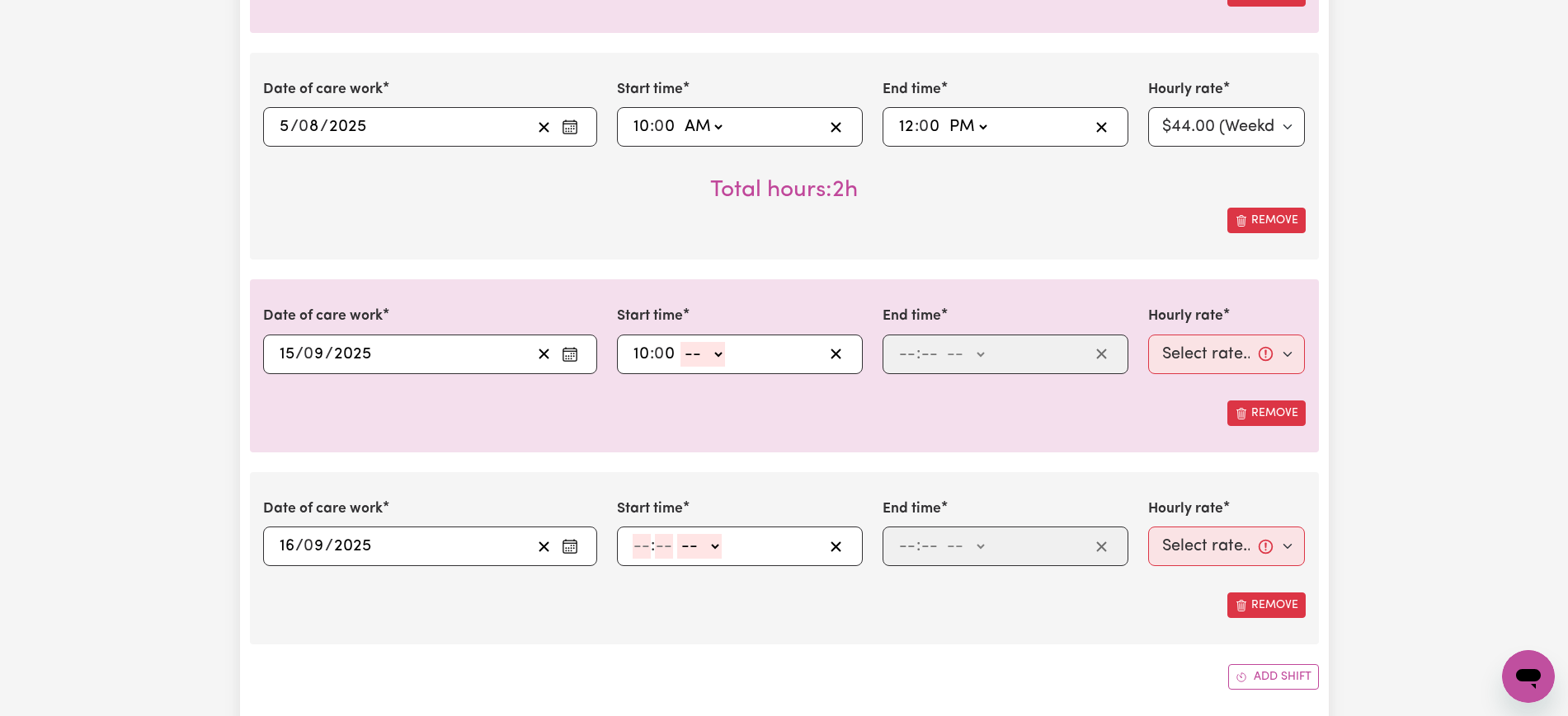
select select "am"
click at [681, 342] on select "-- AM PM" at bounding box center [703, 354] width 44 height 25
type input "10:00"
type input "12"
type input "0"
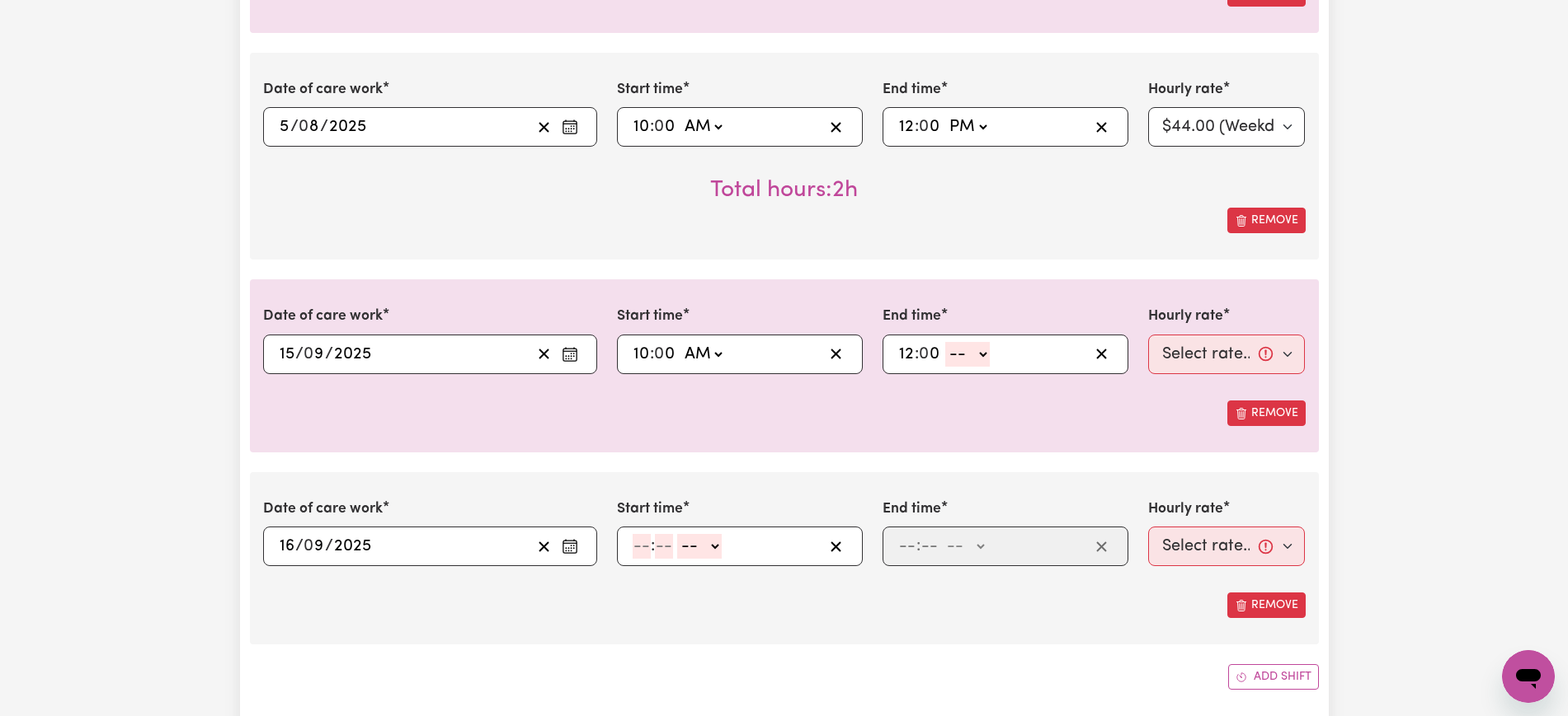
select select "am"
type input "00:00"
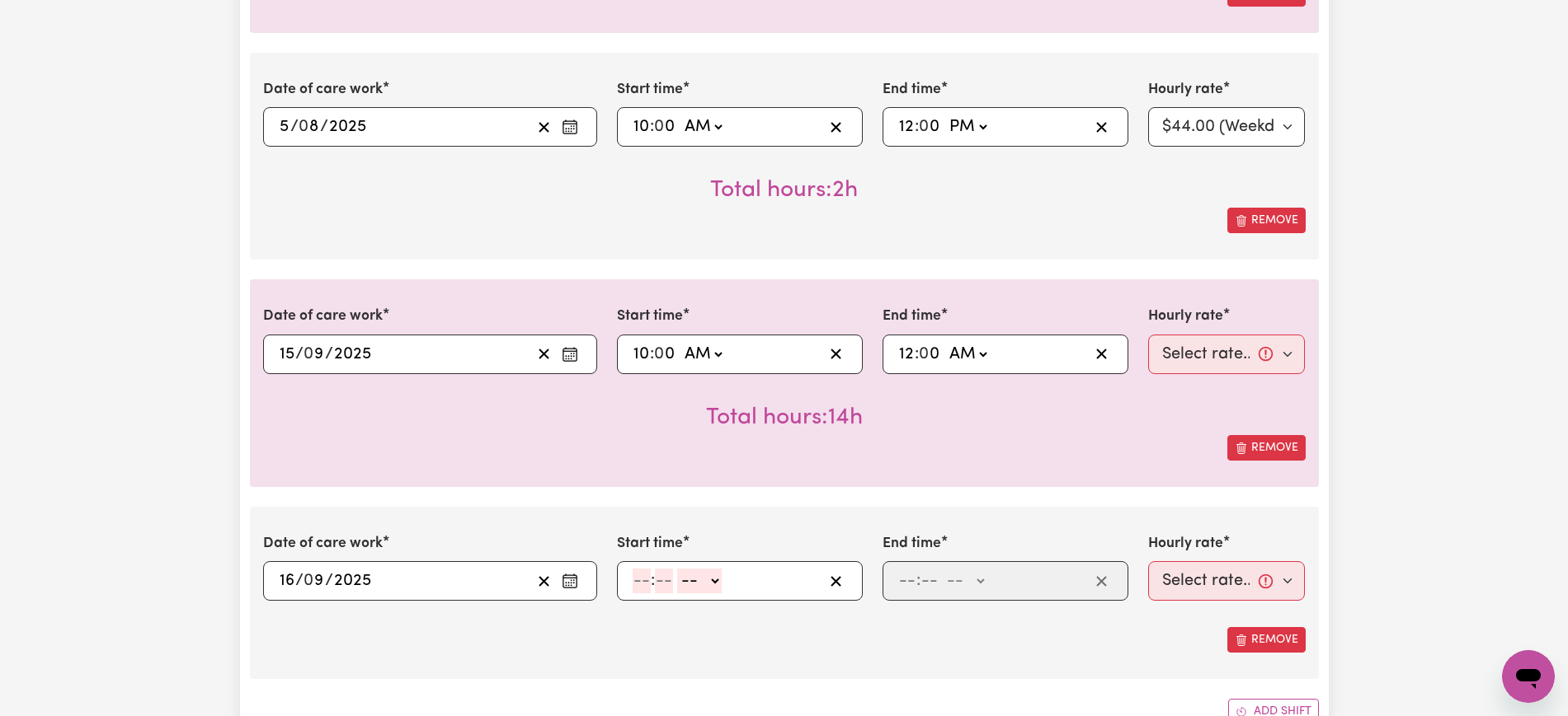
select select "pm"
type input "12:00"
click at [864, 516] on div "Date of care work [DATE] 16 / 0 9 / 2025 « ‹ [DATE] › » Mon Tue Wed Thu Fri Sat…" at bounding box center [784, 593] width 1069 height 172
click at [1185, 346] on select "Select rate... $44.00 (Weekday)" at bounding box center [1227, 355] width 158 height 39
select select "44-Weekday"
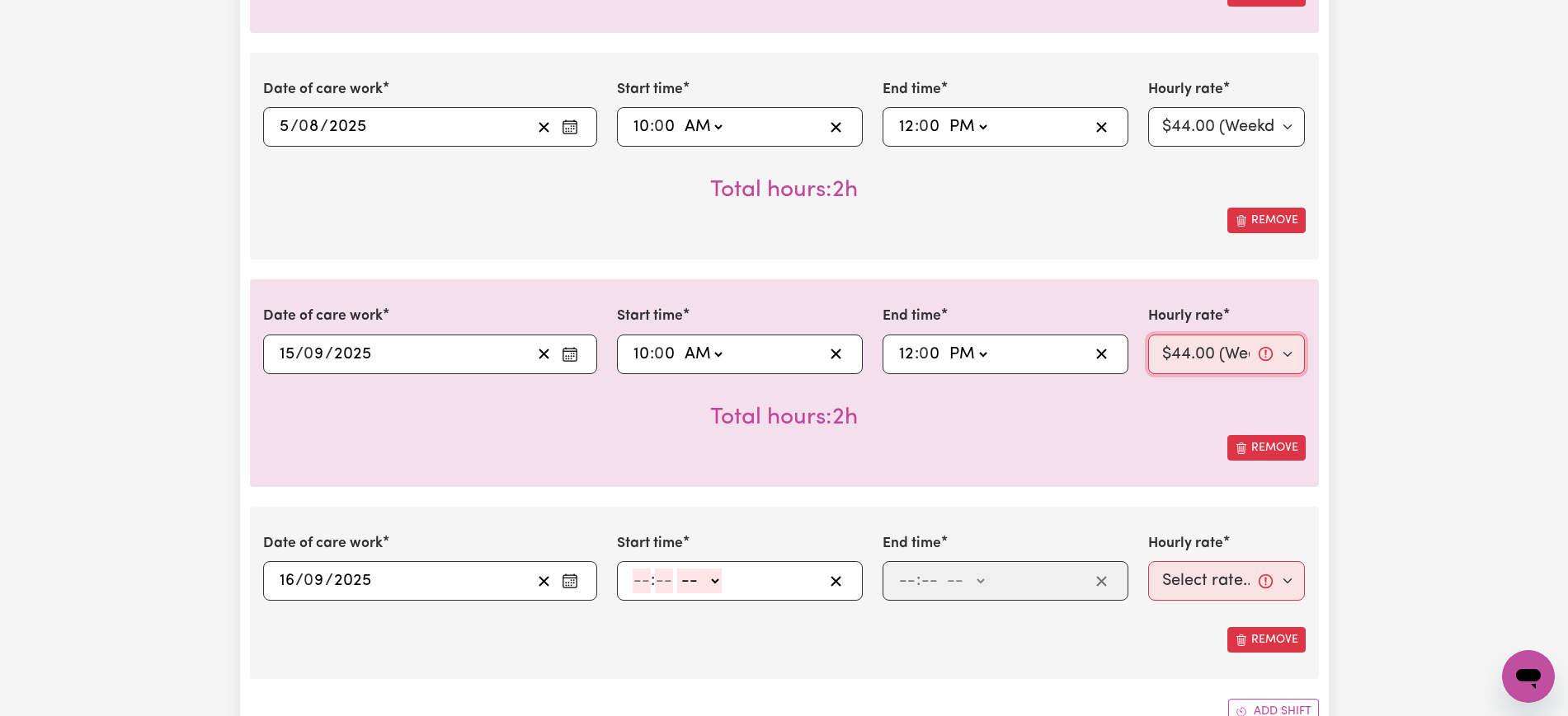
click at [1148, 335] on select "Select rate... $44.00 (Weekday)" at bounding box center [1227, 355] width 158 height 39
click at [645, 587] on input "number" at bounding box center [642, 581] width 18 height 25
type input "9"
type input "0"
select select "am"
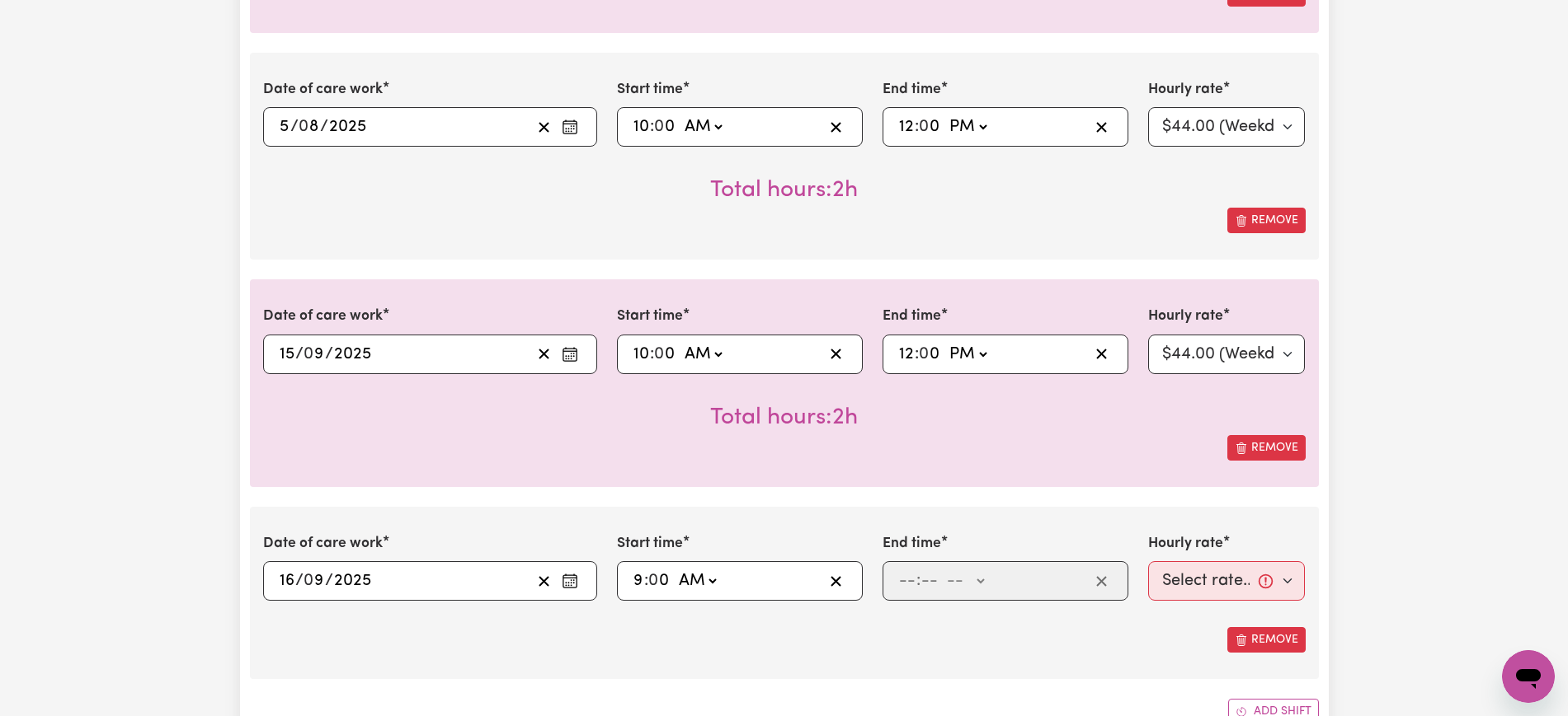
type input "09:00"
type input "11"
click at [918, 587] on input "number" at bounding box center [924, 581] width 18 height 25
type input "0"
select select "am"
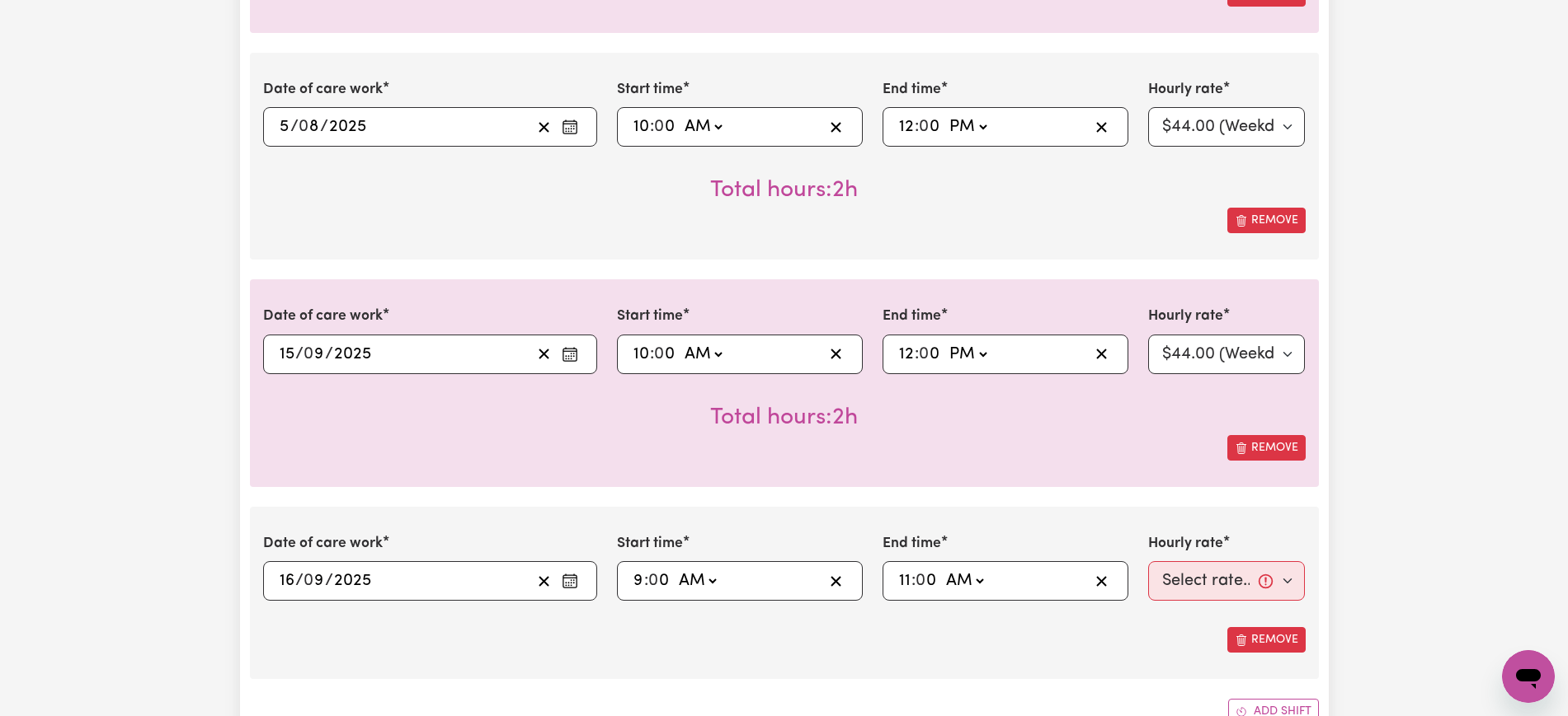
type input "11:00"
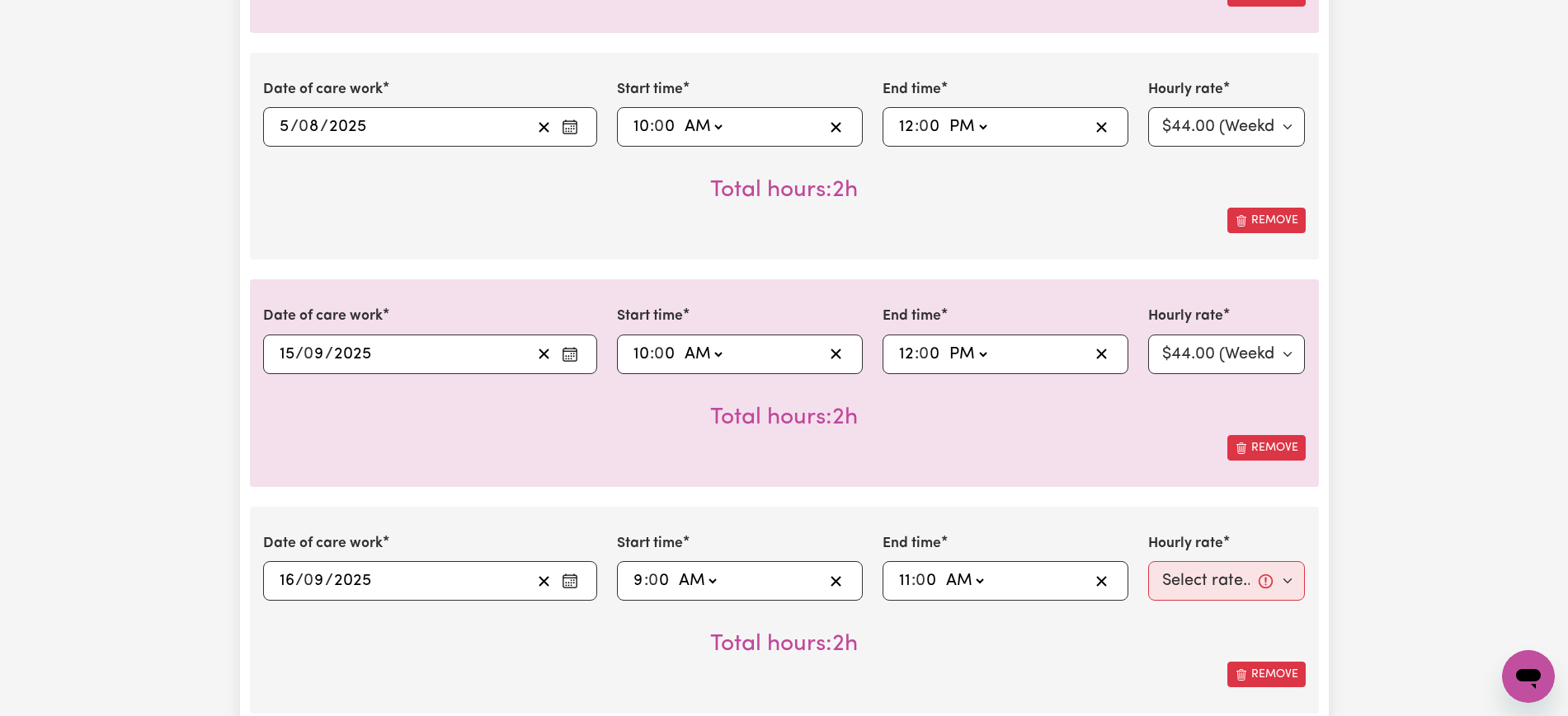
click at [1031, 644] on div "Total hours: 2h" at bounding box center [784, 631] width 1043 height 61
click at [1243, 584] on select "Select rate... $44.00 (Weekday)" at bounding box center [1227, 581] width 158 height 39
select select "44-Weekday"
click at [1148, 561] on select "Select rate... $44.00 (Weekday)" at bounding box center [1227, 581] width 158 height 39
click at [958, 650] on div "Total hours: 2h" at bounding box center [784, 631] width 1043 height 61
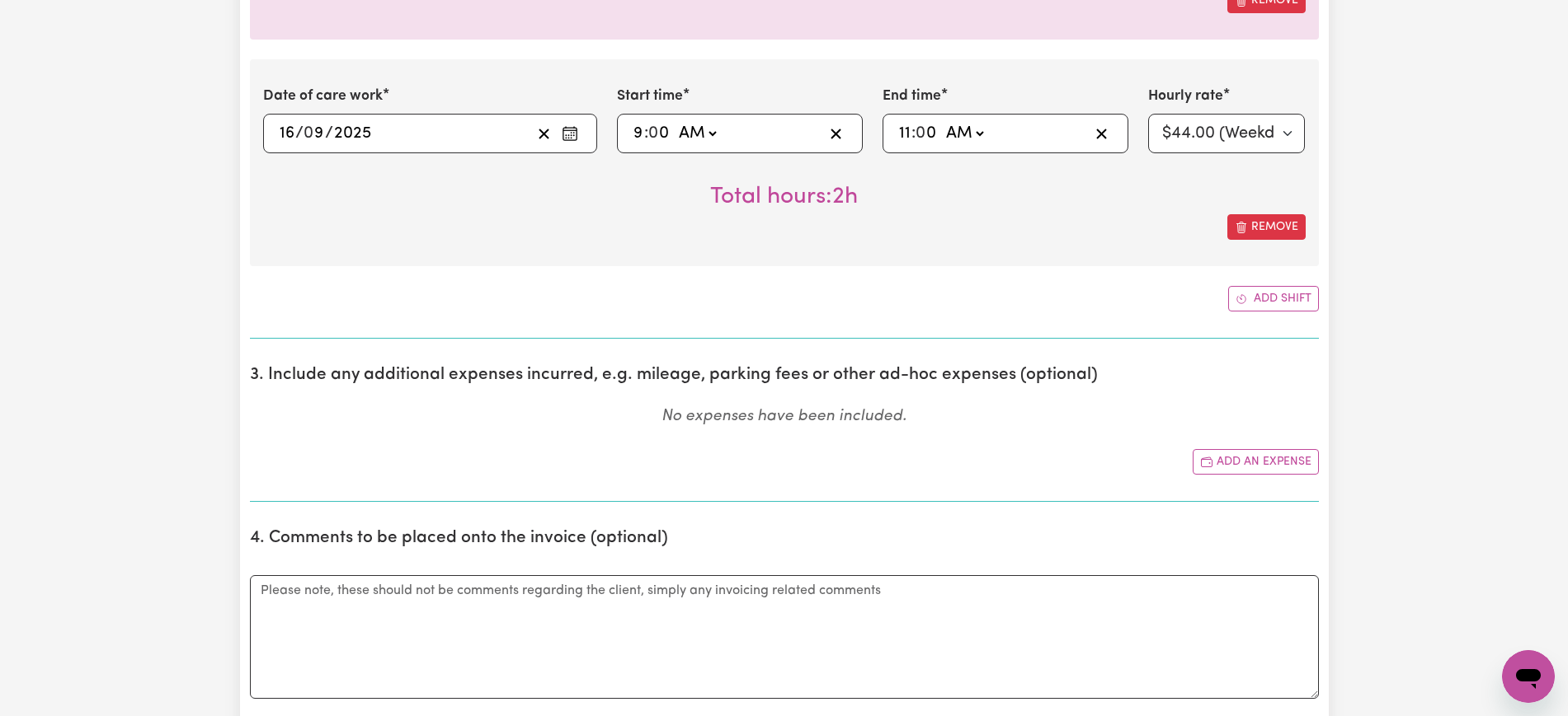
scroll to position [1237, 0]
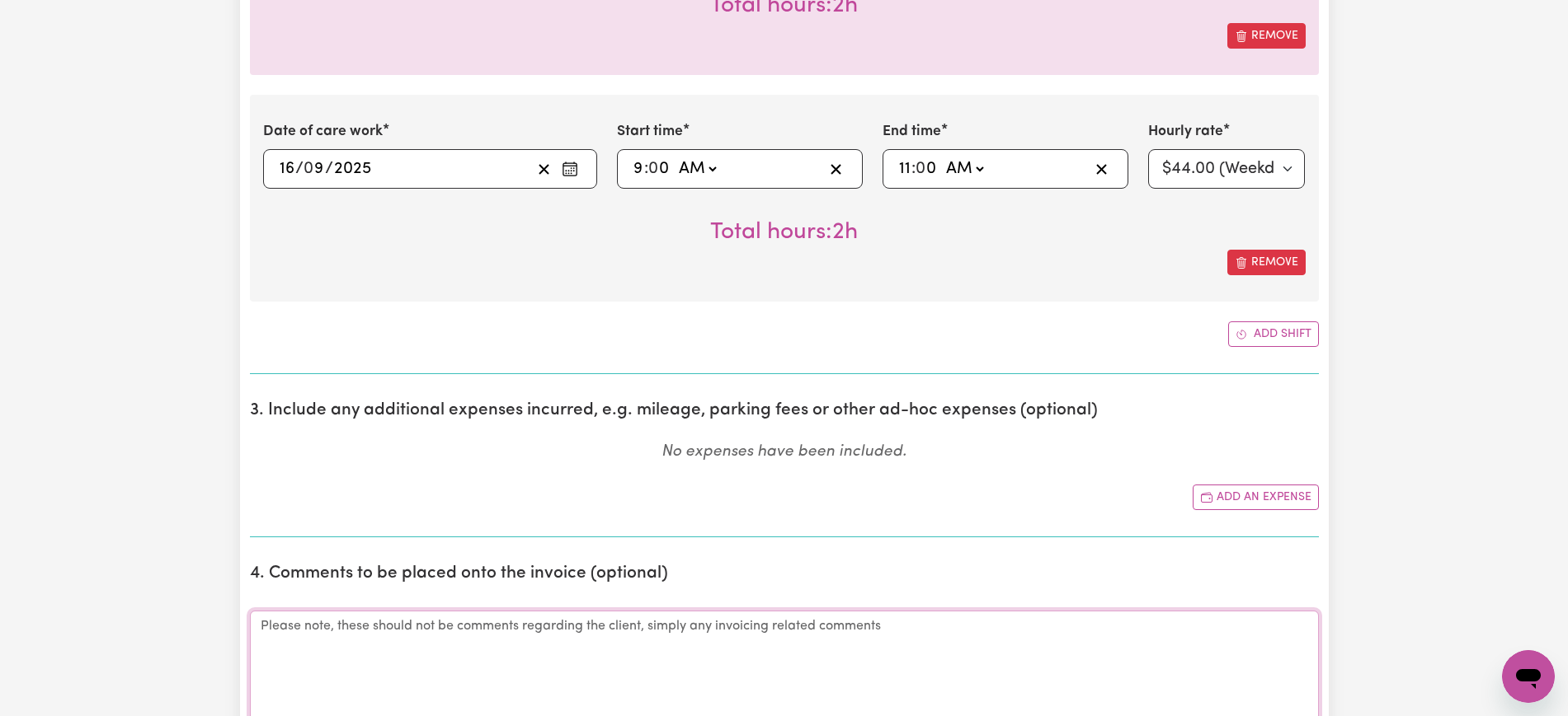
drag, startPoint x: 395, startPoint y: 641, endPoint x: 407, endPoint y: 642, distance: 12.0
click at [396, 642] on textarea "Comments" at bounding box center [784, 673] width 1069 height 124
paste textarea "[DATE]"
type textarea "[DATE] -"
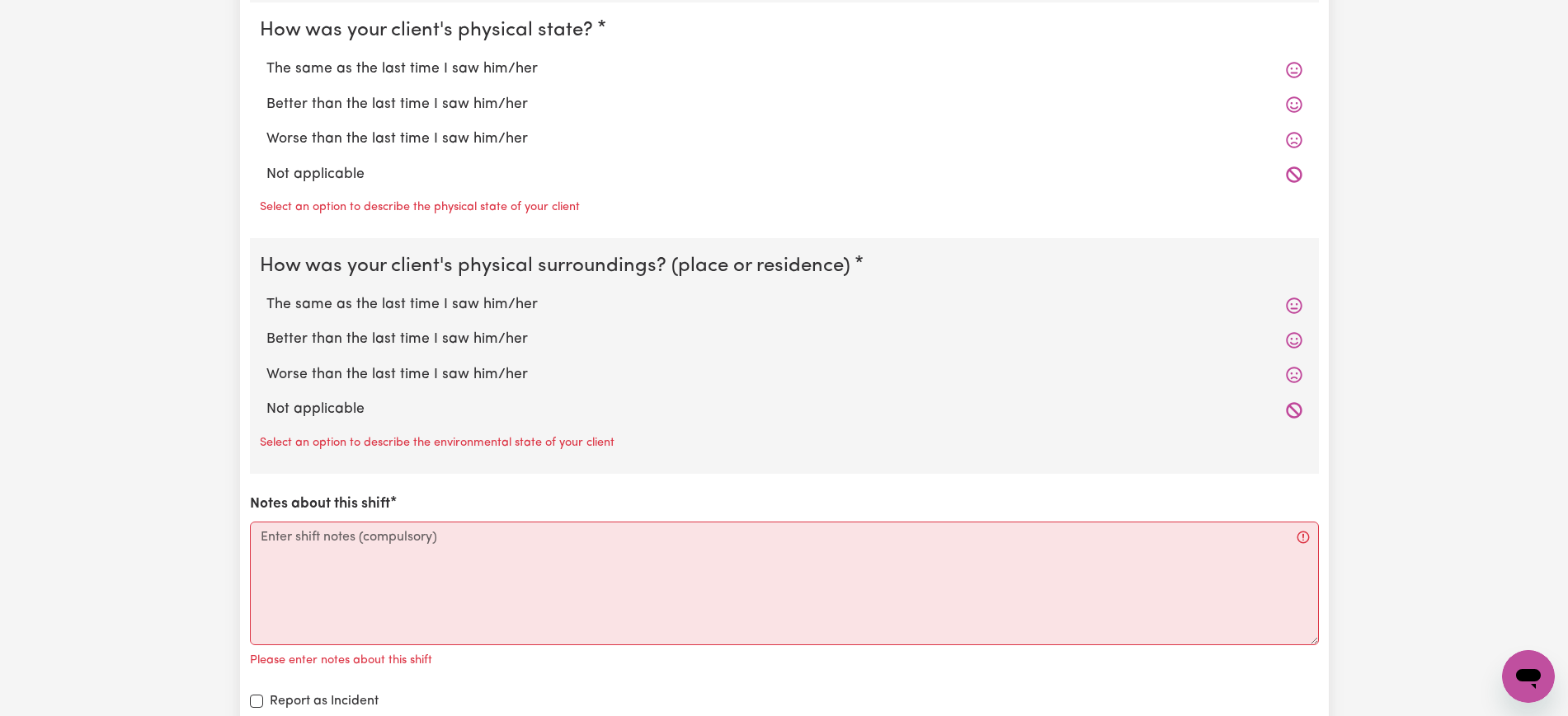
scroll to position [2297, 0]
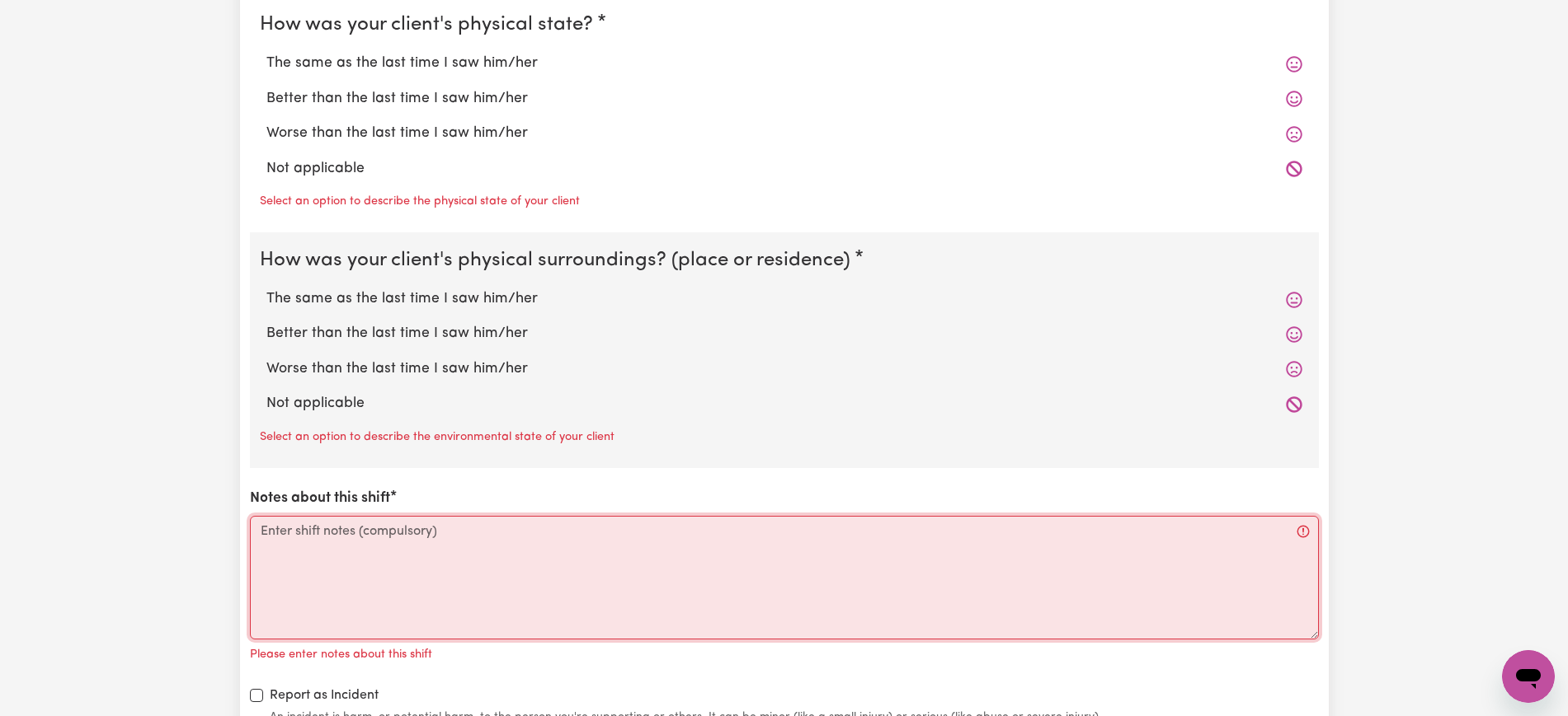
click at [665, 528] on textarea "Notes about this shift" at bounding box center [784, 578] width 1069 height 124
paste textarea "[DATE]"
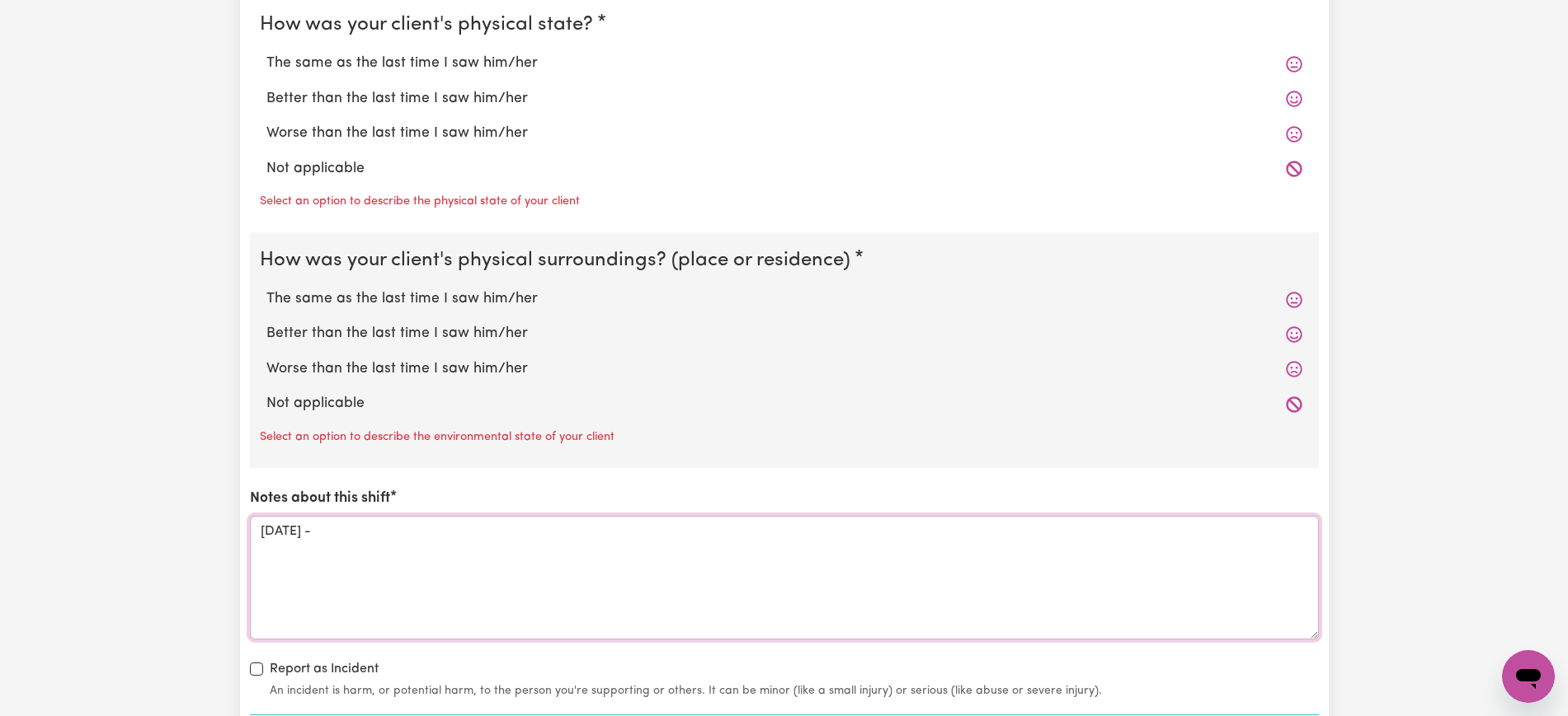
paste textarea "[PERSON_NAME]'s carer was un able to be available . [PERSON_NAME] was appreciat…"
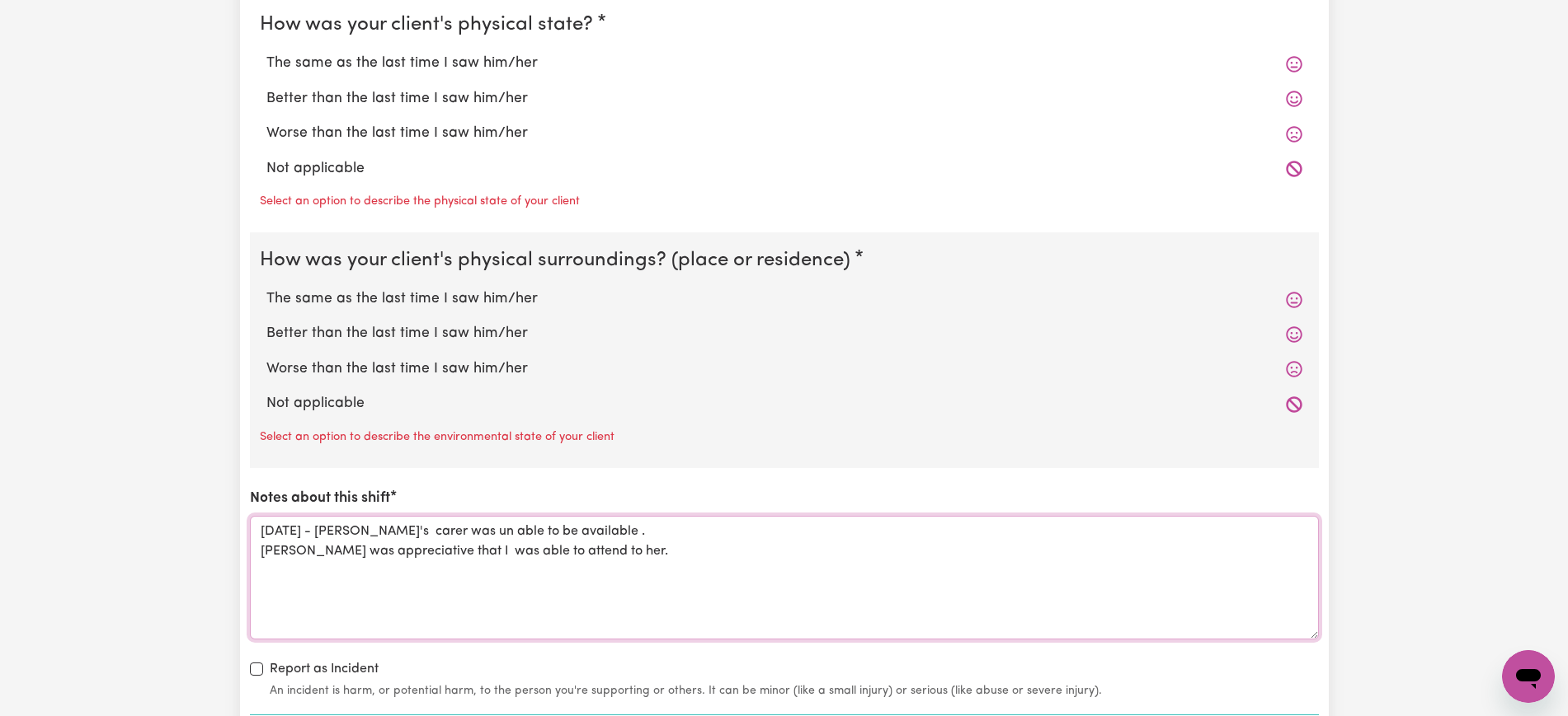
paste textarea "[DATE]"
paste textarea "[PERSON_NAME] said, that she has improved since being in hospital. But is unabl…"
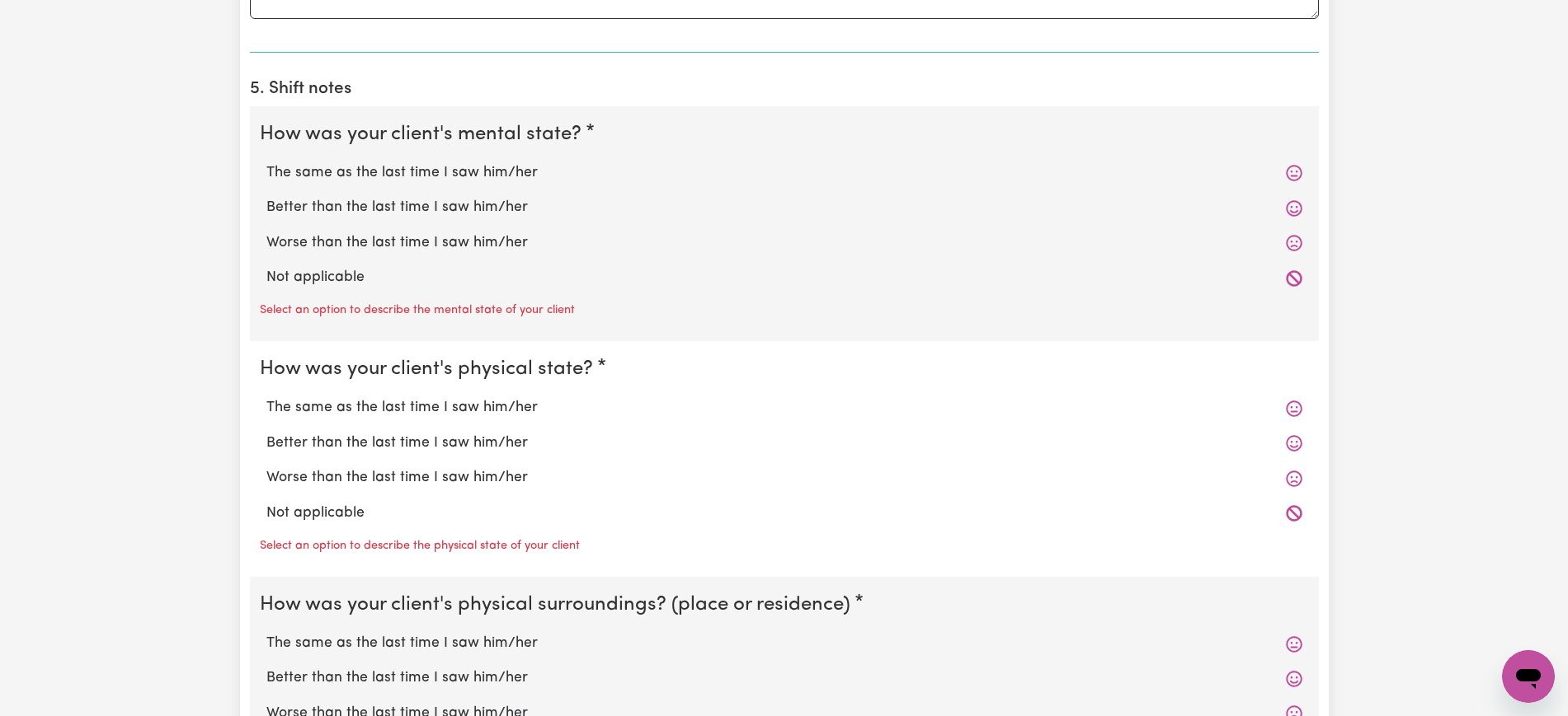
scroll to position [1955, 0]
type textarea "[DATE] - [PERSON_NAME]'s carer was un able to be available . [PERSON_NAME] was …"
click at [294, 275] on label "Not applicable" at bounding box center [784, 276] width 1036 height 22
click at [266, 265] on input "Not applicable" at bounding box center [266, 264] width 1 height 1
radio input "true"
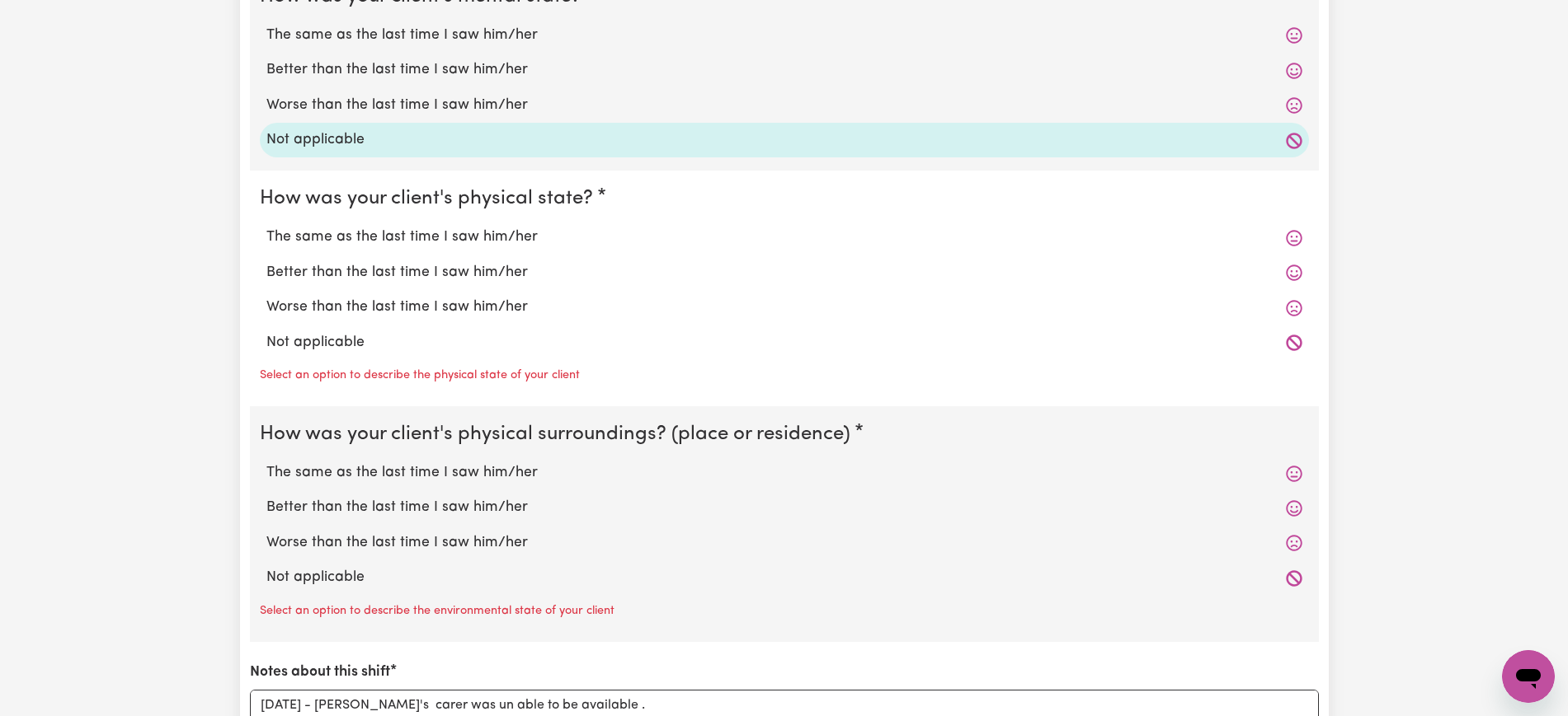
scroll to position [2091, 0]
click at [298, 347] on label "Not applicable" at bounding box center [784, 342] width 1036 height 22
click at [266, 331] on input "Not applicable" at bounding box center [266, 331] width 1 height 1
radio input "true"
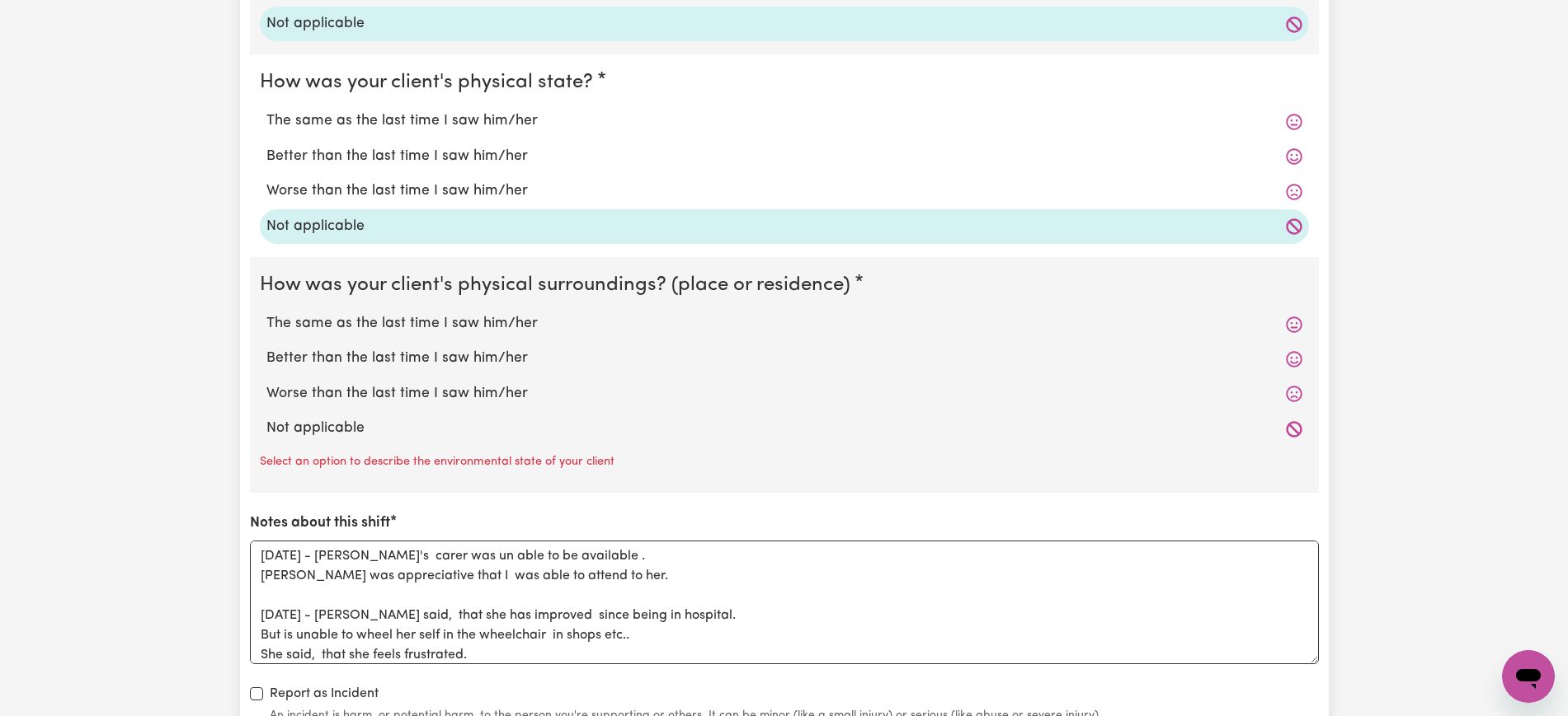
scroll to position [2208, 0]
click at [319, 430] on label "Not applicable" at bounding box center [784, 426] width 1036 height 22
click at [266, 416] on input "Not applicable" at bounding box center [266, 415] width 1 height 1
radio input "true"
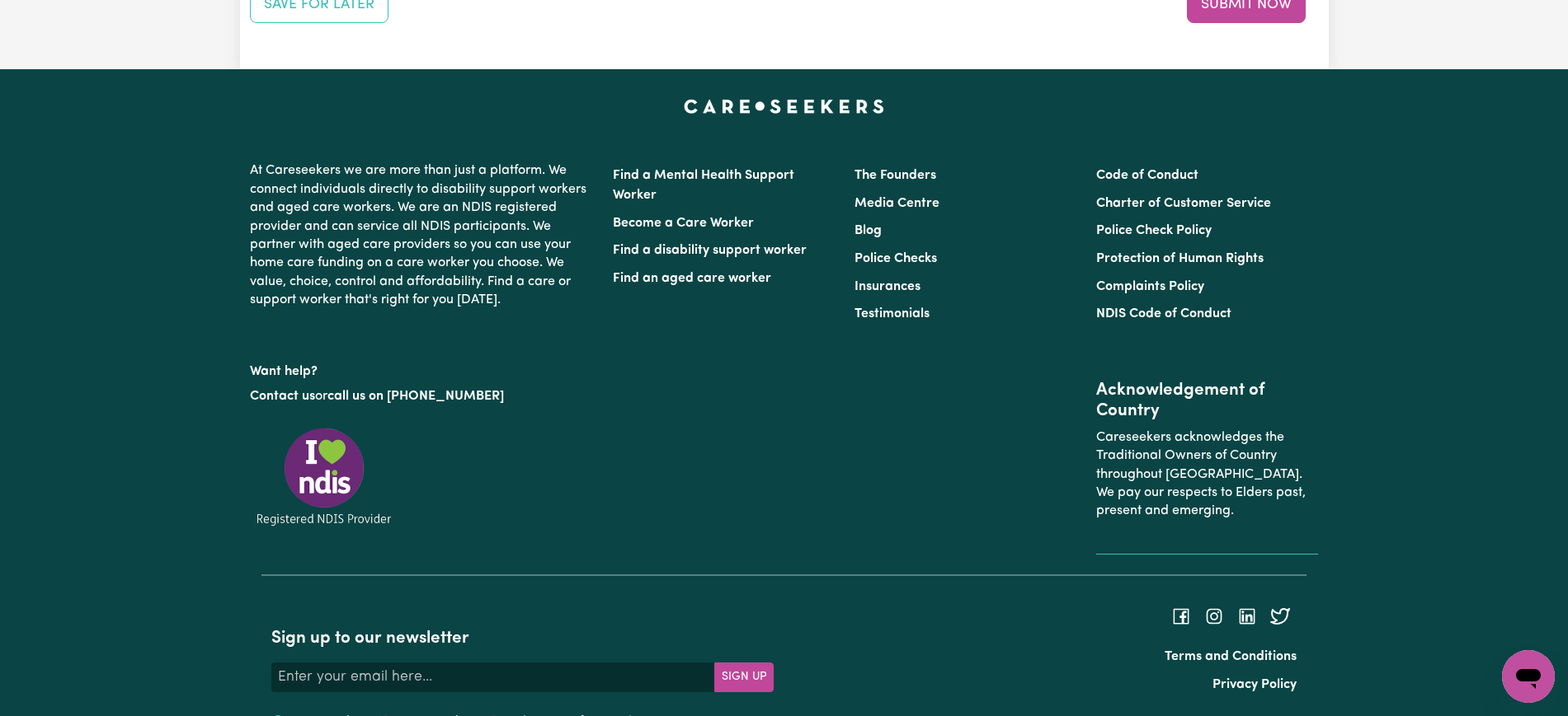
scroll to position [2642, 0]
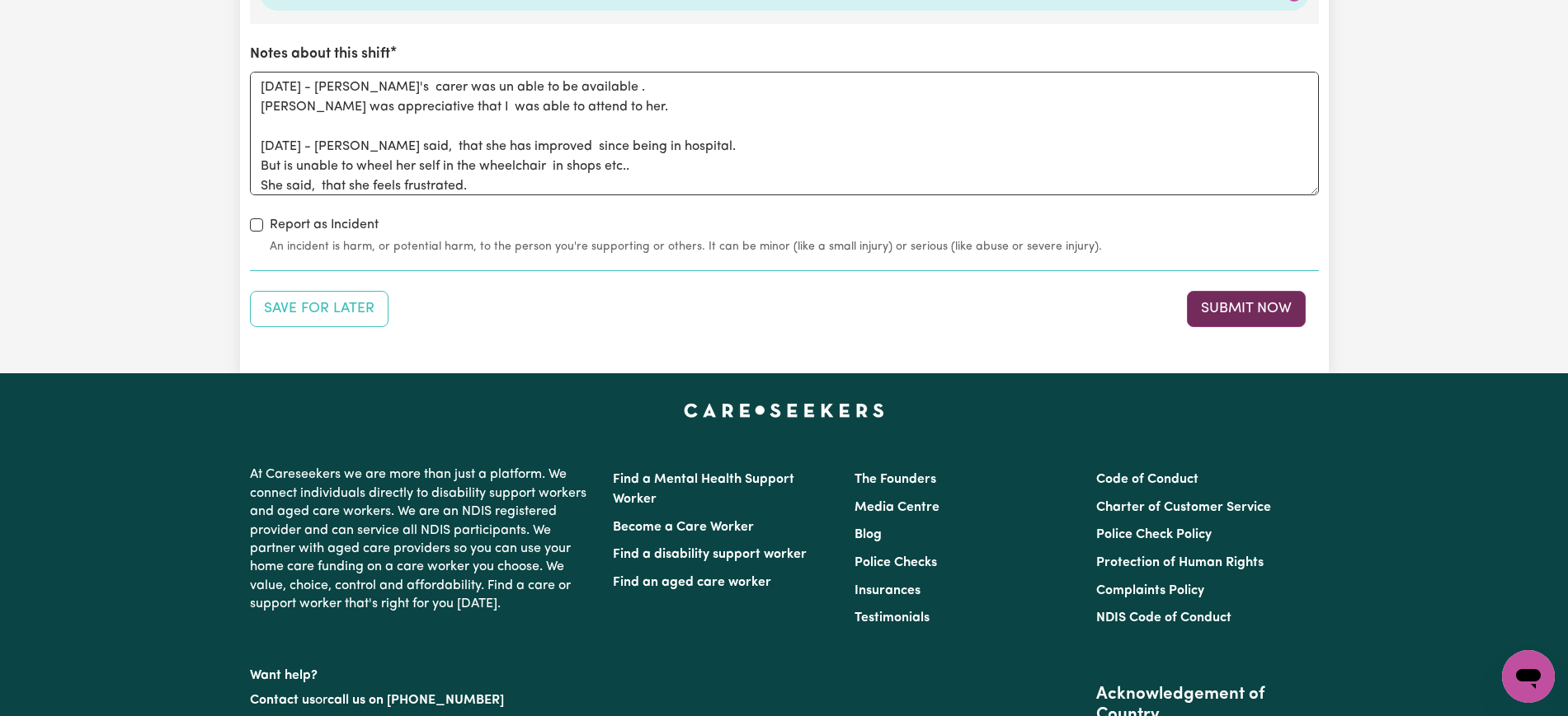
click at [1217, 296] on button "Submit Now" at bounding box center [1246, 308] width 119 height 36
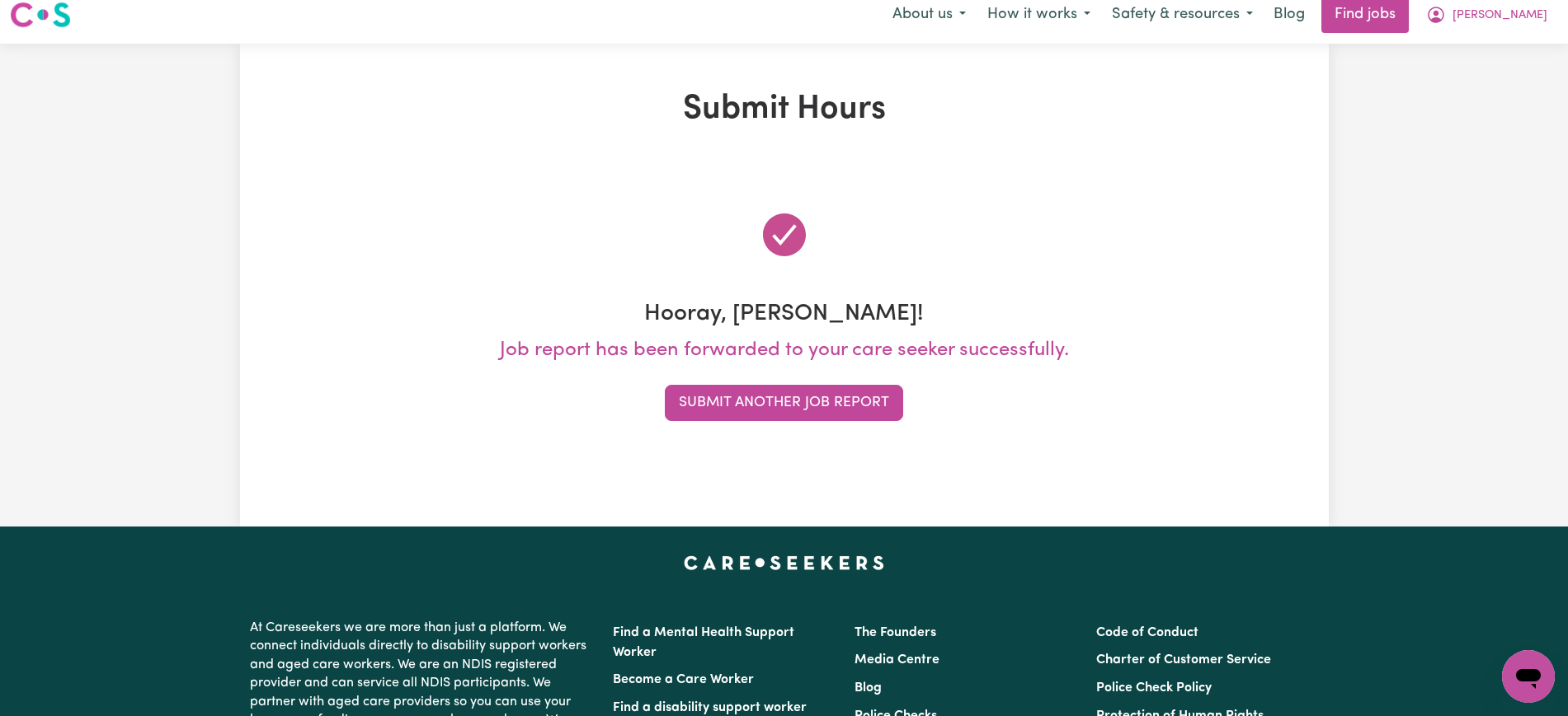
scroll to position [0, 0]
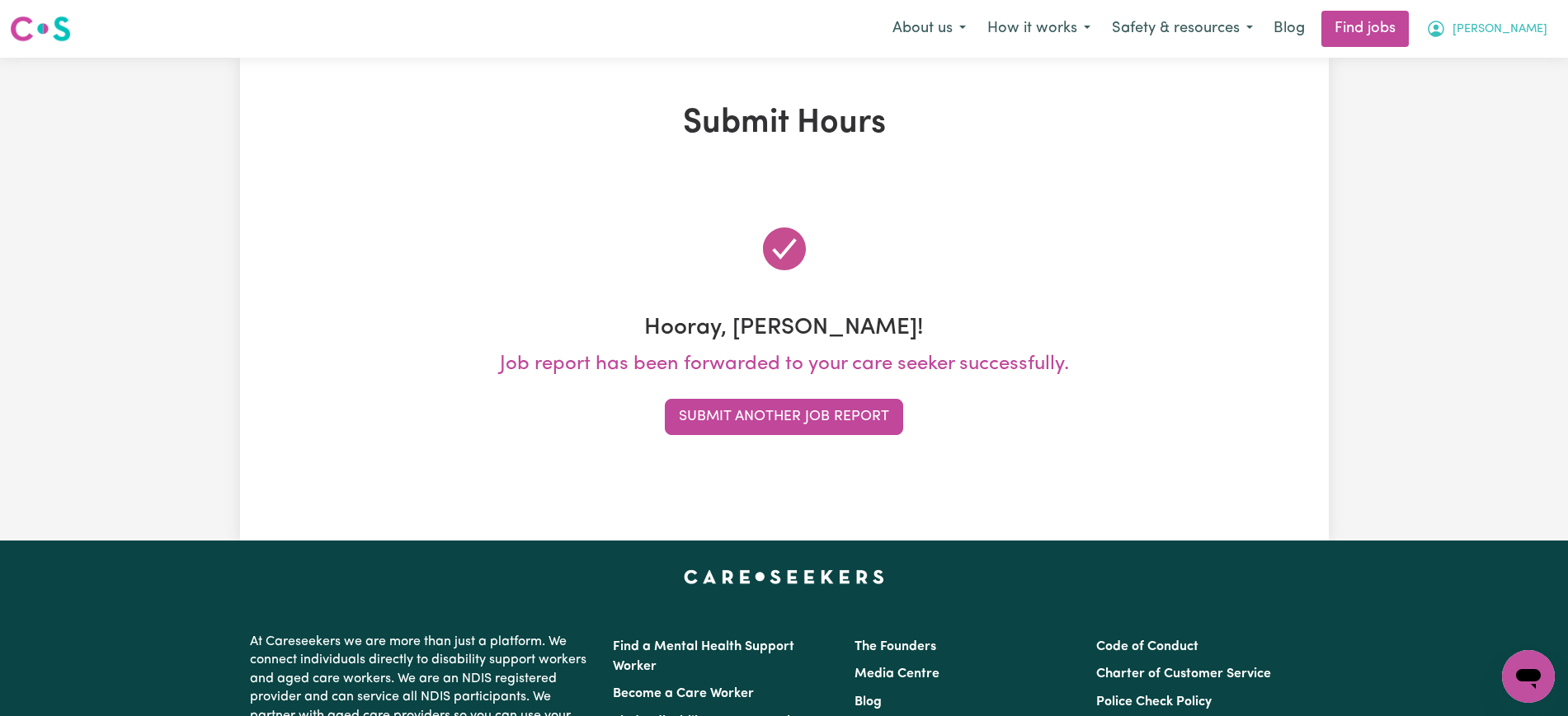
click at [1516, 32] on span "[PERSON_NAME]" at bounding box center [1500, 30] width 95 height 18
click at [1477, 132] on link "Logout" at bounding box center [1492, 126] width 130 height 32
